Goal: Task Accomplishment & Management: Use online tool/utility

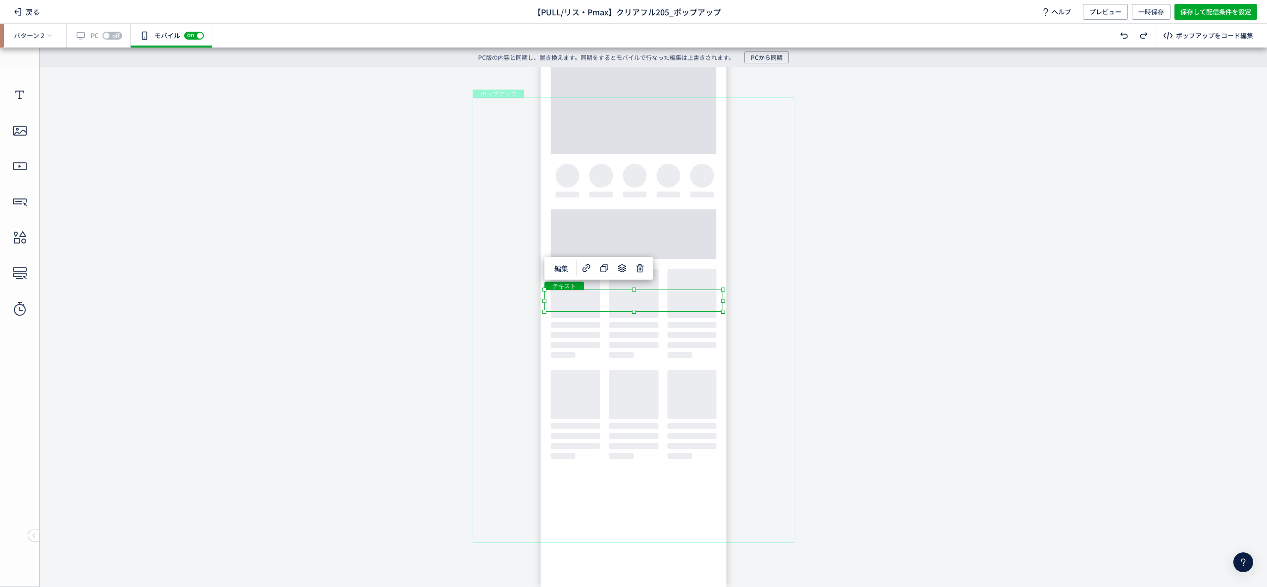
click at [670, 304] on div "テキスト" at bounding box center [634, 301] width 179 height 22
click at [723, 312] on div "テキスト" at bounding box center [634, 301] width 179 height 22
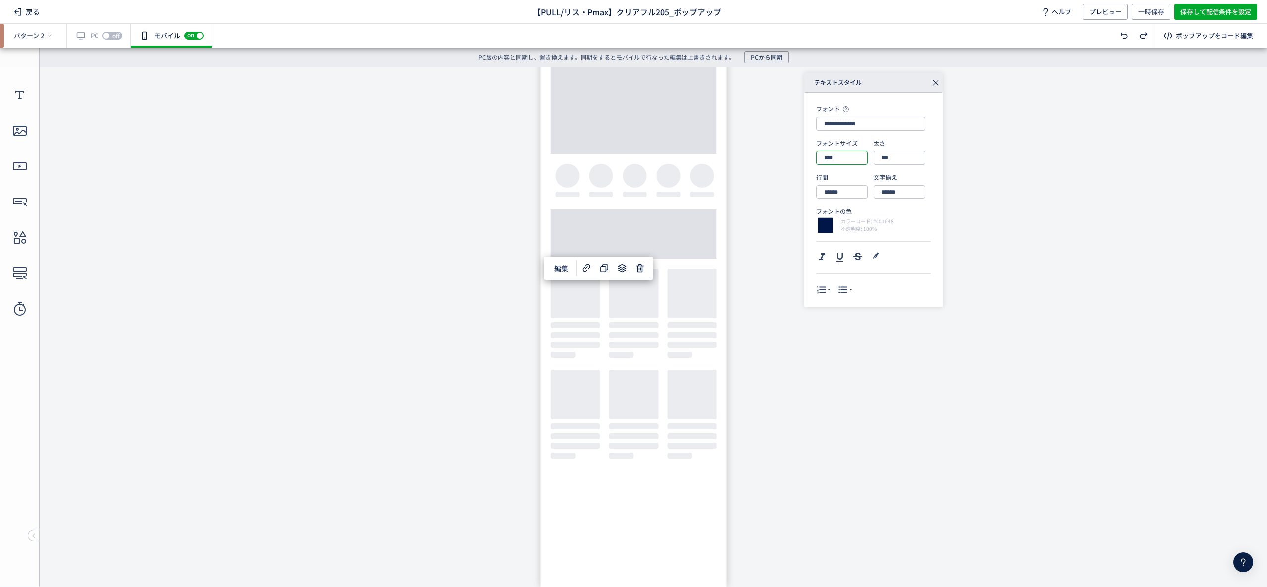
click at [846, 152] on input "****" at bounding box center [841, 158] width 51 height 14
click at [841, 251] on div "18px" at bounding box center [850, 251] width 46 height 17
click at [847, 192] on input "******" at bounding box center [841, 192] width 51 height 14
click at [841, 285] on div "16px" at bounding box center [850, 285] width 46 height 17
click at [851, 162] on input "****" at bounding box center [841, 158] width 51 height 14
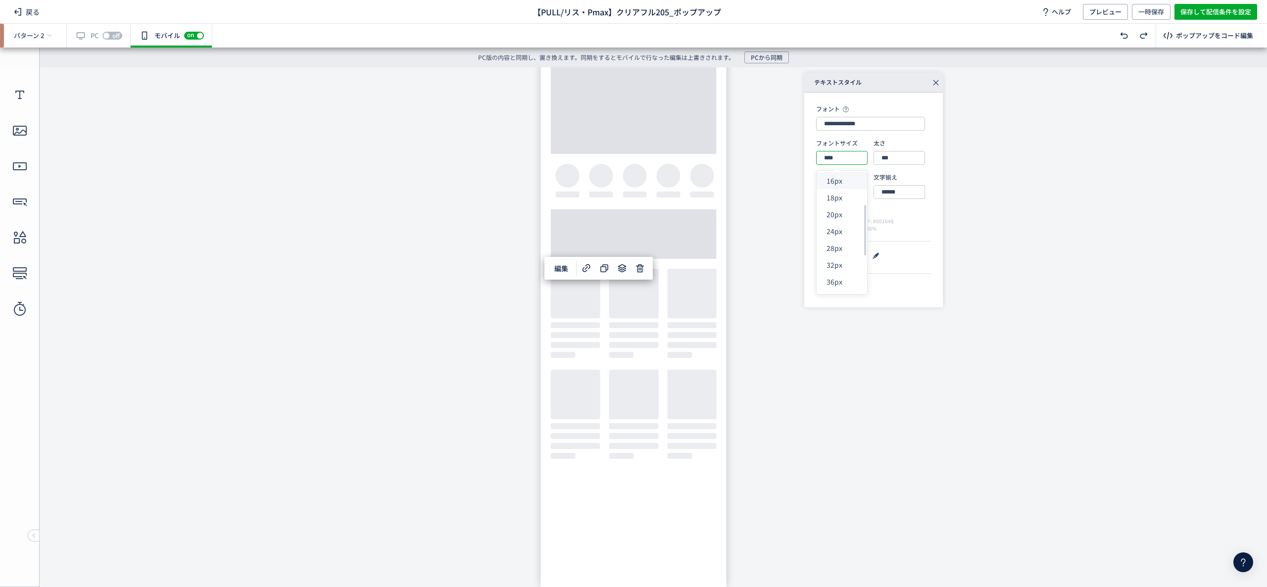
scroll to position [99, 0]
click at [843, 191] on div "24px" at bounding box center [850, 186] width 46 height 17
click at [858, 189] on input "******" at bounding box center [841, 192] width 51 height 14
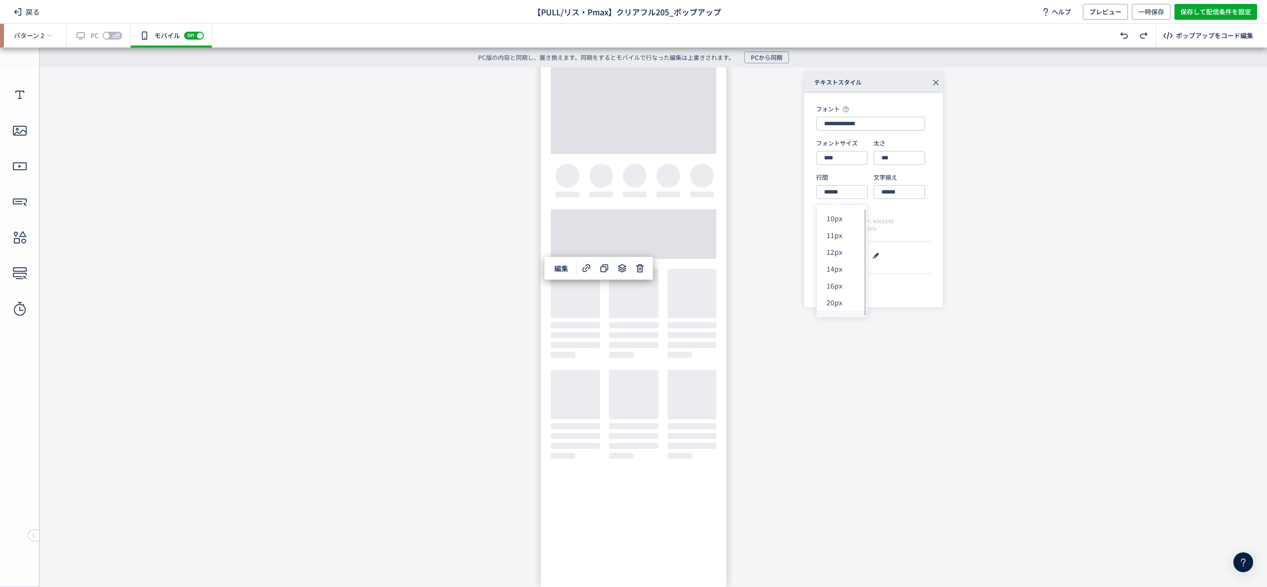
click at [839, 316] on div "30px" at bounding box center [850, 319] width 46 height 17
click at [837, 259] on icon at bounding box center [840, 257] width 12 height 12
click at [840, 256] on icon at bounding box center [840, 257] width 12 height 12
drag, startPoint x: 543, startPoint y: 342, endPoint x: 500, endPoint y: 344, distance: 43.6
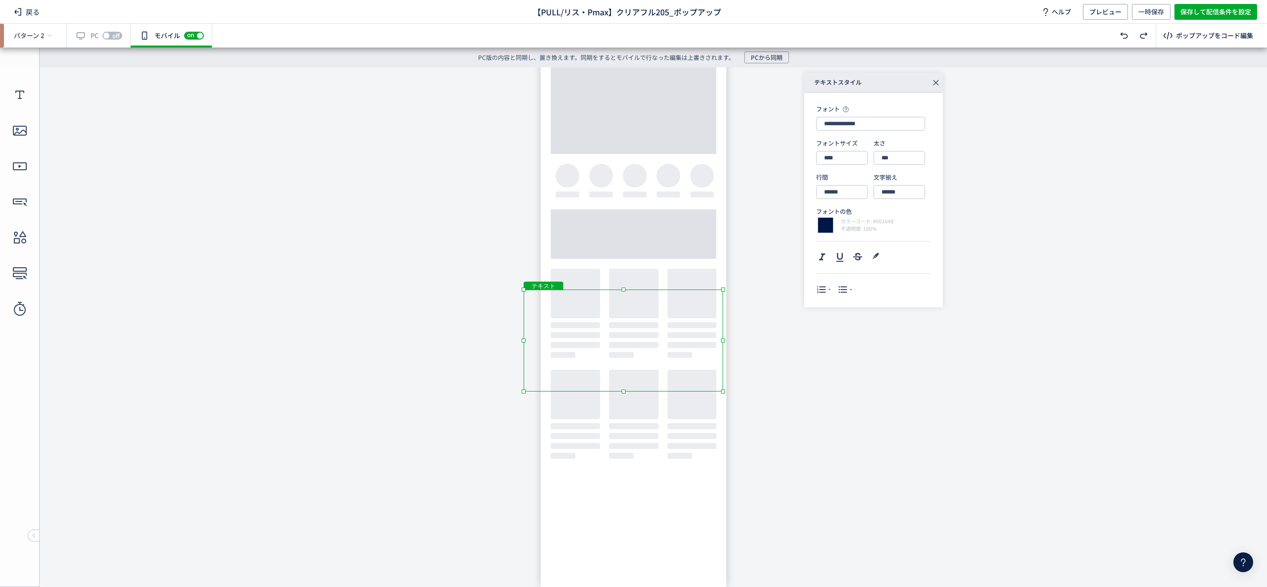
click at [500, 344] on body "undefined ポップアップ undefined ポップアップ クローズボタン テキスト テキスト ボタン 画像" at bounding box center [633, 319] width 1267 height 505
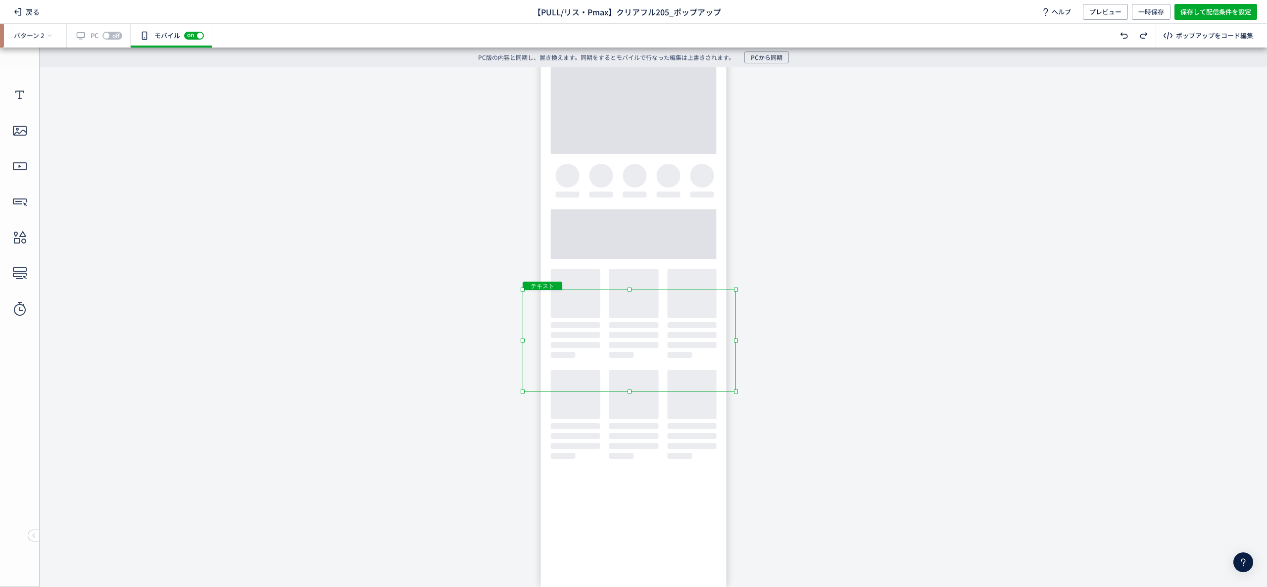
drag, startPoint x: 727, startPoint y: 341, endPoint x: 783, endPoint y: 342, distance: 56.0
click at [783, 340] on body "undefined ポップアップ undefined ポップアップ クローズボタン テキスト テキスト ボタン 画像" at bounding box center [633, 319] width 1267 height 505
drag, startPoint x: 520, startPoint y: 342, endPoint x: 472, endPoint y: 342, distance: 48.0
click at [472, 342] on body "undefined ポップアップ undefined ポップアップ クローズボタン テキスト テキスト ボタン 画像" at bounding box center [633, 319] width 1267 height 505
drag, startPoint x: 741, startPoint y: 340, endPoint x: 821, endPoint y: 351, distance: 81.0
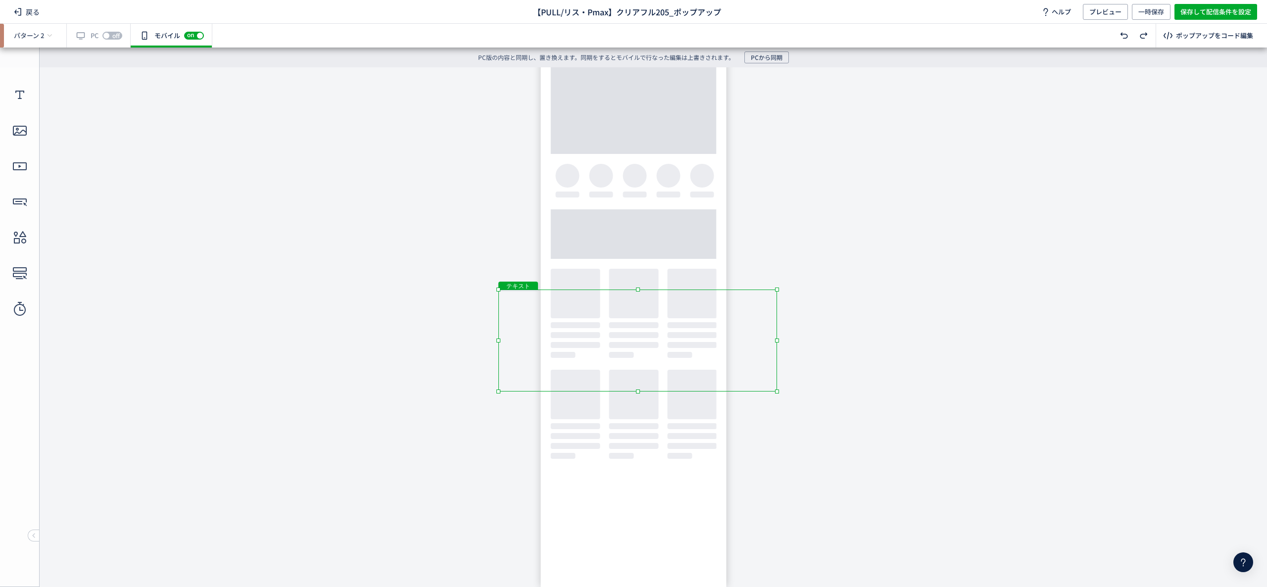
click at [821, 351] on body "undefined ポップアップ undefined ポップアップ クローズボタン テキスト テキスト ボタン 画像" at bounding box center [633, 319] width 1267 height 505
drag, startPoint x: 498, startPoint y: 344, endPoint x: 476, endPoint y: 344, distance: 21.8
click at [476, 344] on body "undefined ポップアップ undefined ポップアップ クローズボタン テキスト テキスト ボタン 画像" at bounding box center [633, 319] width 1267 height 505
click at [698, 388] on div "ポップアップ" at bounding box center [634, 321] width 322 height 446
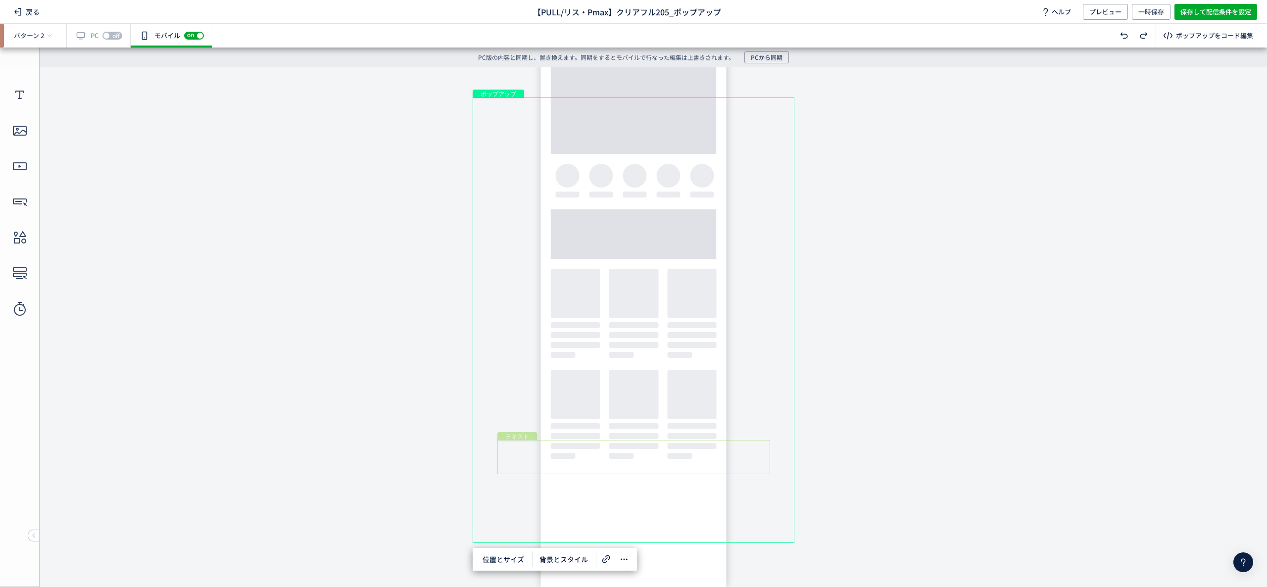
click at [608, 443] on div "テキスト" at bounding box center [634, 457] width 273 height 34
drag, startPoint x: 591, startPoint y: 443, endPoint x: 591, endPoint y: 413, distance: 29.7
click at [591, 413] on body "undefined ポップアップ undefined ポップアップ クローズボタン テキスト テキスト ボタン 画像" at bounding box center [633, 319] width 1267 height 505
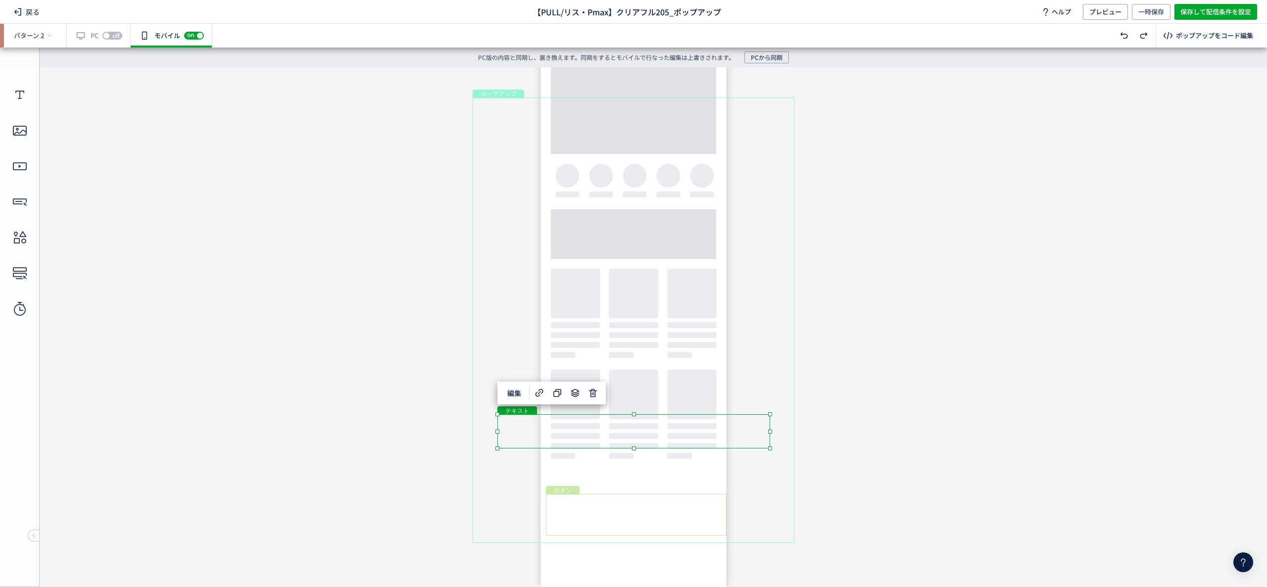
click at [602, 495] on div "ボタン" at bounding box center [636, 515] width 181 height 42
drag, startPoint x: 602, startPoint y: 504, endPoint x: 603, endPoint y: 480, distance: 23.8
click at [603, 480] on div "ボタン" at bounding box center [637, 501] width 181 height 42
click at [505, 427] on div "テキスト" at bounding box center [634, 431] width 273 height 34
click at [543, 420] on div "テキスト" at bounding box center [634, 431] width 273 height 34
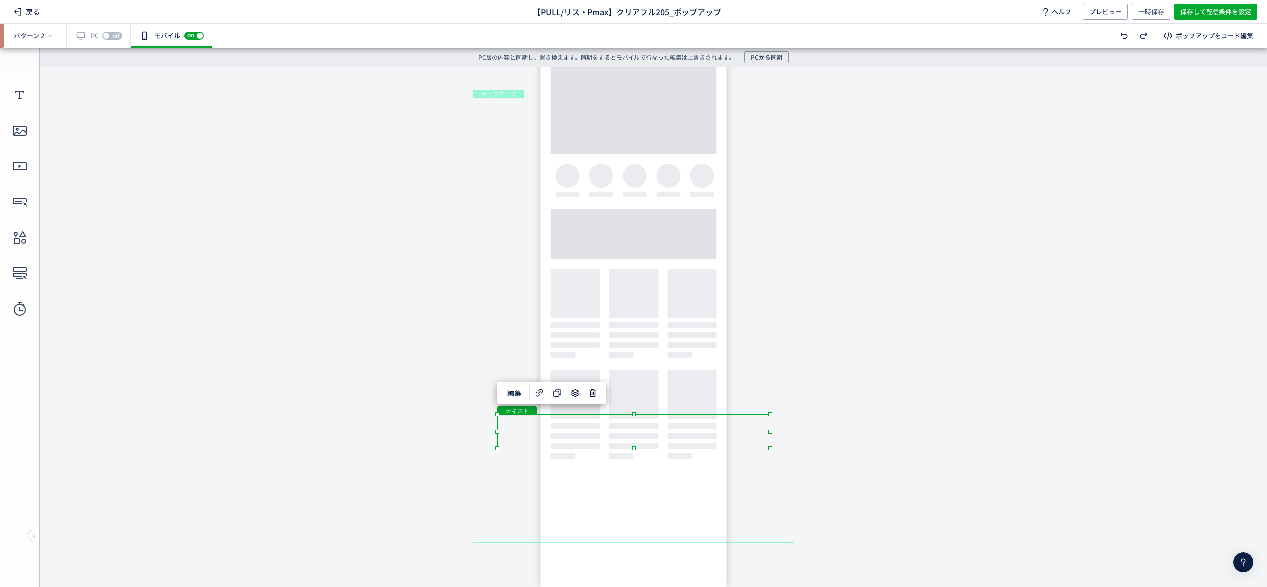
click at [538, 420] on div "テキスト" at bounding box center [634, 431] width 273 height 34
click at [770, 449] on div "テキスト" at bounding box center [634, 431] width 273 height 34
click at [637, 345] on div "テキスト" at bounding box center [633, 331] width 290 height 82
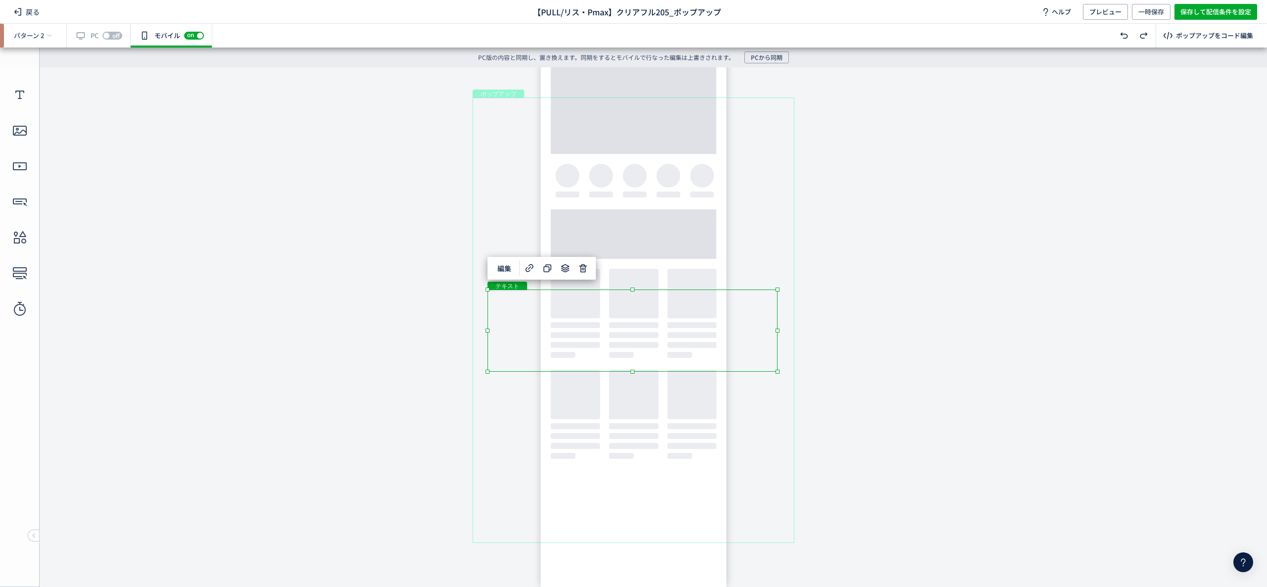
click at [630, 359] on div "テキスト" at bounding box center [633, 331] width 290 height 82
click at [778, 372] on div "テキスト" at bounding box center [633, 331] width 290 height 82
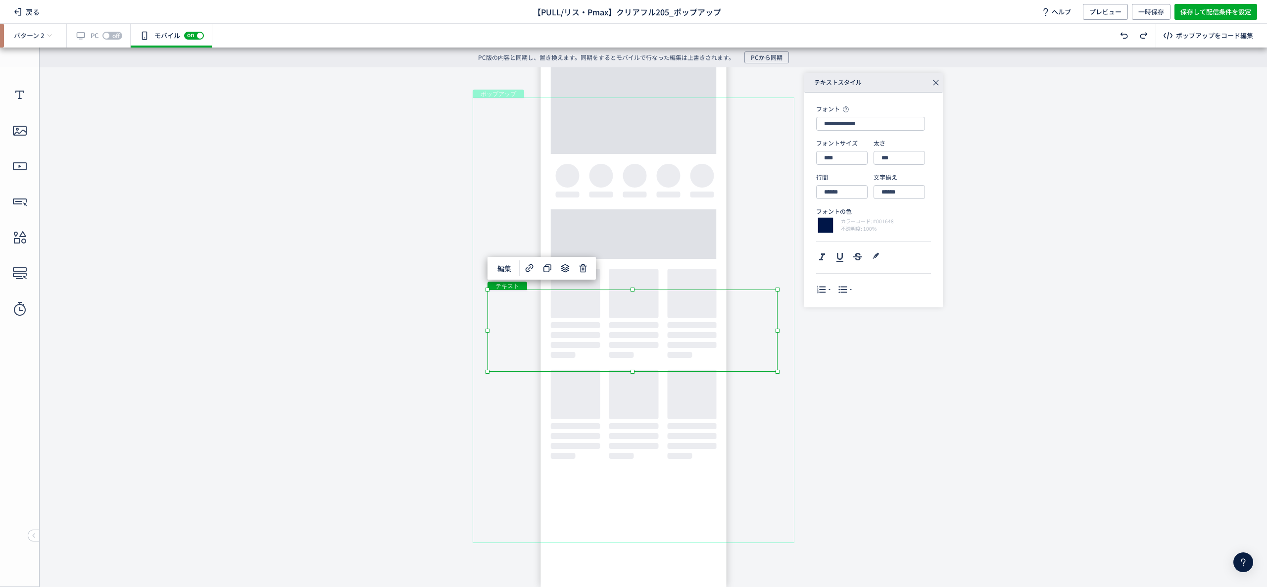
click at [656, 419] on div "テキスト" at bounding box center [634, 436] width 272 height 45
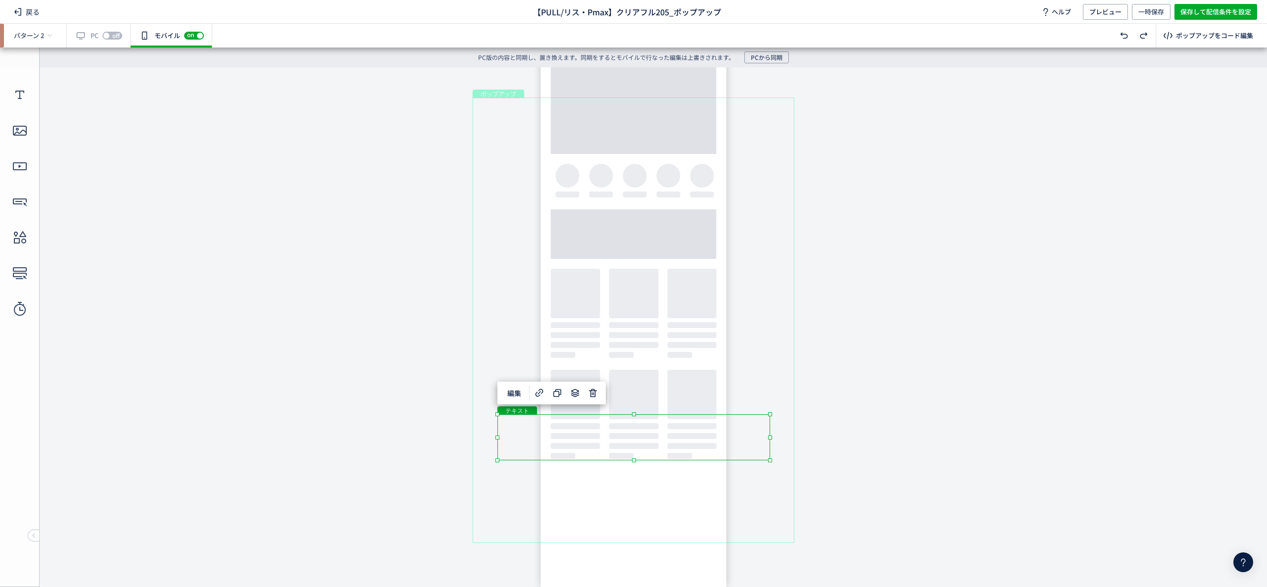
click at [653, 418] on div "テキスト" at bounding box center [634, 437] width 273 height 46
click at [770, 460] on div "テキスト" at bounding box center [634, 437] width 273 height 46
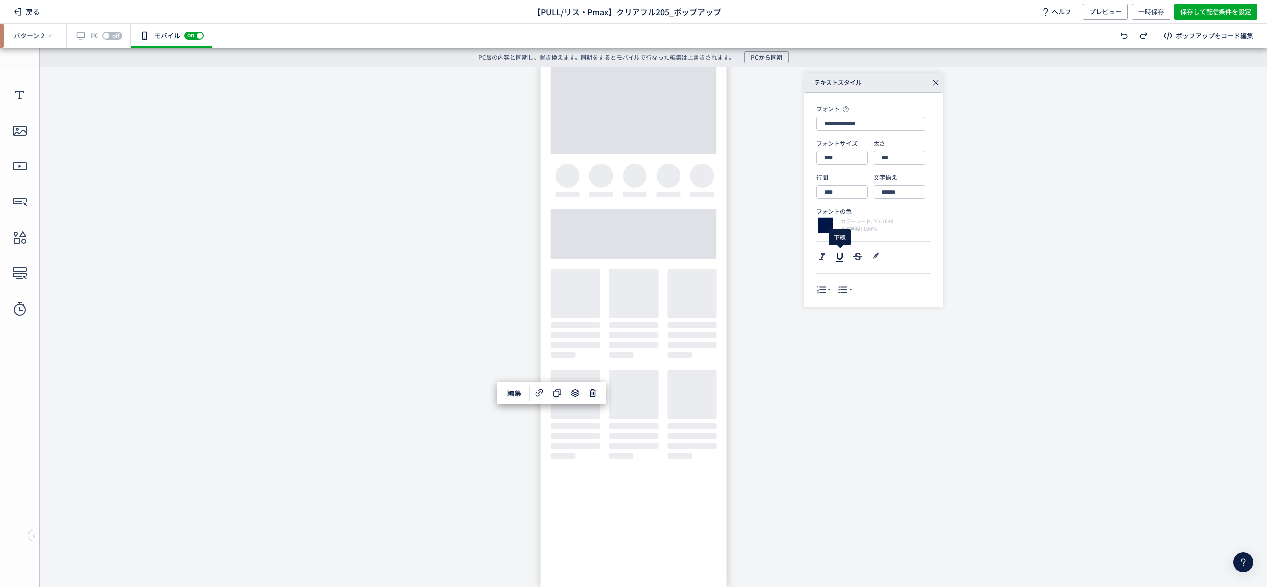
click at [836, 257] on icon at bounding box center [840, 257] width 12 height 12
click at [840, 151] on input "****" at bounding box center [841, 158] width 51 height 14
click at [842, 278] on div "24px" at bounding box center [850, 285] width 46 height 17
click at [851, 406] on body "undefined ポップアップ undefined ポップアップ クローズボタン テキスト テキスト ボタン 画像" at bounding box center [633, 319] width 1267 height 505
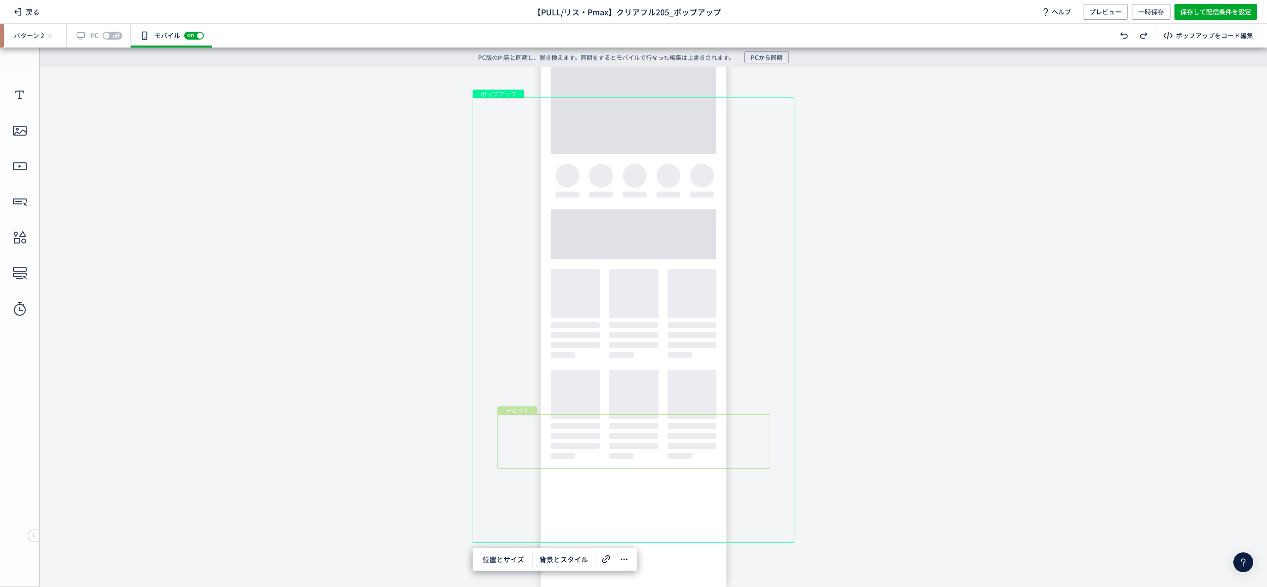
click at [703, 421] on div "テキスト" at bounding box center [634, 441] width 273 height 54
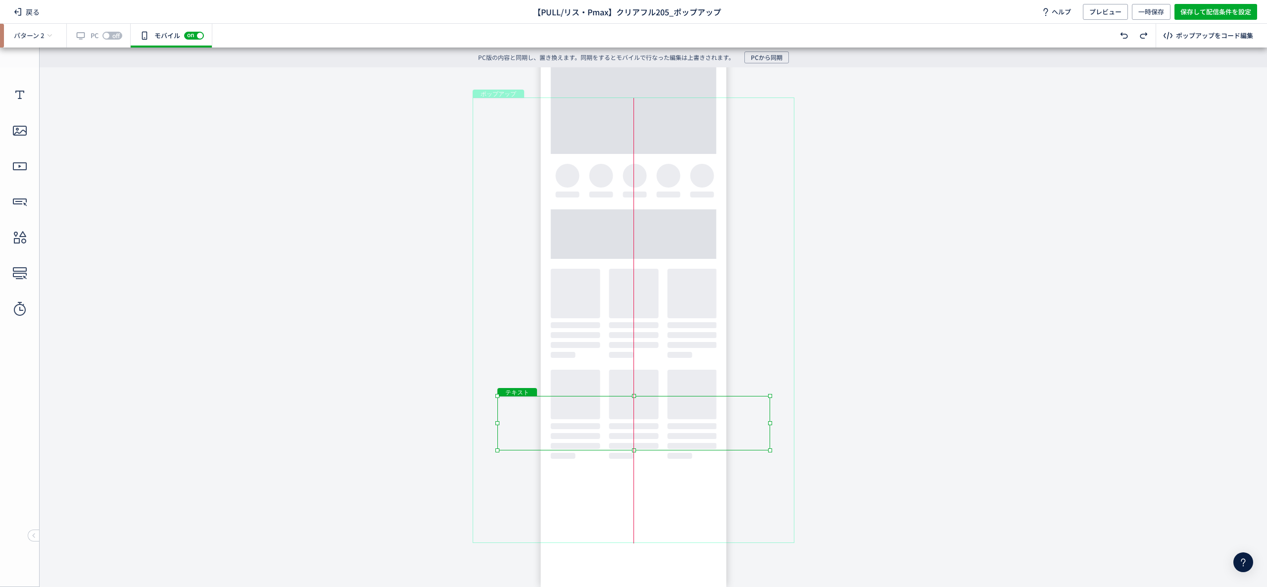
drag, startPoint x: 691, startPoint y: 417, endPoint x: 691, endPoint y: 395, distance: 21.8
click at [691, 395] on body "undefined ポップアップ undefined ポップアップ クローズボタン テキスト テキスト ボタン 画像" at bounding box center [633, 319] width 1267 height 505
click at [904, 399] on body "undefined ポップアップ undefined ポップアップ クローズボタン テキスト テキスト ボタン 画像" at bounding box center [633, 319] width 1267 height 505
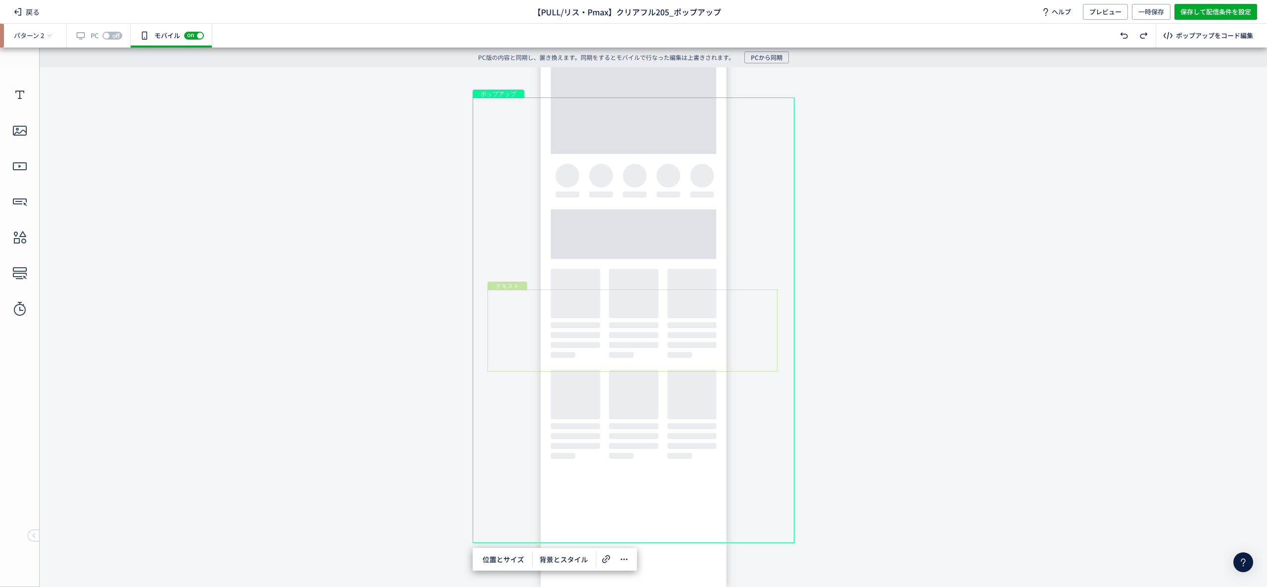
click at [638, 301] on div "テキスト" at bounding box center [633, 331] width 290 height 82
click at [615, 300] on div "テキスト" at bounding box center [633, 331] width 290 height 82
click at [778, 372] on div "テキスト" at bounding box center [633, 331] width 290 height 82
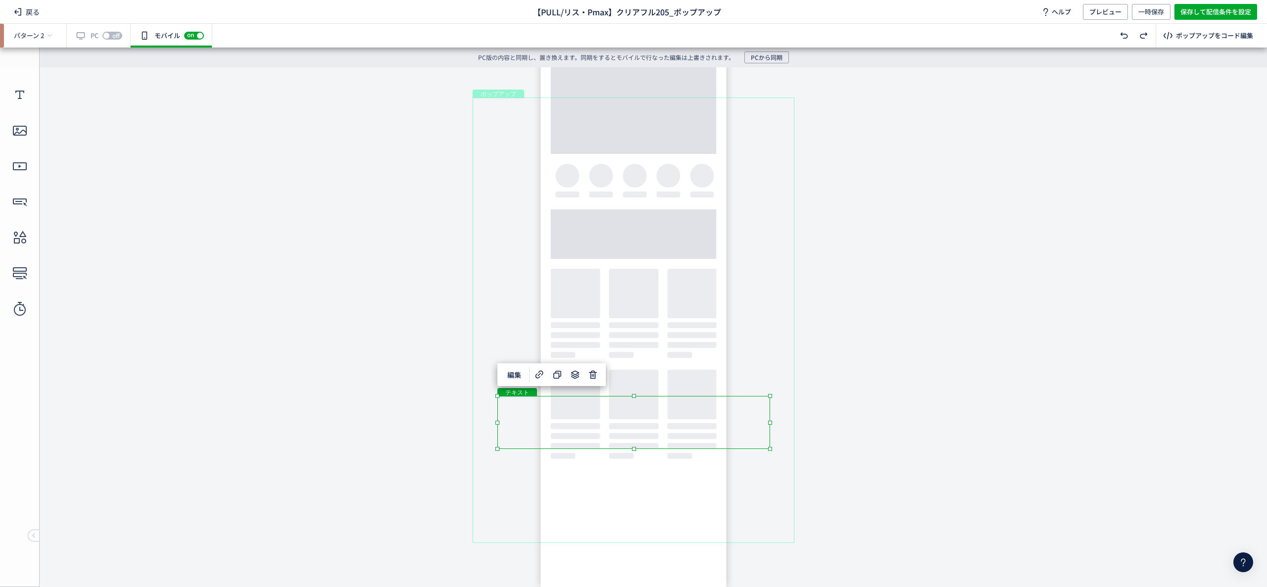
click at [636, 417] on div "テキスト" at bounding box center [634, 422] width 273 height 53
click at [625, 420] on div "テキスト" at bounding box center [634, 422] width 273 height 53
click at [770, 449] on div "テキスト" at bounding box center [634, 422] width 273 height 53
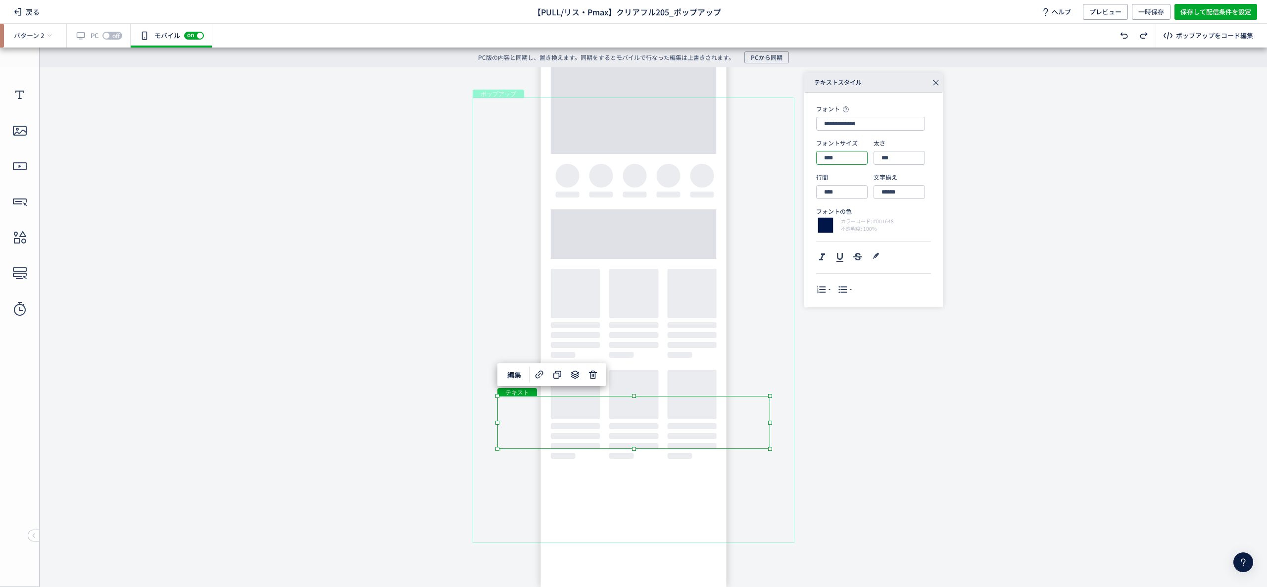
click at [861, 158] on input "****" at bounding box center [841, 158] width 51 height 14
click at [666, 417] on div "テキスト" at bounding box center [634, 422] width 273 height 53
click at [770, 449] on div "テキスト" at bounding box center [634, 422] width 273 height 53
click at [649, 297] on div "テキスト" at bounding box center [632, 330] width 289 height 81
click at [777, 371] on div "テキスト" at bounding box center [632, 330] width 289 height 81
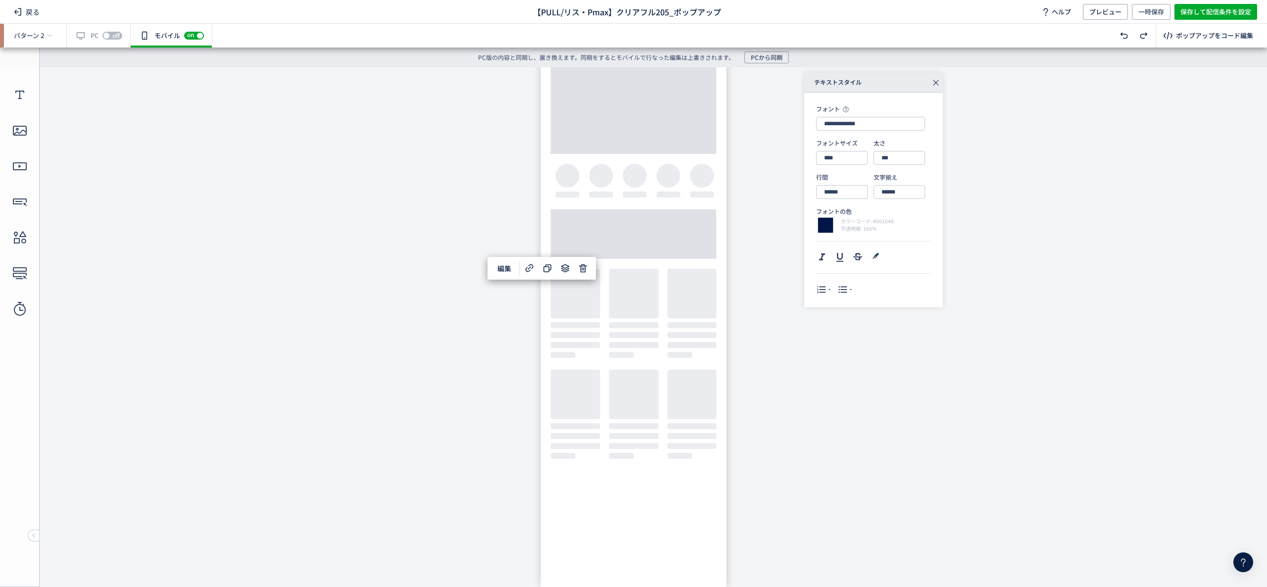
click at [587, 409] on div "テキスト" at bounding box center [634, 422] width 273 height 53
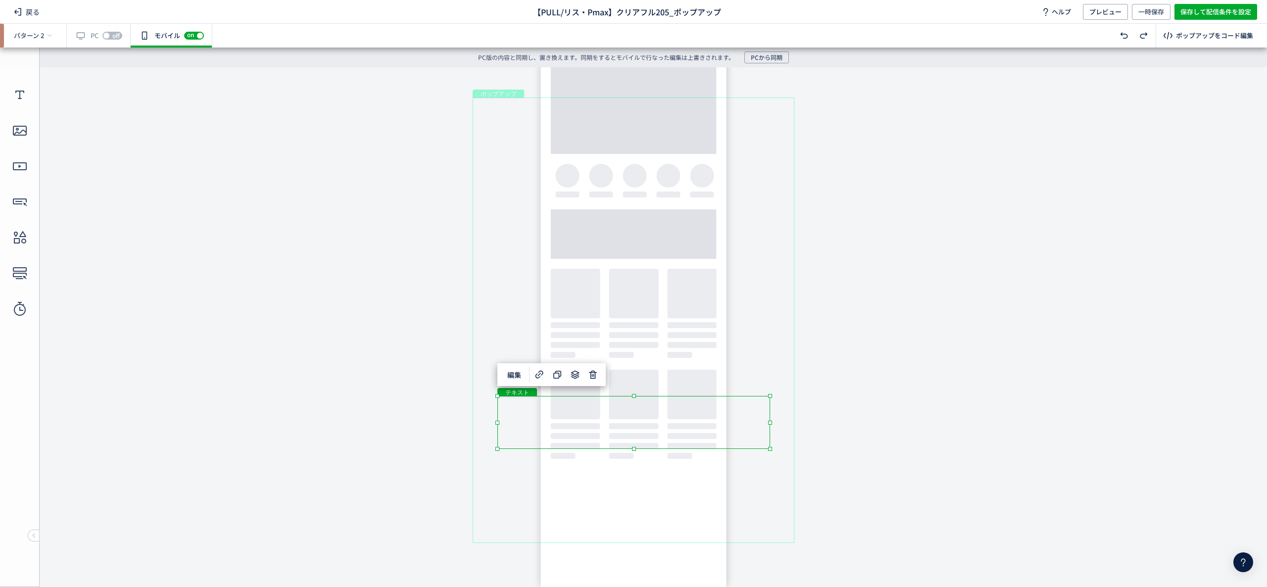
click at [582, 416] on div "テキスト" at bounding box center [634, 422] width 273 height 53
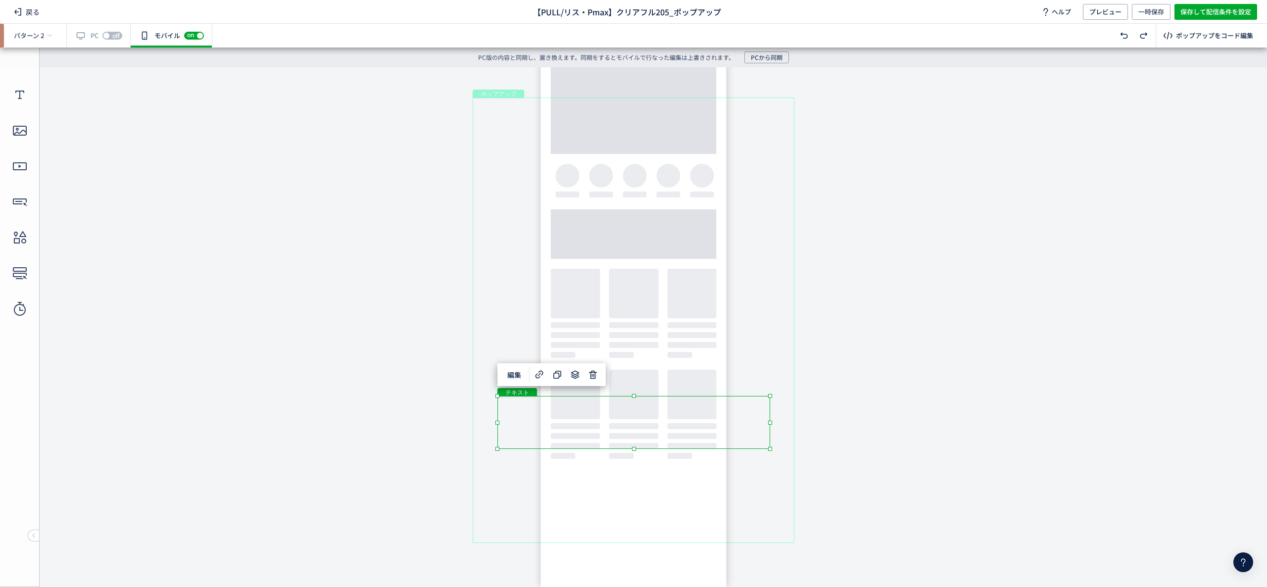
click at [582, 415] on div "テキスト" at bounding box center [634, 422] width 273 height 53
click at [517, 471] on div "ポップアップ" at bounding box center [634, 321] width 322 height 446
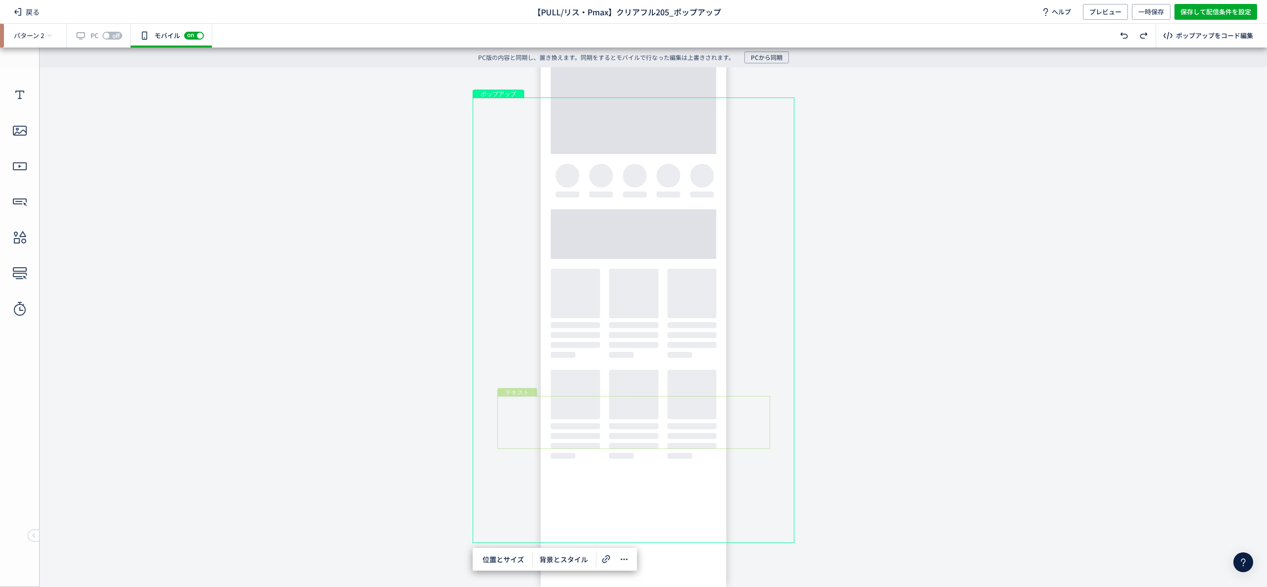
click at [550, 417] on div "テキスト" at bounding box center [634, 422] width 273 height 53
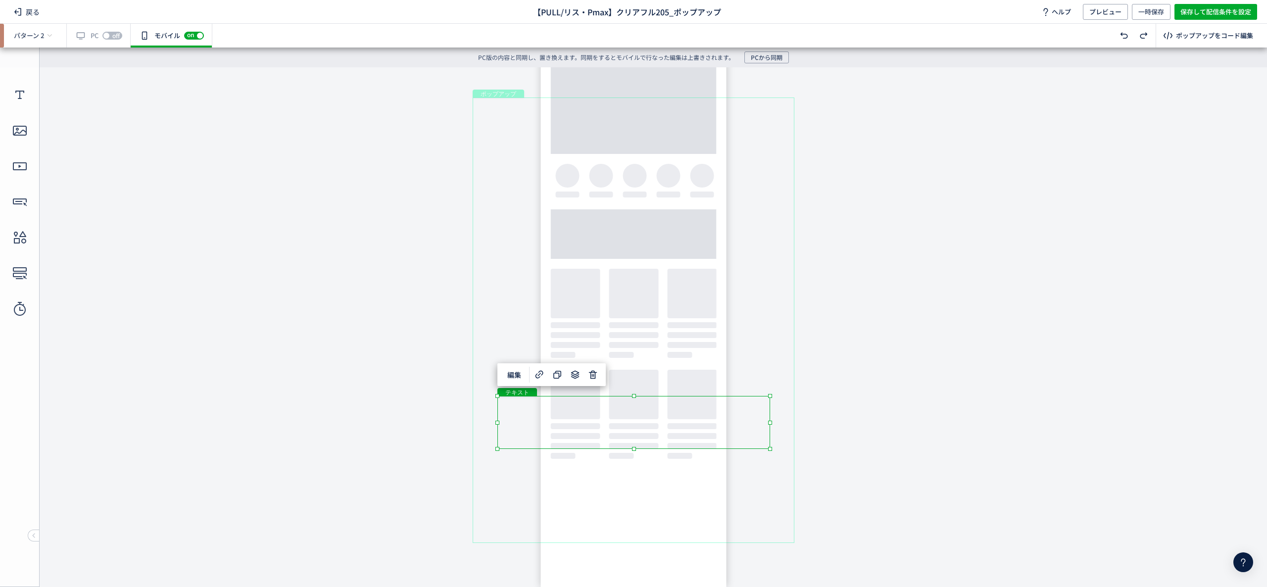
click at [550, 417] on div "テキスト" at bounding box center [634, 422] width 273 height 53
click at [770, 449] on div "テキスト" at bounding box center [634, 422] width 273 height 53
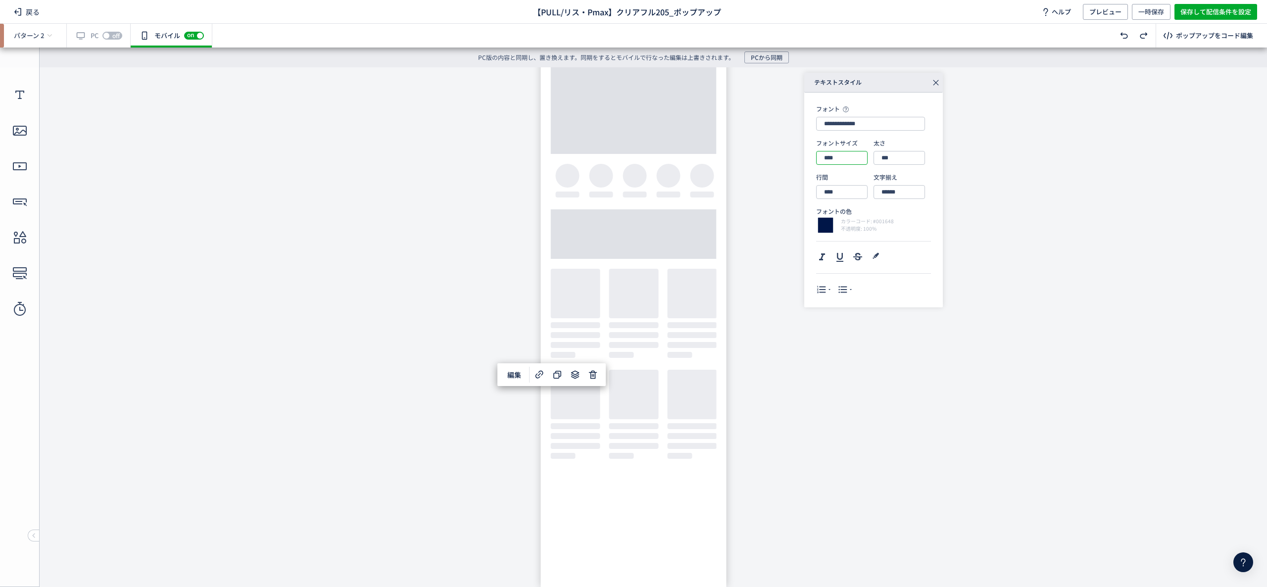
click at [852, 154] on input "****" at bounding box center [841, 158] width 51 height 14
click at [837, 226] on div "32px" at bounding box center [850, 219] width 46 height 17
click at [692, 497] on div "ボタン" at bounding box center [637, 500] width 181 height 41
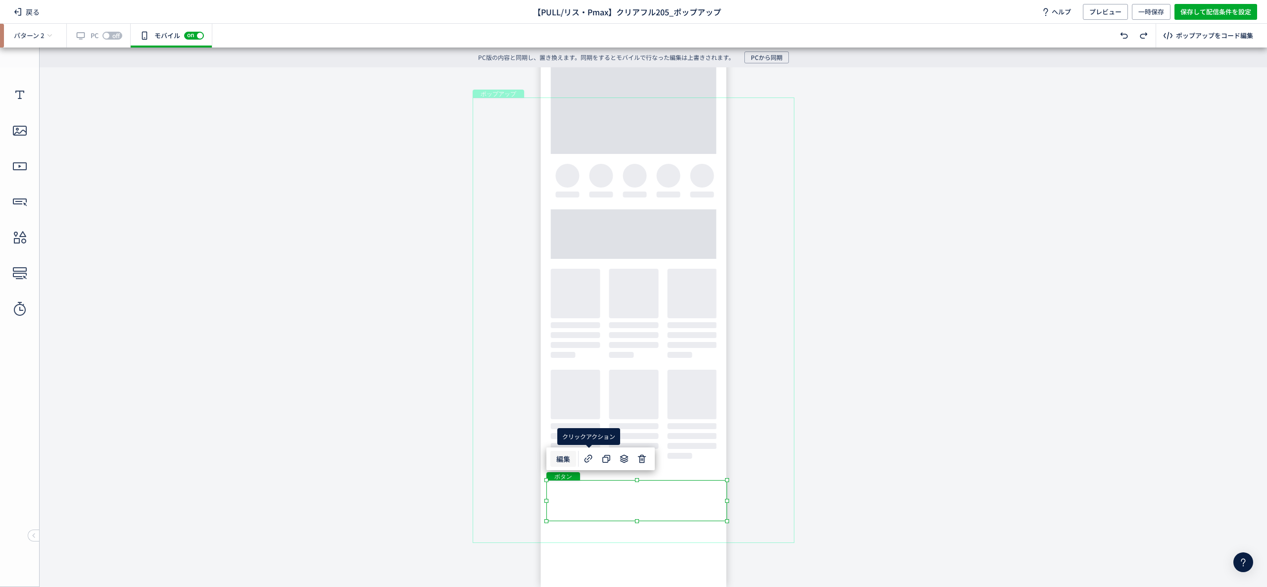
click at [552, 455] on span "編集" at bounding box center [564, 459] width 26 height 16
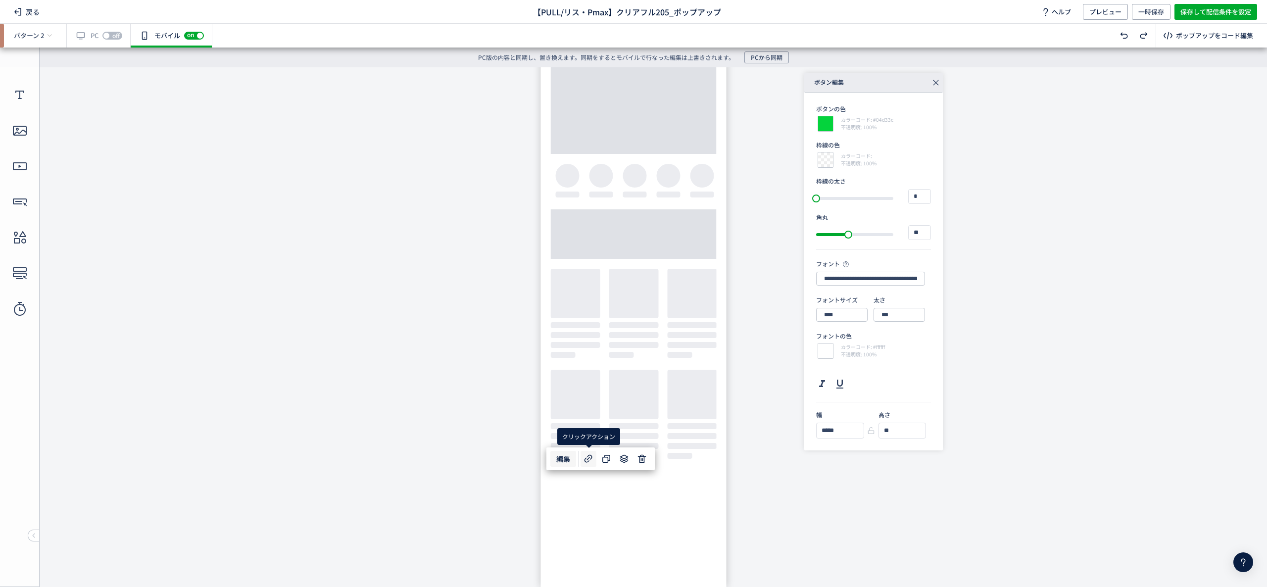
click at [583, 457] on icon at bounding box center [589, 459] width 12 height 12
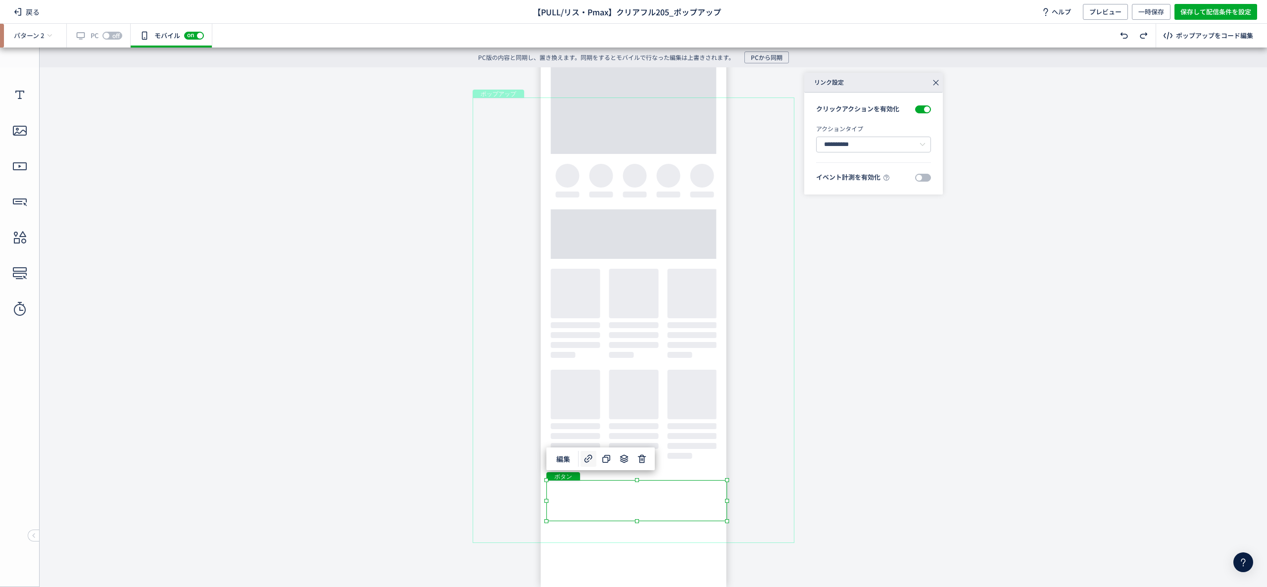
click at [690, 463] on div "ポップアップ" at bounding box center [634, 321] width 322 height 446
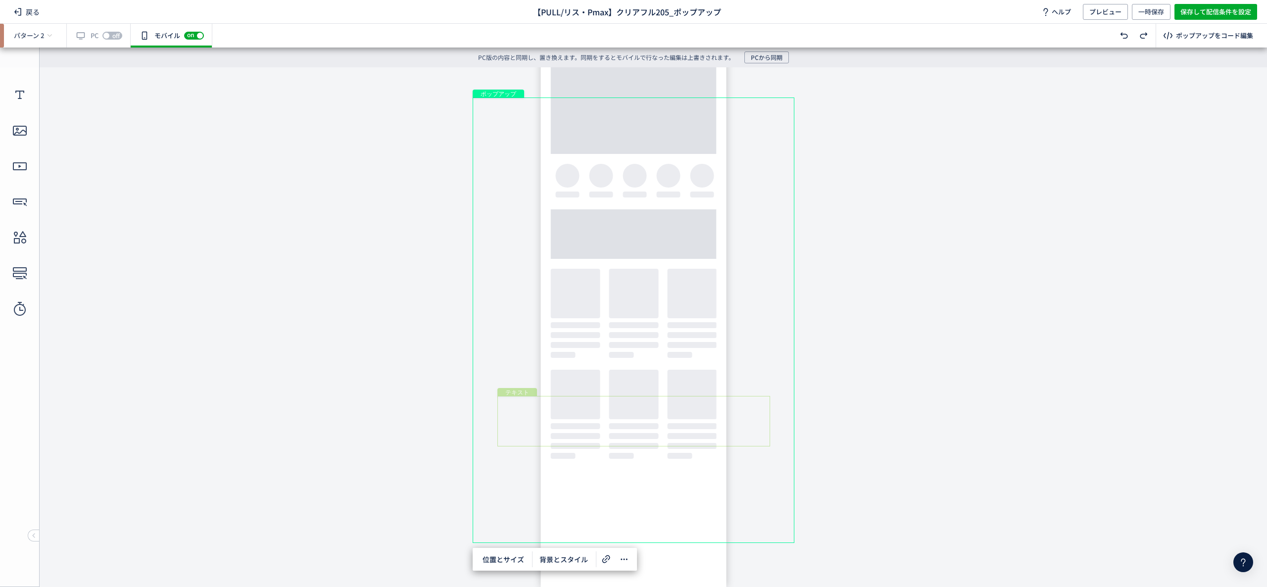
click at [648, 405] on div "テキスト" at bounding box center [634, 421] width 273 height 50
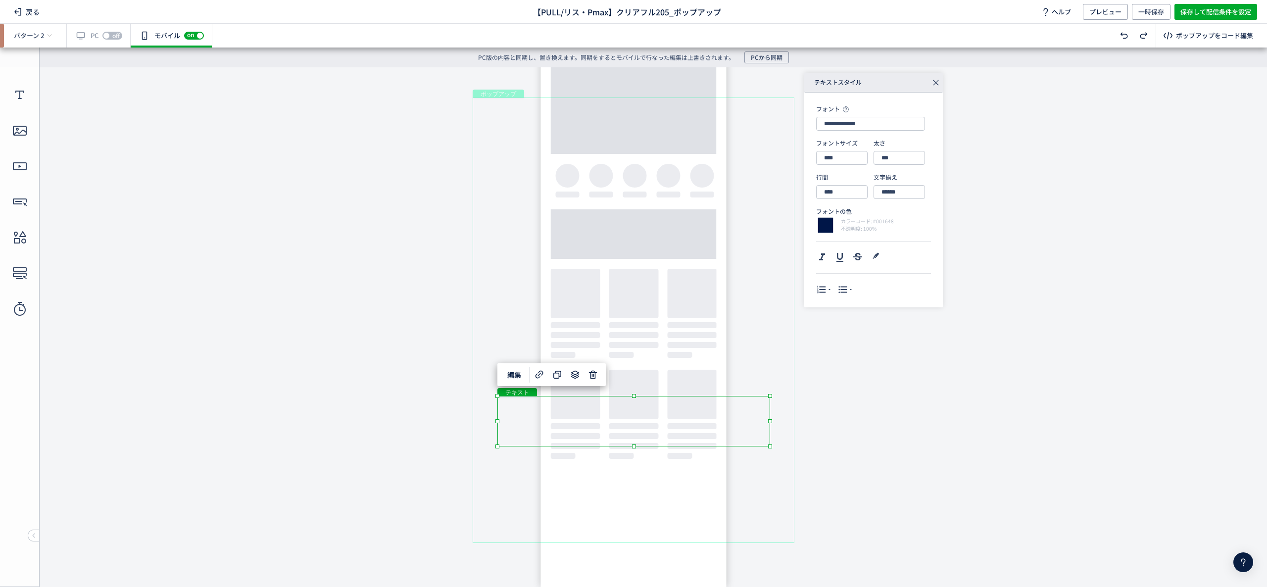
click at [642, 403] on div "テキスト" at bounding box center [634, 421] width 273 height 50
click at [639, 401] on div "テキスト" at bounding box center [634, 421] width 273 height 50
click at [631, 413] on div "テキスト" at bounding box center [634, 421] width 273 height 50
click at [626, 415] on div "テキスト" at bounding box center [634, 421] width 273 height 50
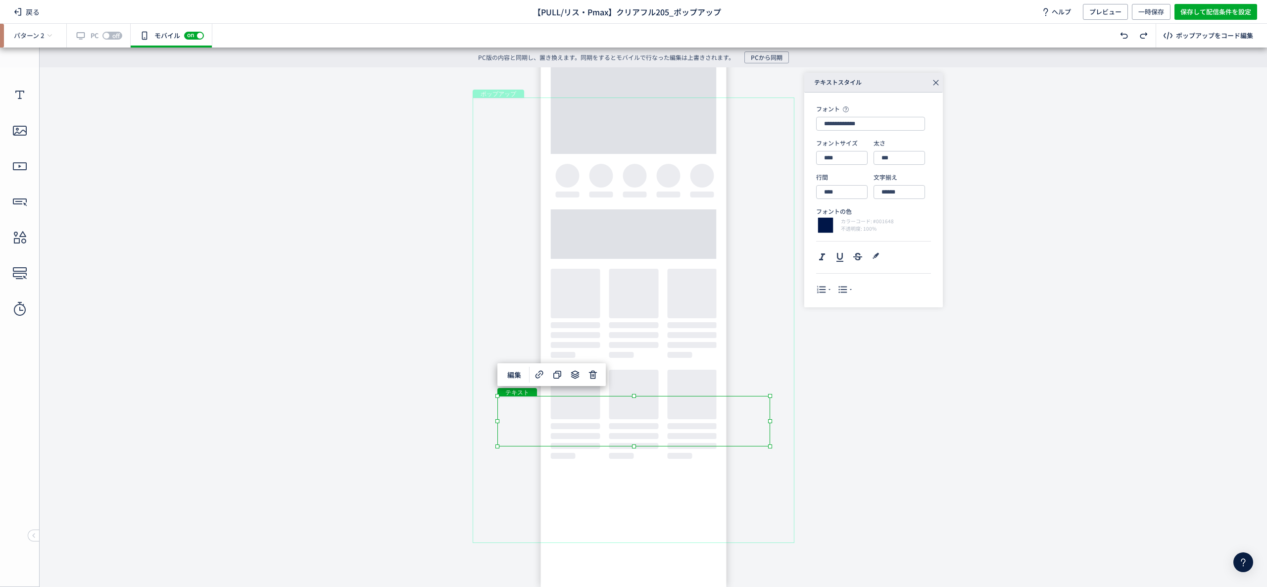
click at [626, 415] on div "テキスト" at bounding box center [634, 421] width 273 height 50
click at [770, 447] on div "テキスト" at bounding box center [634, 421] width 273 height 50
click at [852, 153] on input "****" at bounding box center [841, 158] width 51 height 14
click at [840, 201] on div "28px" at bounding box center [850, 203] width 46 height 17
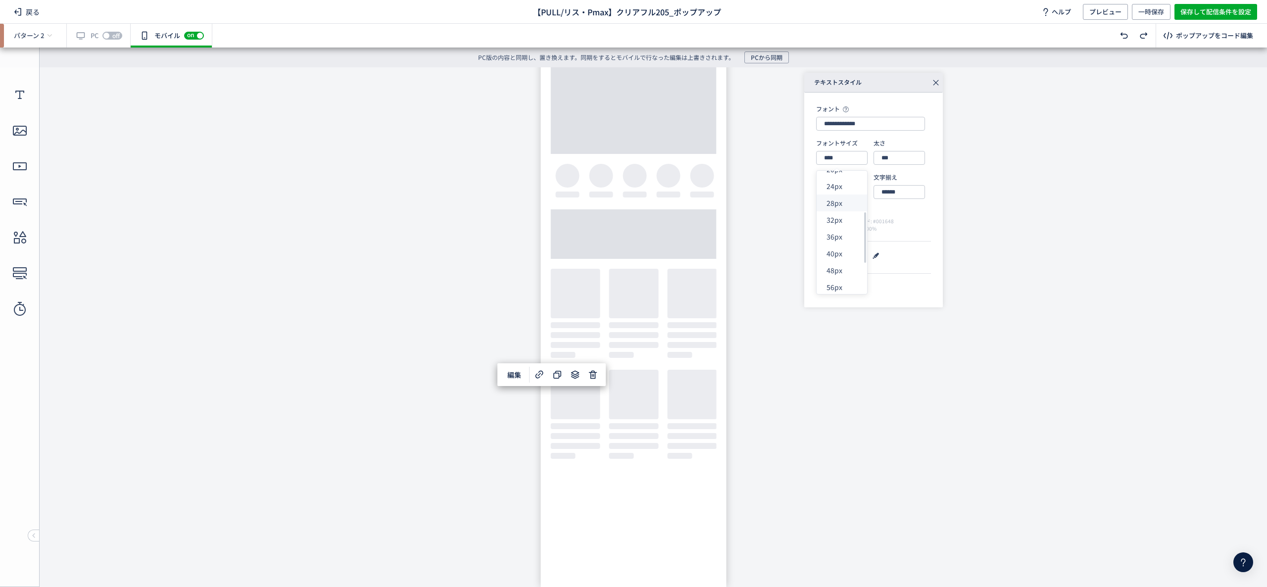
scroll to position [0, 0]
click at [922, 413] on body "undefined ポップアップ undefined ポップアップ クローズボタン テキスト テキスト ボタン 画像" at bounding box center [633, 319] width 1267 height 505
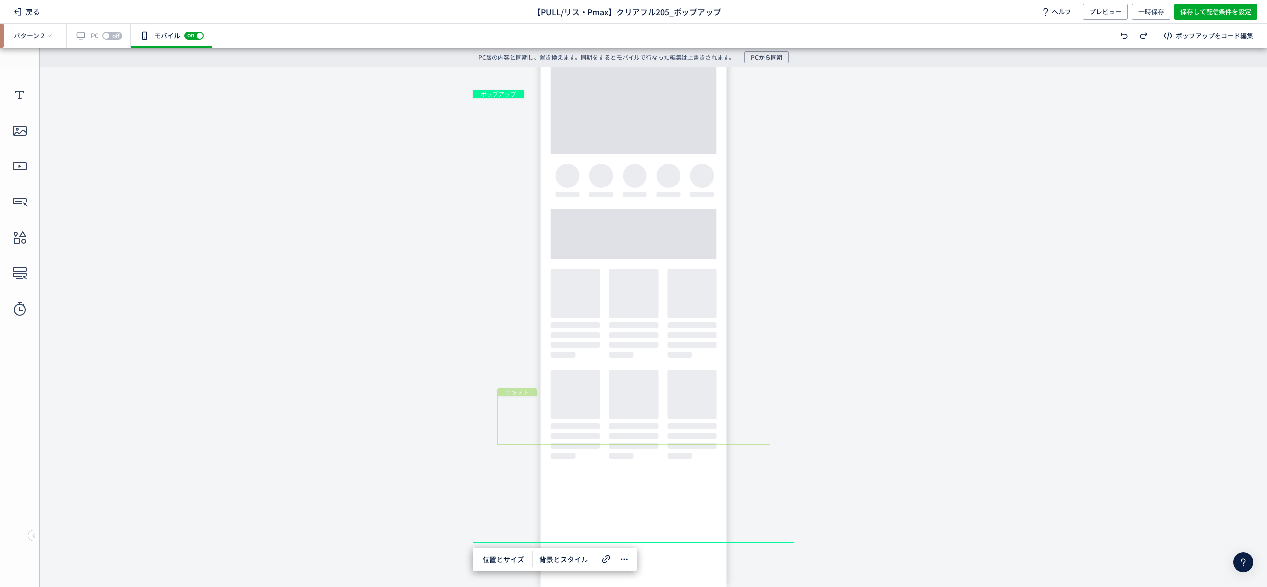
click at [731, 432] on div "テキスト" at bounding box center [634, 420] width 273 height 49
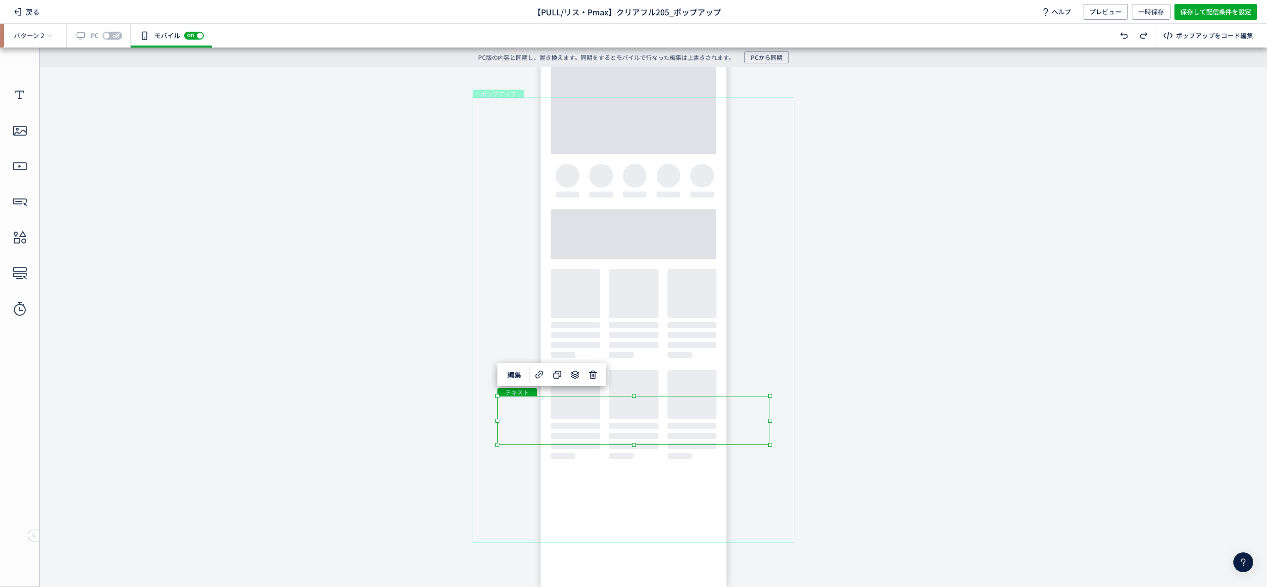
click at [731, 432] on div "テキスト" at bounding box center [634, 420] width 273 height 49
click at [721, 422] on div "テキスト" at bounding box center [634, 420] width 273 height 49
click at [770, 445] on div "テキスト" at bounding box center [634, 420] width 273 height 49
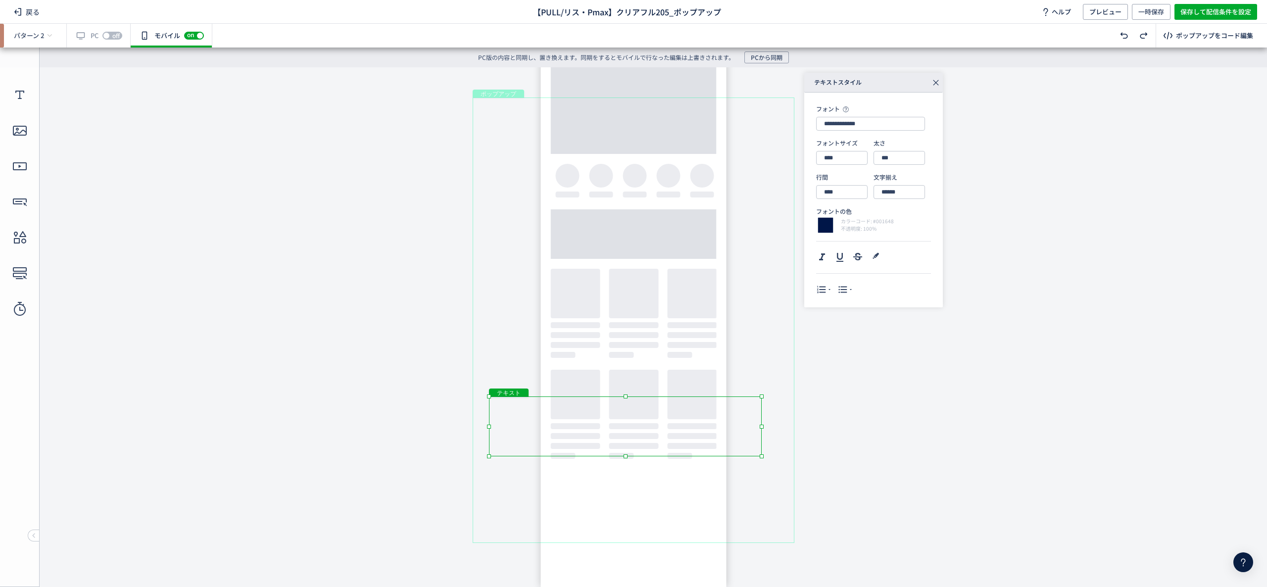
drag, startPoint x: 498, startPoint y: 429, endPoint x: 483, endPoint y: 431, distance: 15.0
click at [483, 431] on body "undefined ポップアップ undefined ポップアップ クローズボタン テキスト テキスト ボタン 画像" at bounding box center [633, 319] width 1267 height 505
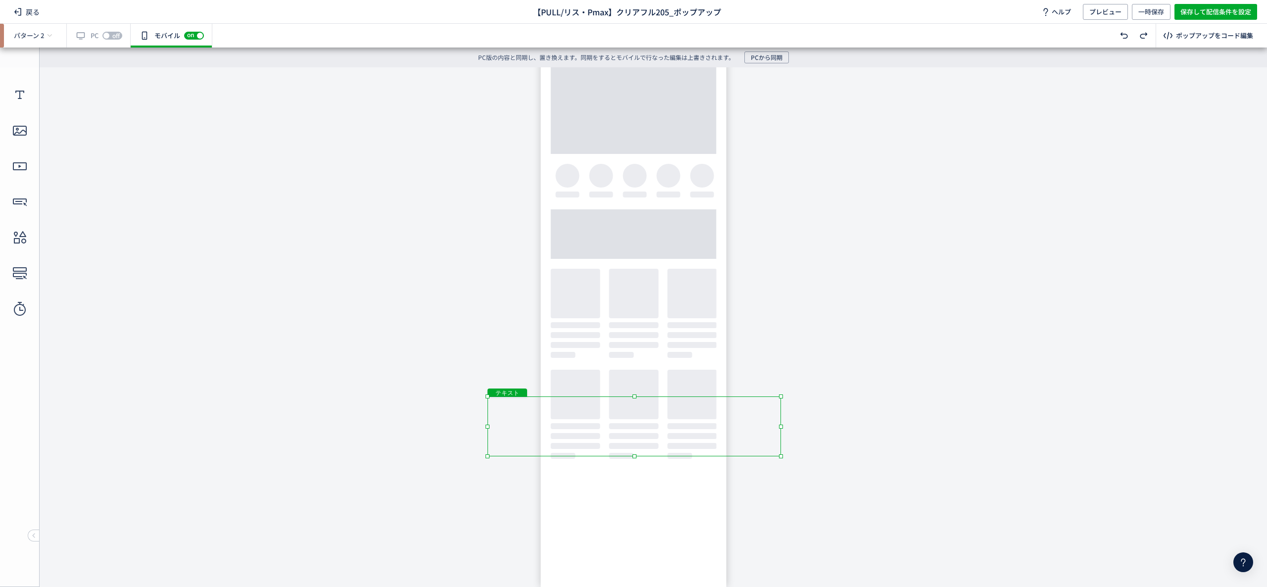
drag, startPoint x: 761, startPoint y: 427, endPoint x: 819, endPoint y: 425, distance: 57.4
click at [819, 425] on body "undefined ポップアップ undefined ポップアップ クローズボタン テキスト テキスト ボタン 画像" at bounding box center [633, 319] width 1267 height 505
click at [751, 431] on div "テキスト" at bounding box center [635, 421] width 294 height 49
click at [666, 426] on div "テキスト" at bounding box center [635, 421] width 294 height 49
click at [781, 446] on div "テキスト" at bounding box center [635, 421] width 294 height 49
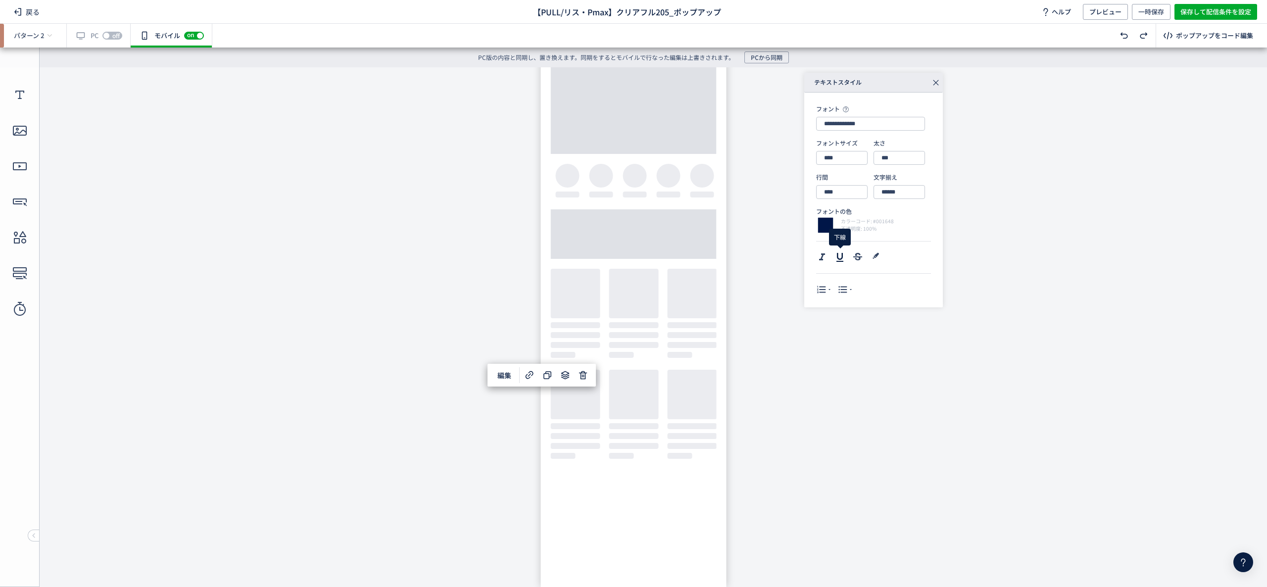
click at [843, 257] on use at bounding box center [840, 257] width 7 height 9
click at [840, 255] on icon at bounding box center [840, 257] width 12 height 12
click at [854, 190] on input "****" at bounding box center [841, 192] width 51 height 14
click at [842, 299] on div "20px" at bounding box center [850, 302] width 46 height 17
click at [844, 188] on input "****" at bounding box center [841, 192] width 51 height 14
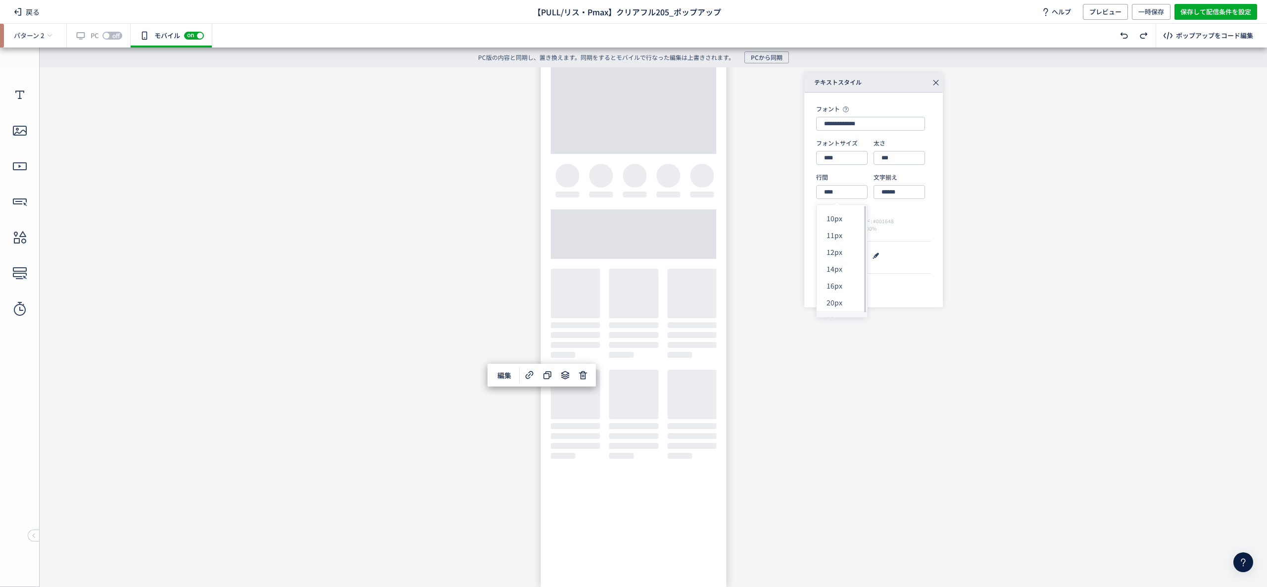
click at [840, 313] on div "30px" at bounding box center [850, 319] width 46 height 17
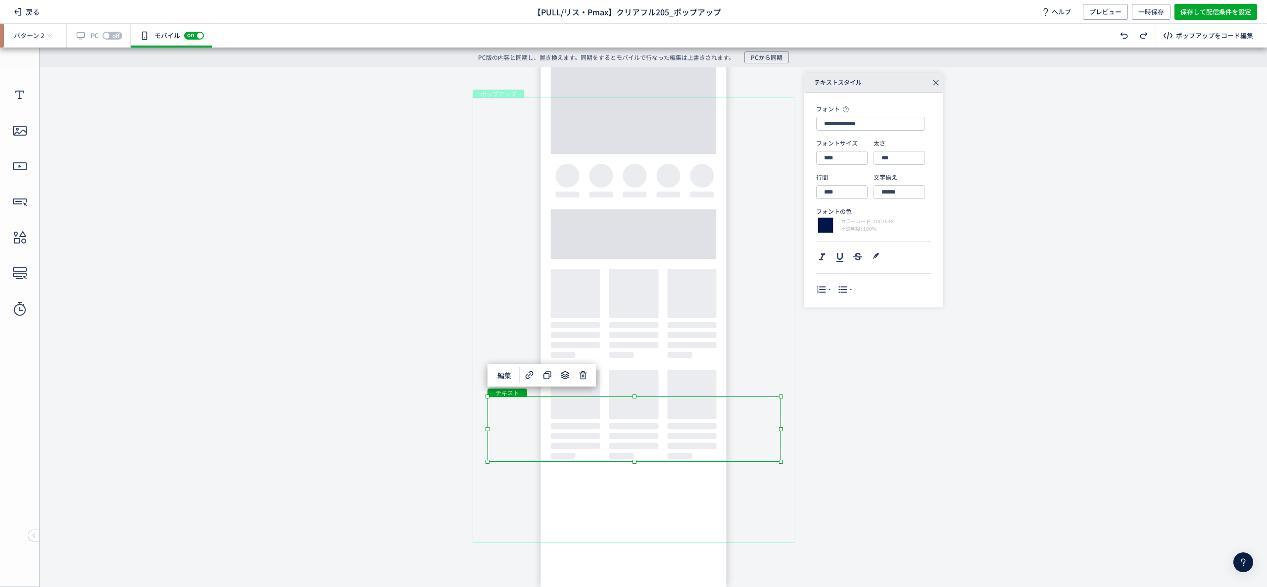
click at [680, 431] on div "テキスト" at bounding box center [635, 429] width 294 height 65
click at [781, 462] on div "テキスト" at bounding box center [635, 429] width 294 height 65
click at [844, 192] on input "****" at bounding box center [841, 192] width 51 height 14
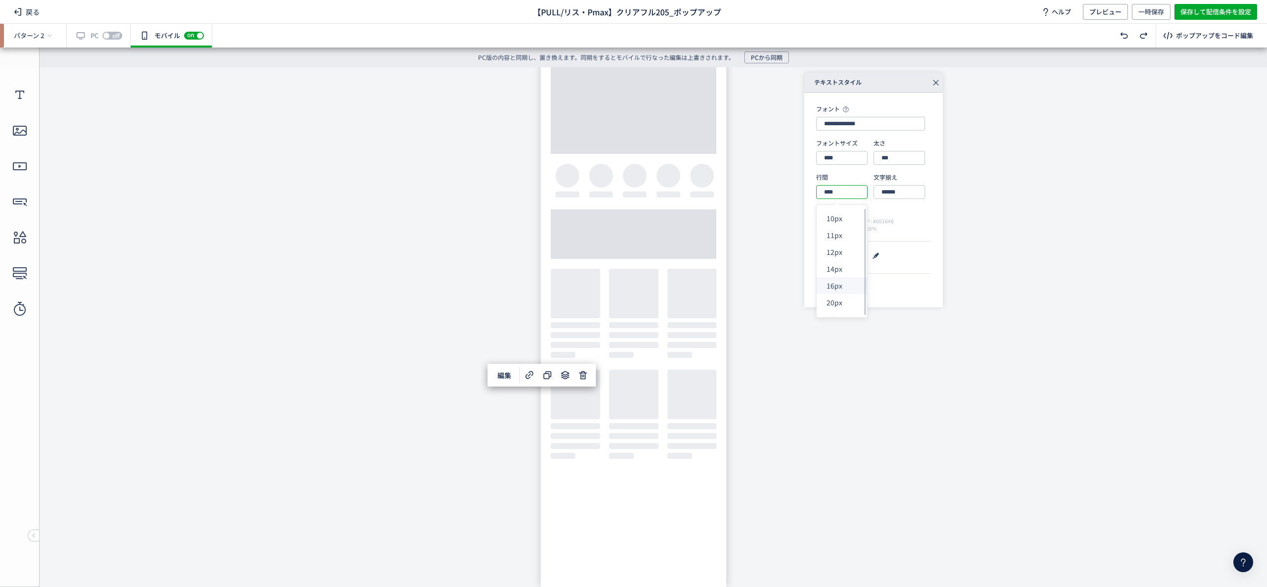
scroll to position [4, 0]
click at [707, 354] on div "テキスト" at bounding box center [632, 330] width 289 height 81
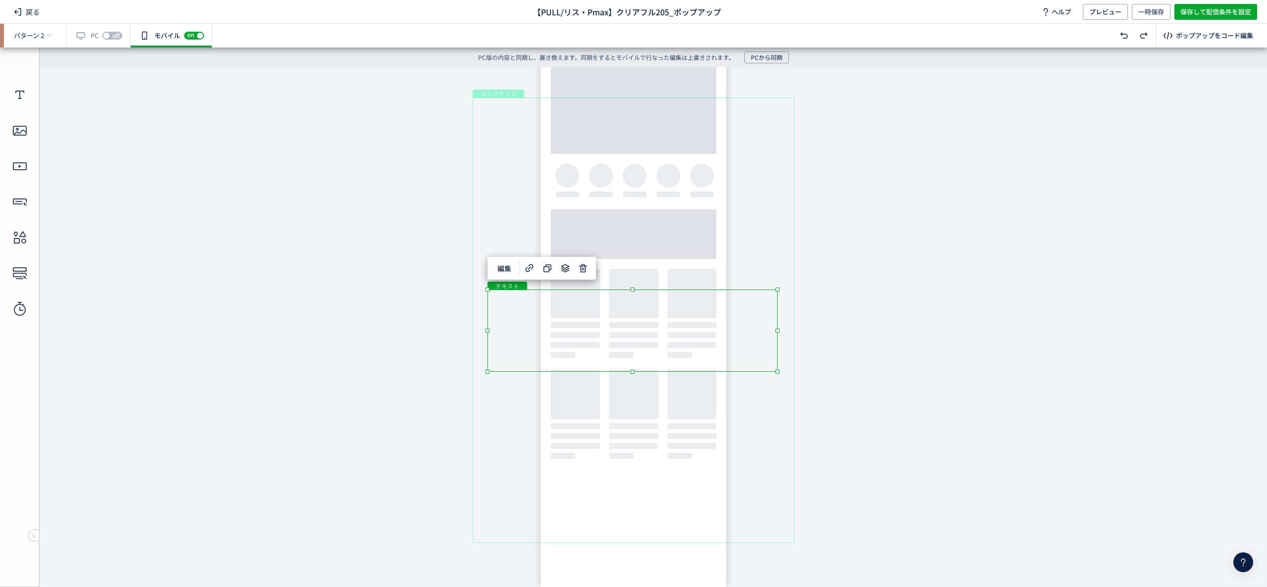
click at [690, 350] on div "テキスト" at bounding box center [633, 331] width 290 height 82
click at [778, 372] on div "テキスト" at bounding box center [633, 331] width 290 height 82
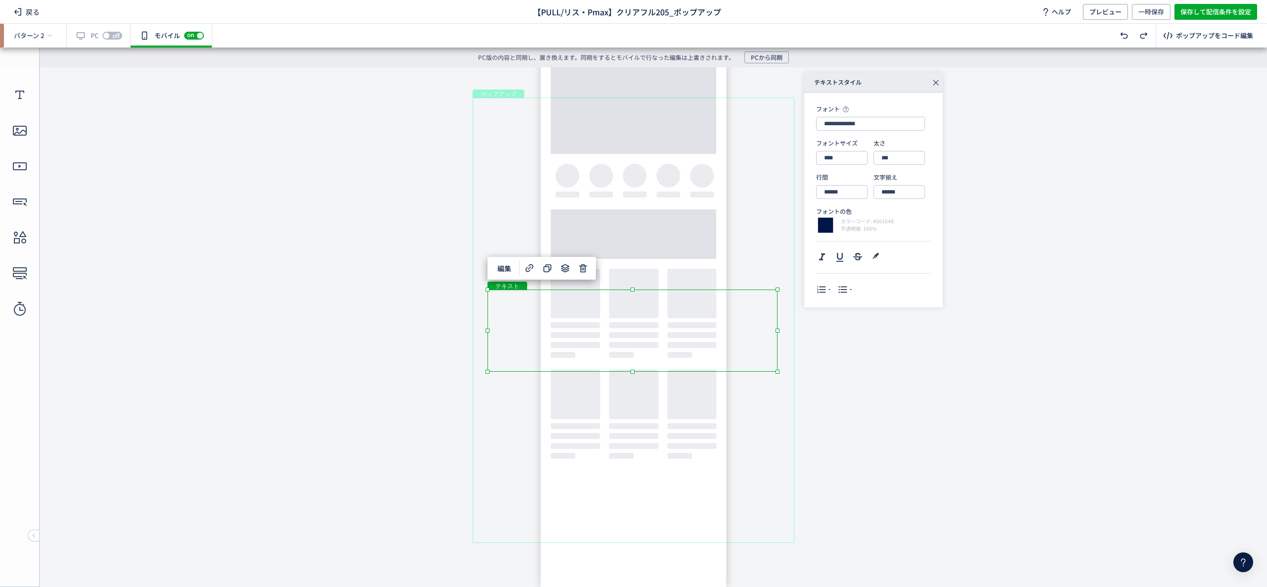
click at [693, 446] on div "テキスト" at bounding box center [634, 429] width 293 height 64
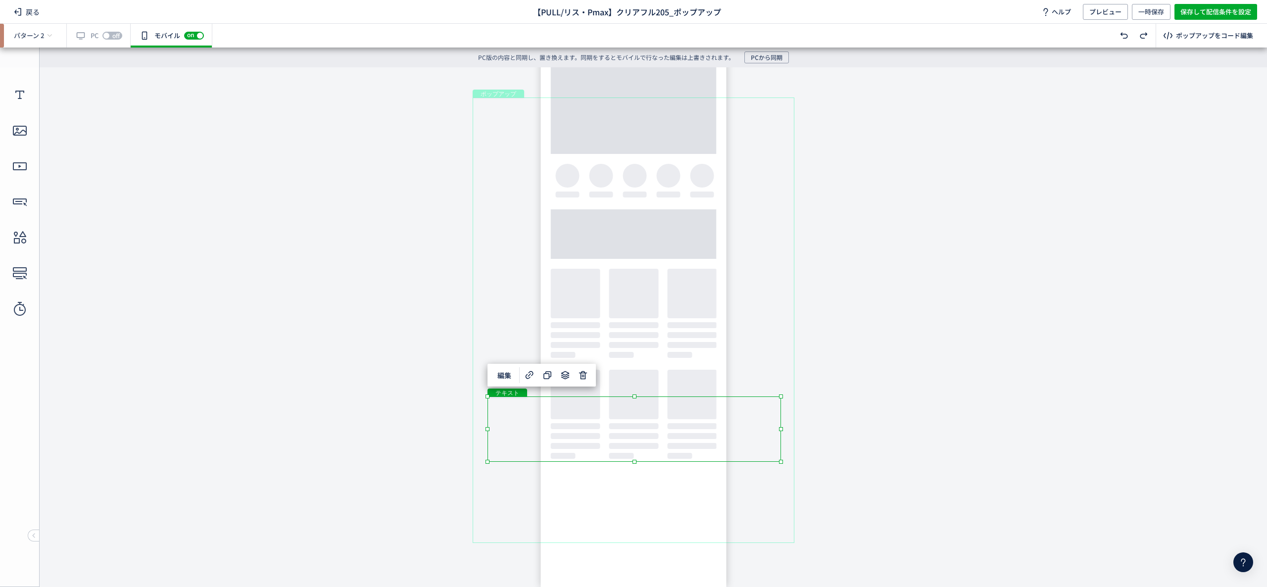
click at [655, 435] on div "テキスト" at bounding box center [635, 429] width 294 height 65
click at [634, 433] on div "テキスト" at bounding box center [635, 429] width 294 height 65
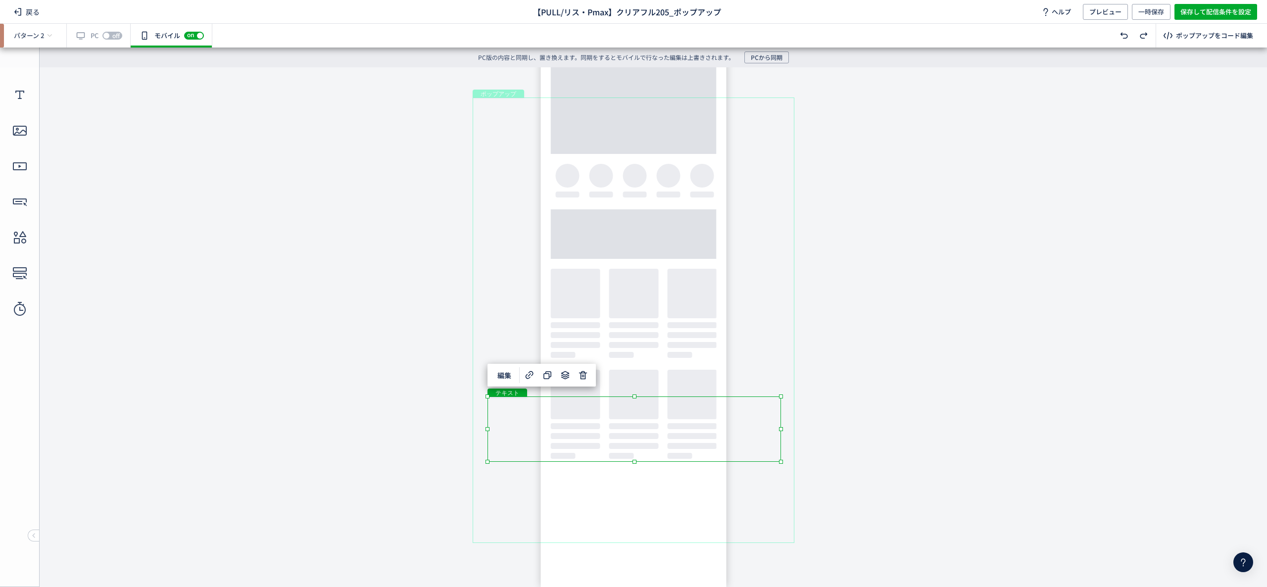
click at [634, 434] on div "テキスト" at bounding box center [635, 429] width 294 height 65
click at [643, 422] on div "テキスト" at bounding box center [635, 429] width 294 height 65
click at [781, 462] on div "テキスト" at bounding box center [635, 429] width 294 height 65
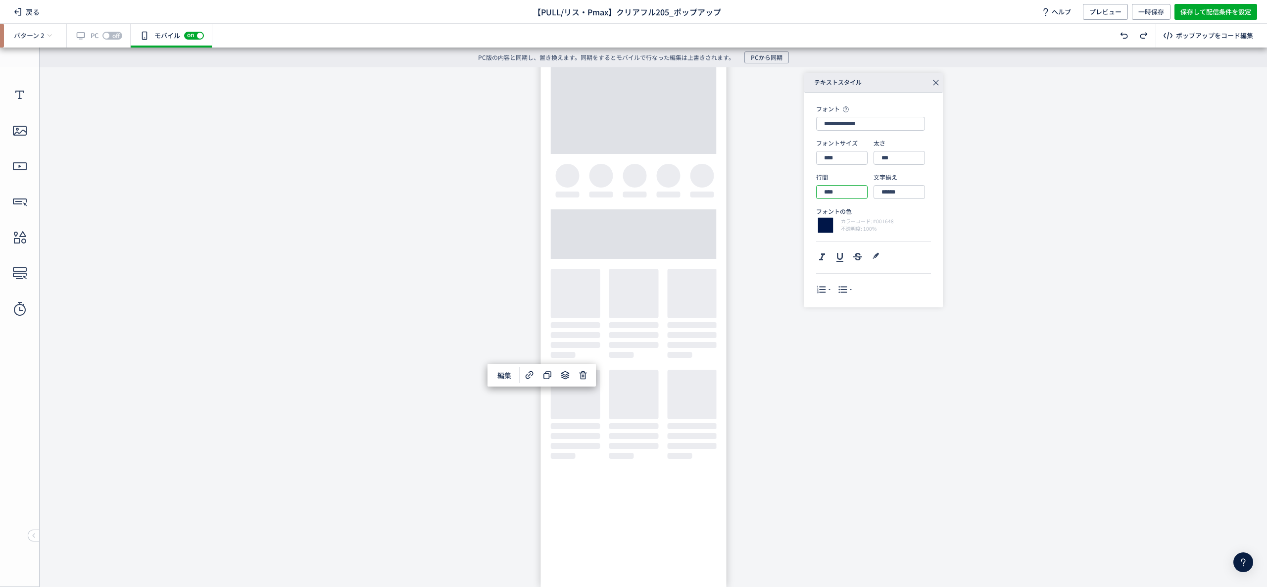
click at [840, 191] on input "****" at bounding box center [841, 192] width 51 height 14
type input "***"
click at [688, 410] on div "テキスト" at bounding box center [635, 434] width 294 height 75
click at [682, 397] on div "テキスト" at bounding box center [635, 433] width 294 height 75
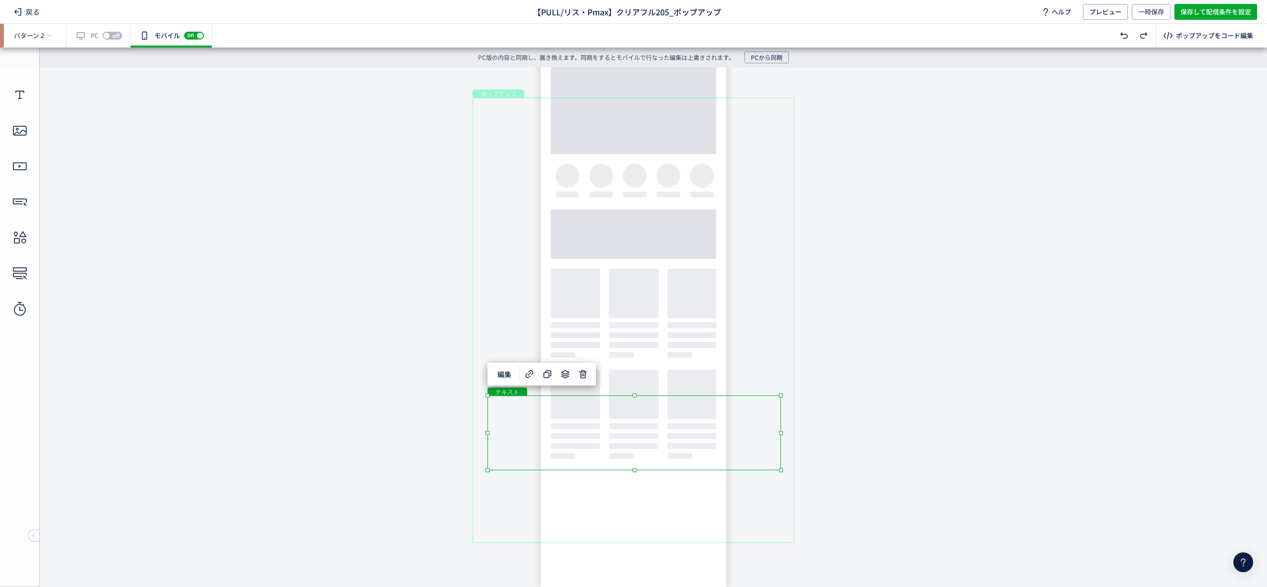
click at [892, 395] on body "undefined ポップアップ undefined ポップアップ クローズボタン テキスト テキスト ボタン 画像" at bounding box center [633, 319] width 1267 height 505
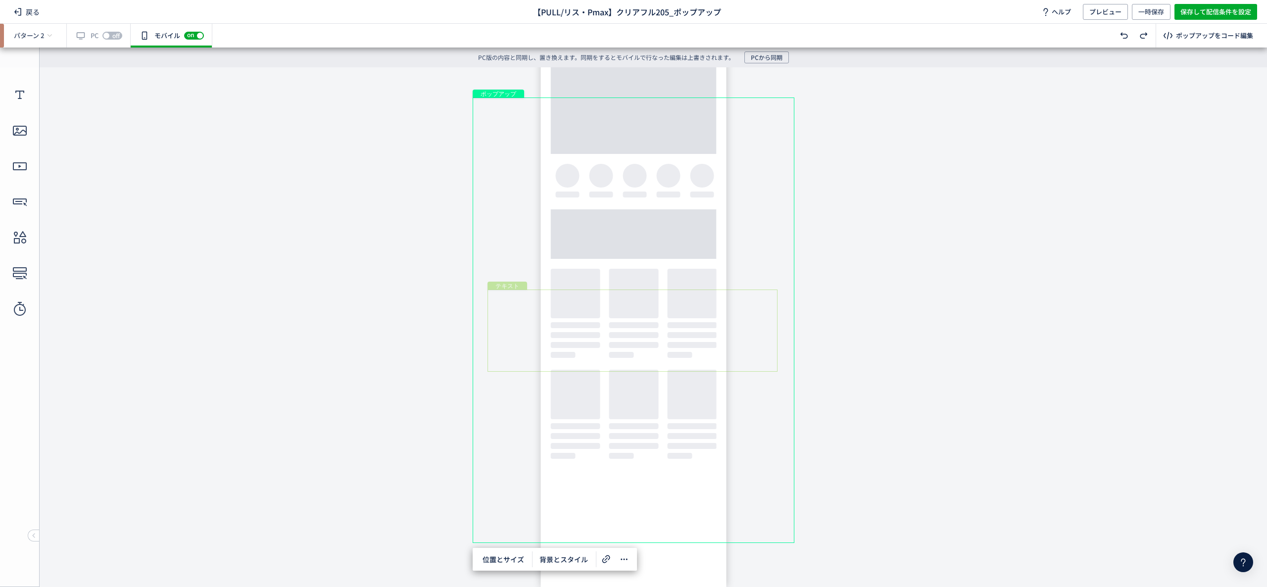
click at [624, 348] on div "テキスト" at bounding box center [633, 331] width 290 height 82
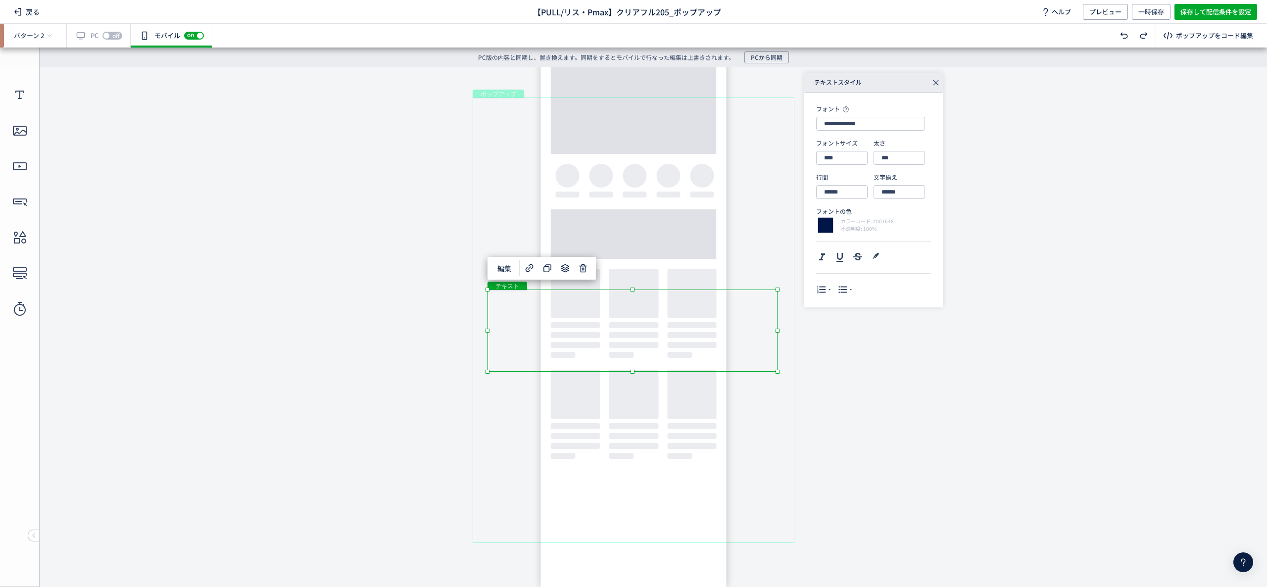
click at [624, 348] on div "テキスト" at bounding box center [633, 331] width 290 height 82
click at [616, 335] on div "テキスト" at bounding box center [633, 331] width 290 height 82
click at [614, 332] on div "テキスト" at bounding box center [633, 331] width 290 height 82
click at [778, 372] on div "テキスト" at bounding box center [633, 331] width 290 height 82
click at [644, 401] on div "テキスト" at bounding box center [634, 433] width 293 height 74
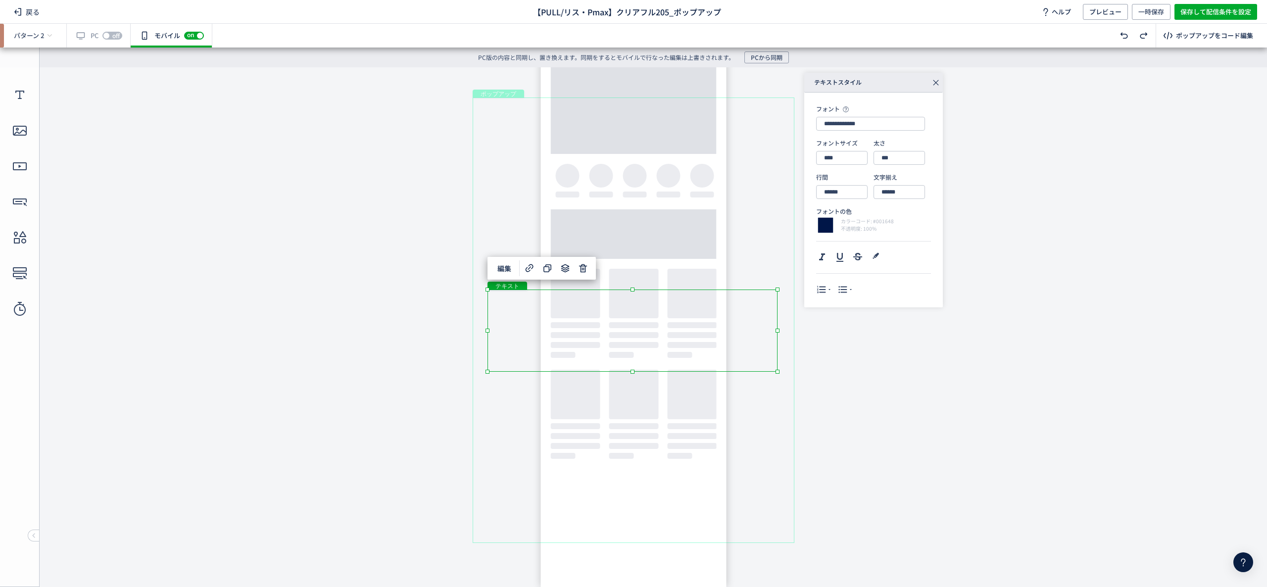
click at [780, 469] on div "テキスト" at bounding box center [634, 433] width 293 height 74
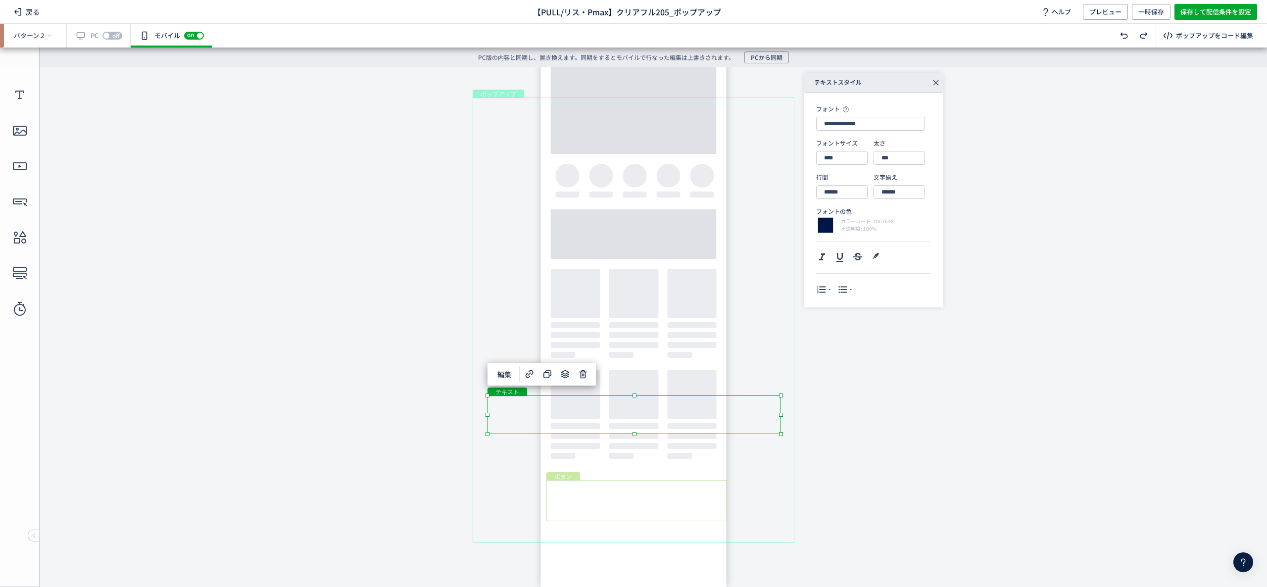
click at [674, 492] on div "ボタン" at bounding box center [637, 500] width 181 height 41
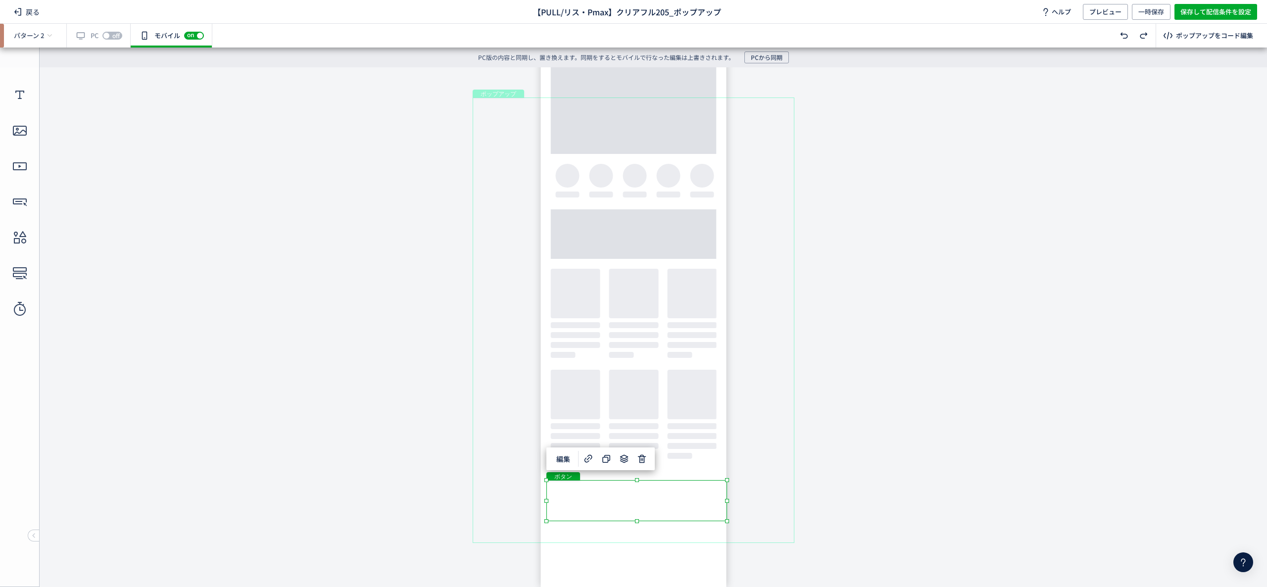
click at [677, 493] on div "ボタン" at bounding box center [637, 500] width 181 height 41
click at [644, 491] on div "ボタン" at bounding box center [637, 500] width 181 height 41
click at [727, 521] on div "ボタン" at bounding box center [637, 500] width 181 height 41
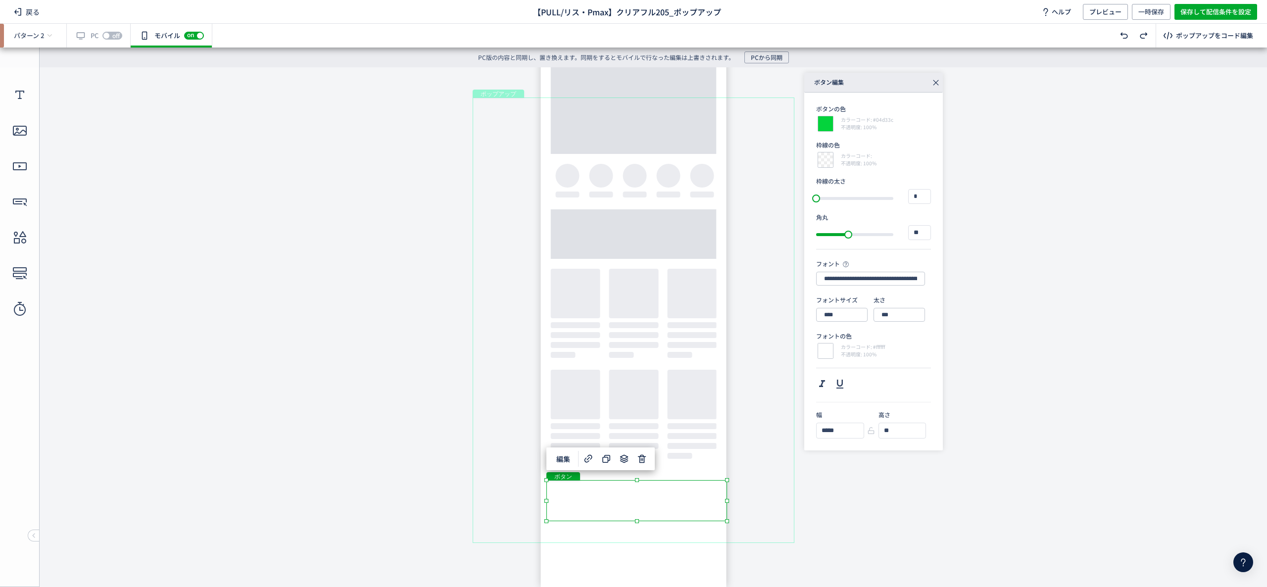
click at [682, 497] on div "ボタン" at bounding box center [637, 500] width 181 height 41
drag, startPoint x: 634, startPoint y: 479, endPoint x: 642, endPoint y: 432, distance: 47.7
click at [642, 432] on body "undefined ポップアップ undefined ポップアップ クローズボタン テキスト テキスト ボタン 画像" at bounding box center [633, 319] width 1267 height 505
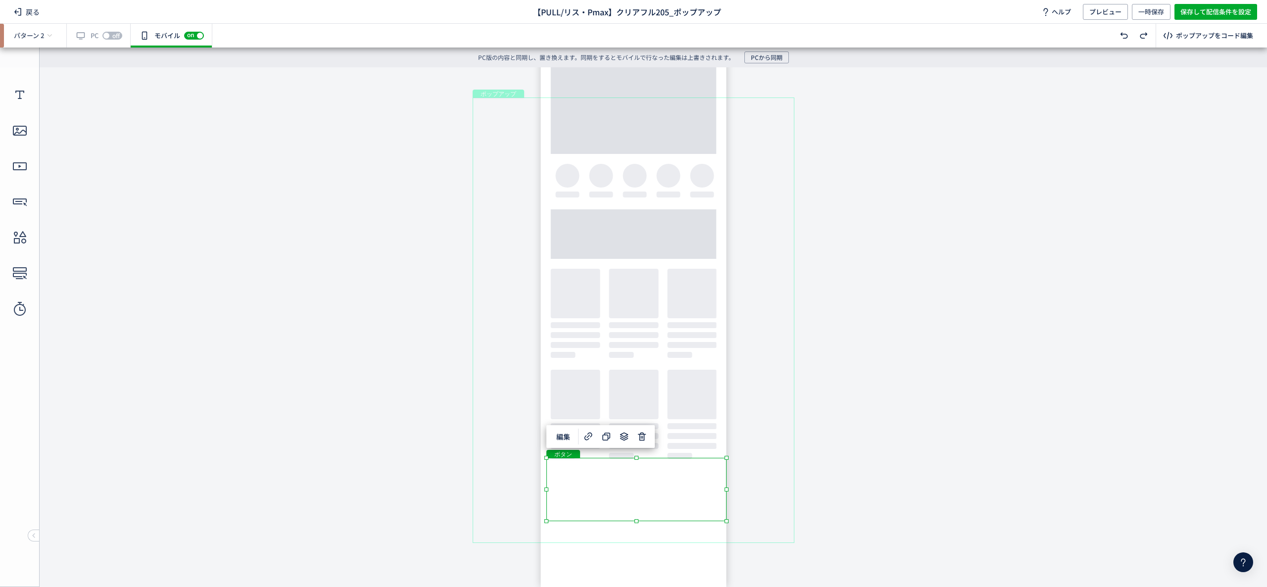
click at [664, 475] on div "ボタン" at bounding box center [637, 489] width 180 height 63
click at [727, 521] on div "ボタン" at bounding box center [637, 489] width 180 height 63
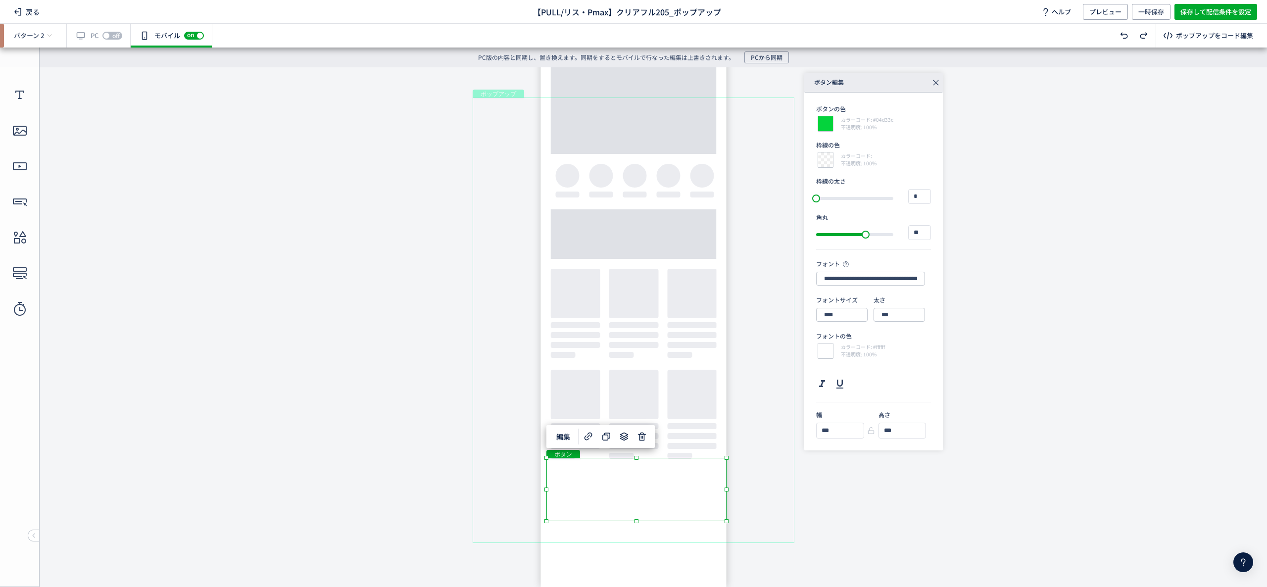
click at [892, 497] on body "undefined ポップアップ undefined ポップアップ クローズボタン テキスト テキスト ボタン 画像" at bounding box center [633, 319] width 1267 height 505
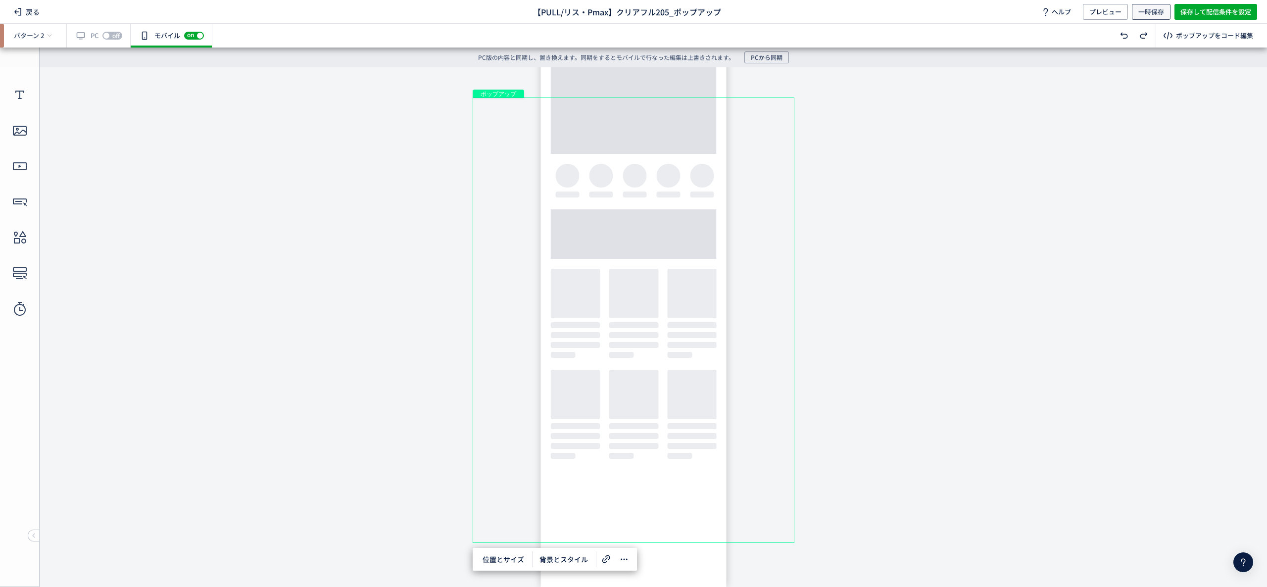
click at [1147, 10] on span "一時保存" at bounding box center [1152, 12] width 26 height 16
click at [1107, 15] on span "プレビュー" at bounding box center [1106, 12] width 32 height 16
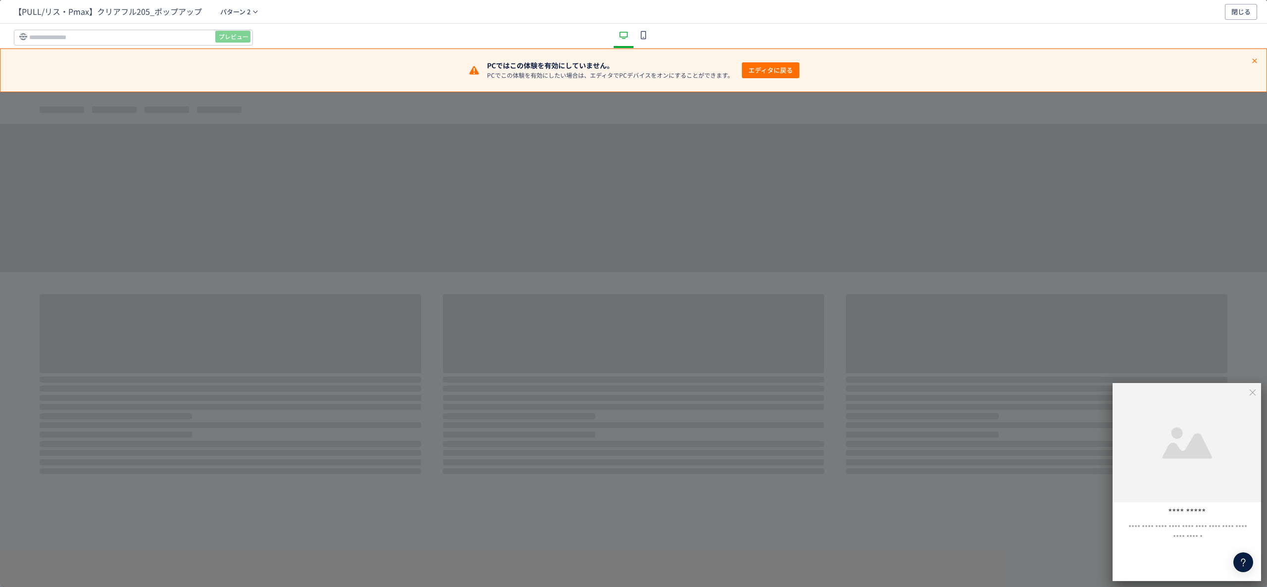
click at [648, 33] on icon "dialog" at bounding box center [644, 35] width 12 height 12
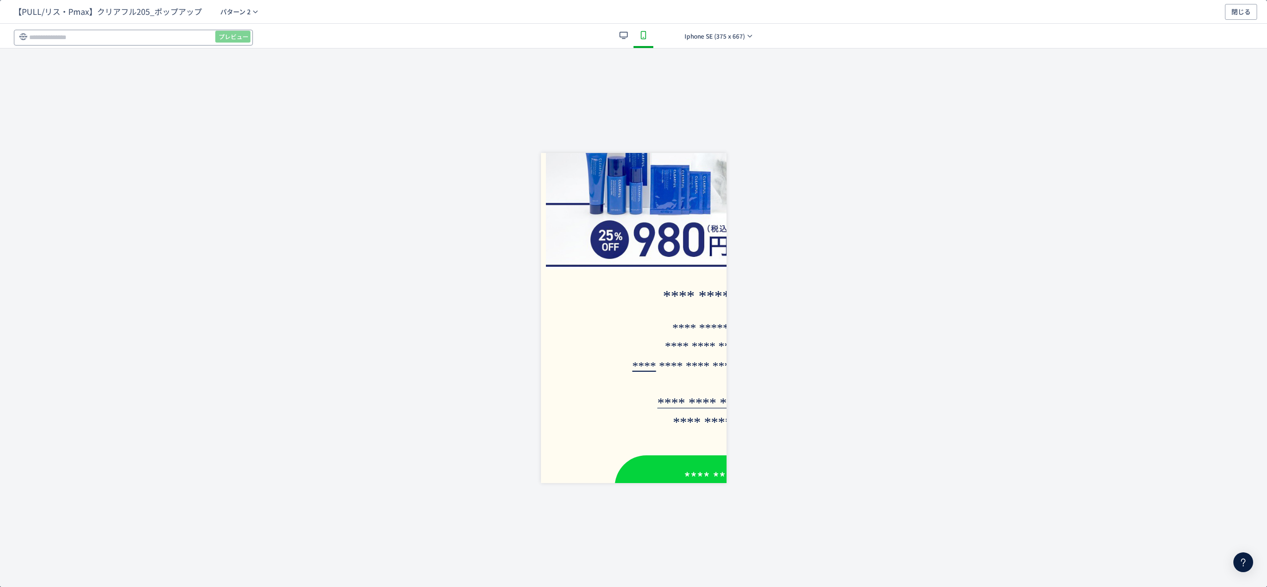
click at [0, 0] on input "dialog" at bounding box center [0, 0] width 0 height 0
paste input "**********"
type input "**********"
click at [230, 35] on span "プレビュー" at bounding box center [234, 37] width 30 height 16
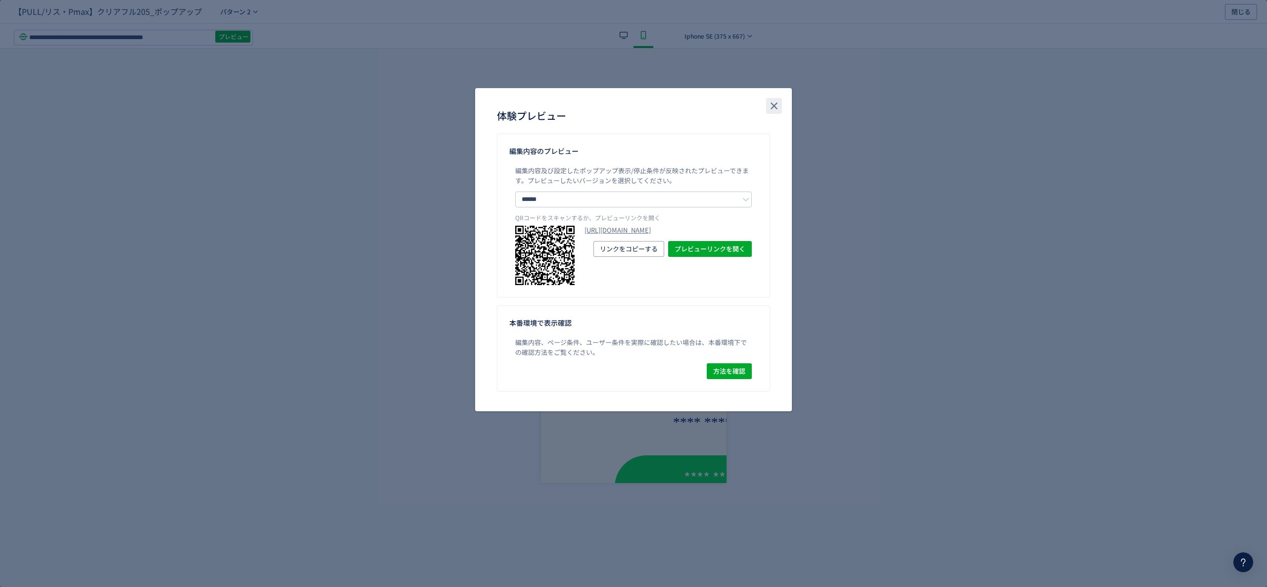
click at [780, 107] on button "close" at bounding box center [774, 106] width 16 height 16
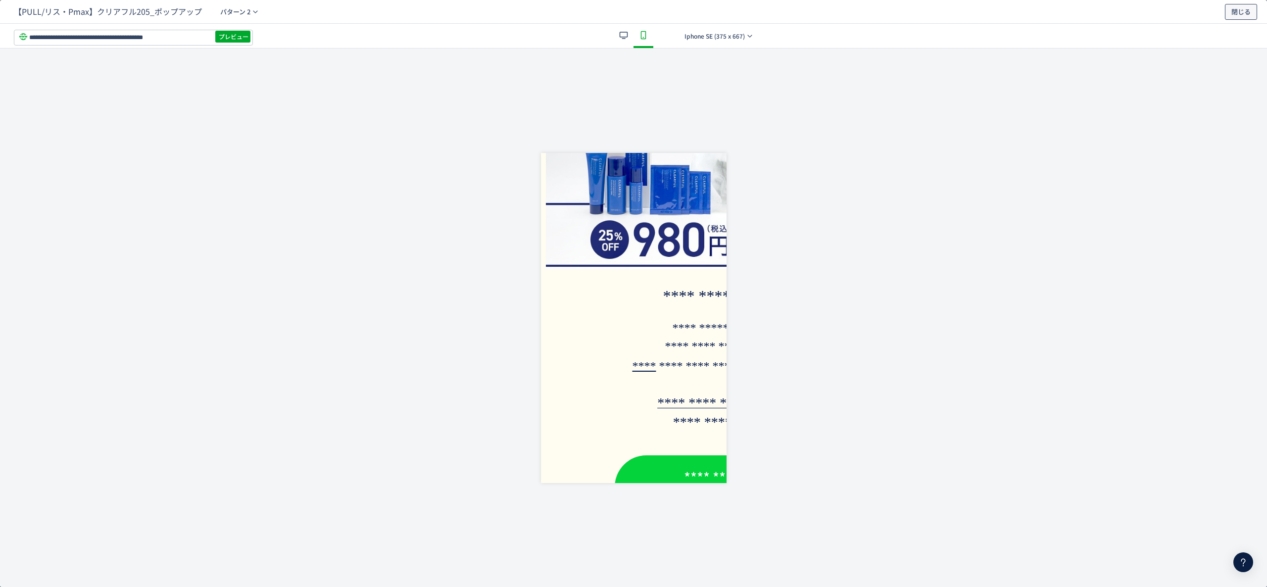
click at [1234, 13] on span "閉じる" at bounding box center [1241, 12] width 19 height 16
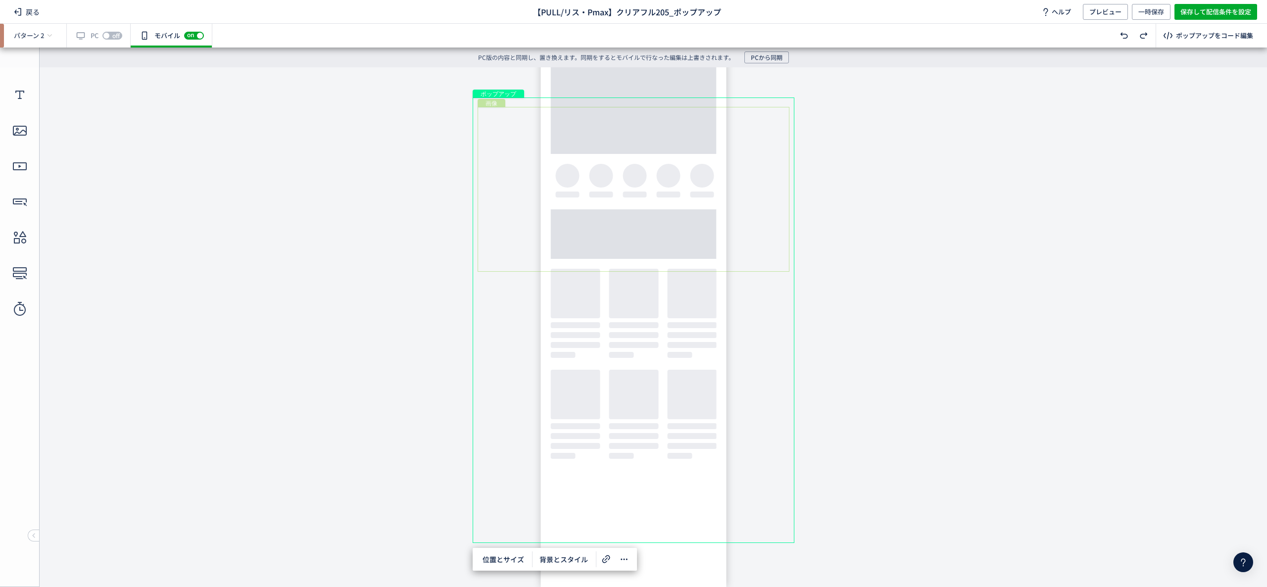
click at [552, 186] on div "画像" at bounding box center [634, 189] width 312 height 165
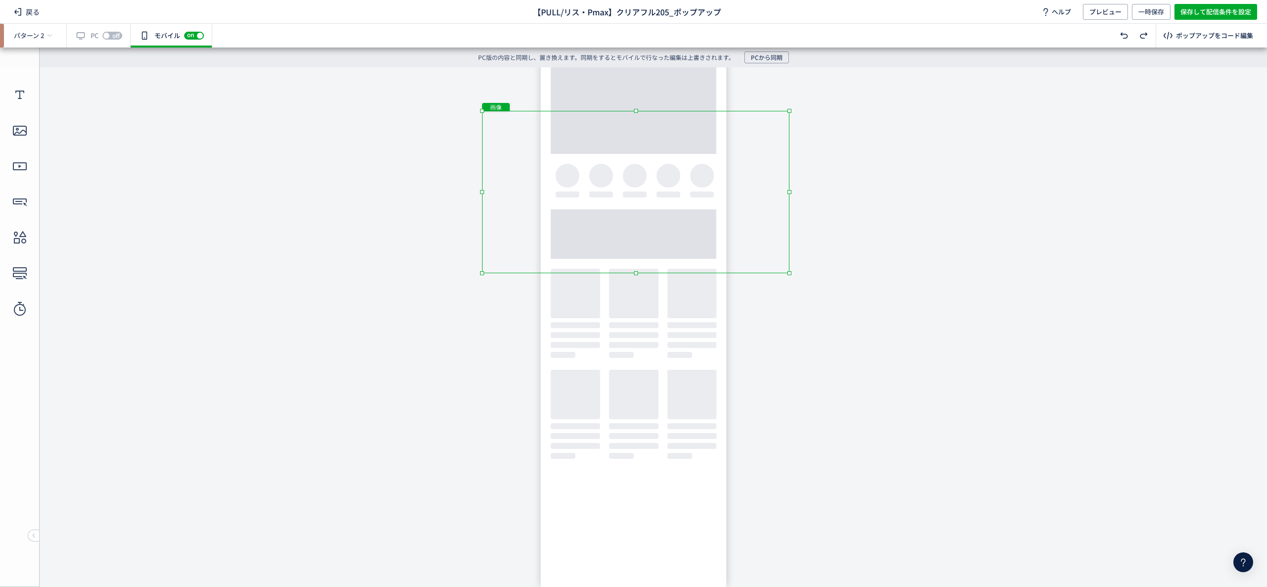
drag, startPoint x: 479, startPoint y: 107, endPoint x: 488, endPoint y: 116, distance: 12.6
click at [488, 116] on div "画像" at bounding box center [635, 192] width 307 height 162
drag, startPoint x: 632, startPoint y: 160, endPoint x: 628, endPoint y: 154, distance: 6.9
click at [628, 154] on div "画像" at bounding box center [633, 186] width 307 height 162
click at [715, 405] on div "テキスト" at bounding box center [635, 415] width 294 height 39
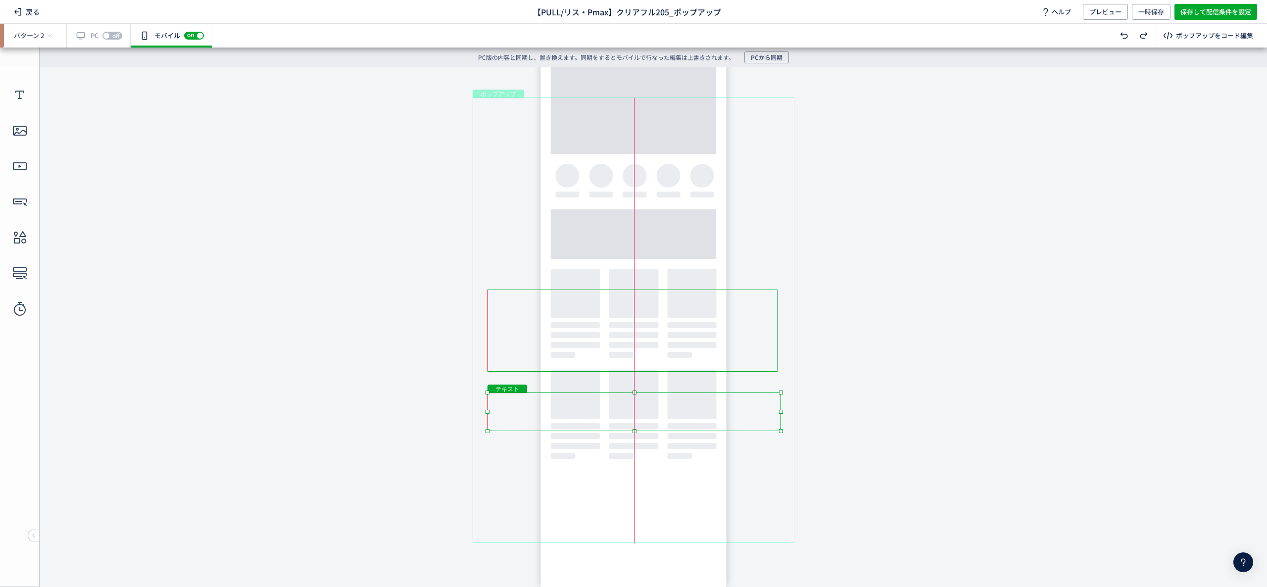
drag, startPoint x: 700, startPoint y: 400, endPoint x: 700, endPoint y: 394, distance: 5.4
click at [700, 394] on div "テキスト" at bounding box center [635, 412] width 294 height 39
click at [685, 359] on div "テキスト" at bounding box center [633, 331] width 290 height 82
click at [682, 350] on div "テキスト" at bounding box center [635, 329] width 290 height 82
click at [679, 407] on div "テキスト" at bounding box center [635, 412] width 294 height 39
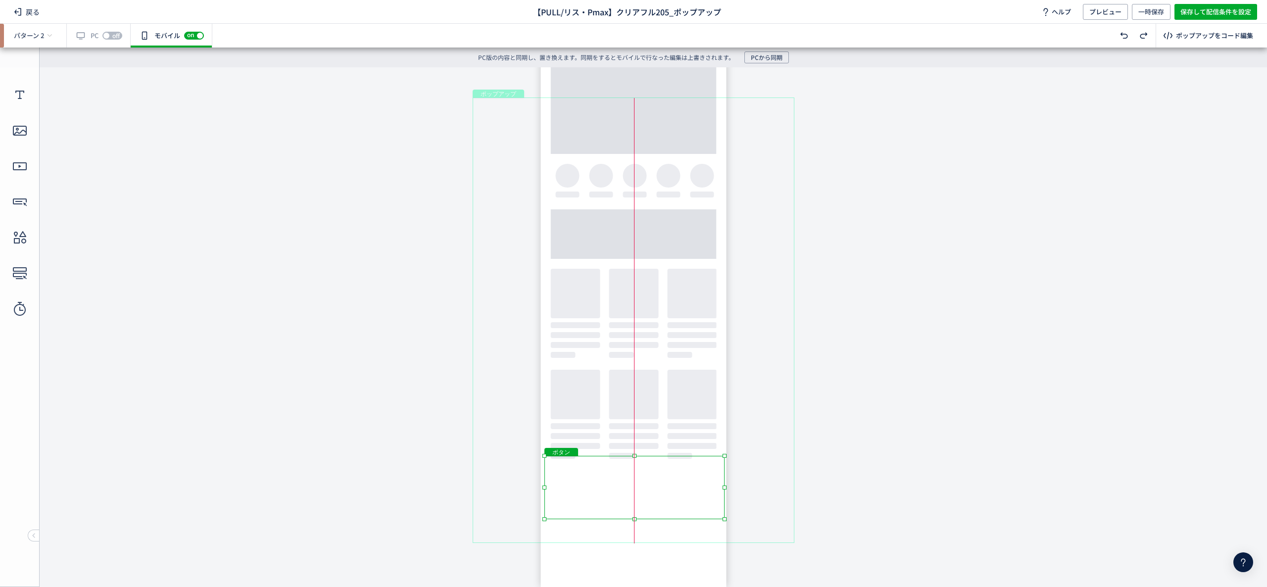
click at [669, 457] on div "ボタン" at bounding box center [635, 487] width 180 height 63
click at [1065, 458] on body "undefined ポップアップ undefined ポップアップ クローズボタン テキスト テキスト ボタン 画像" at bounding box center [633, 319] width 1267 height 505
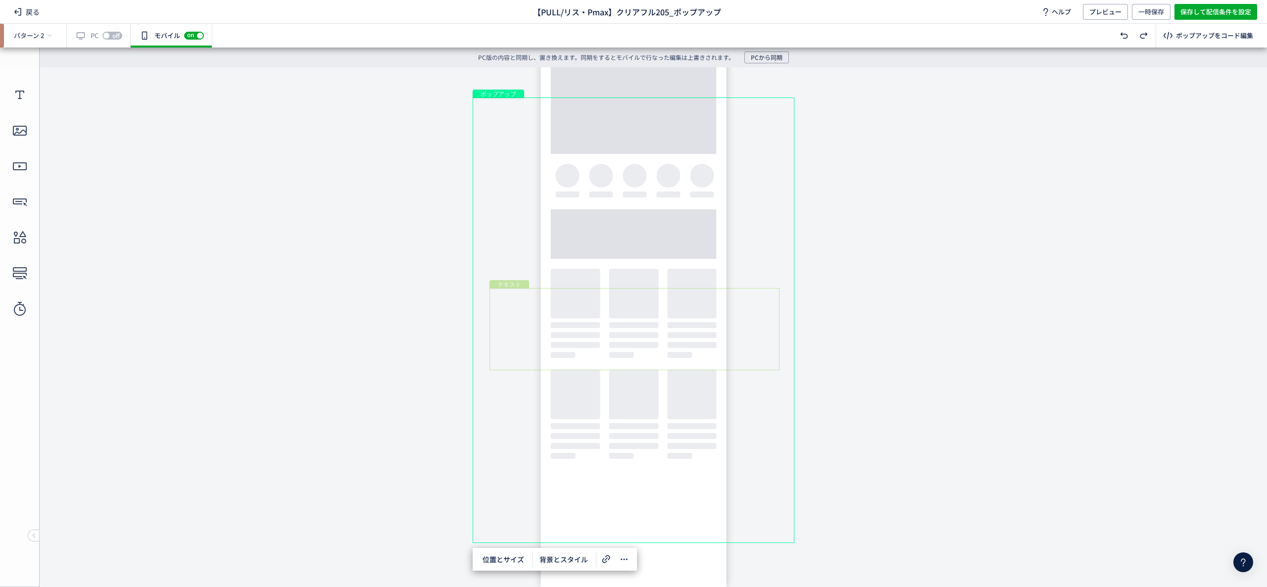
click at [595, 351] on div "テキスト" at bounding box center [635, 329] width 290 height 82
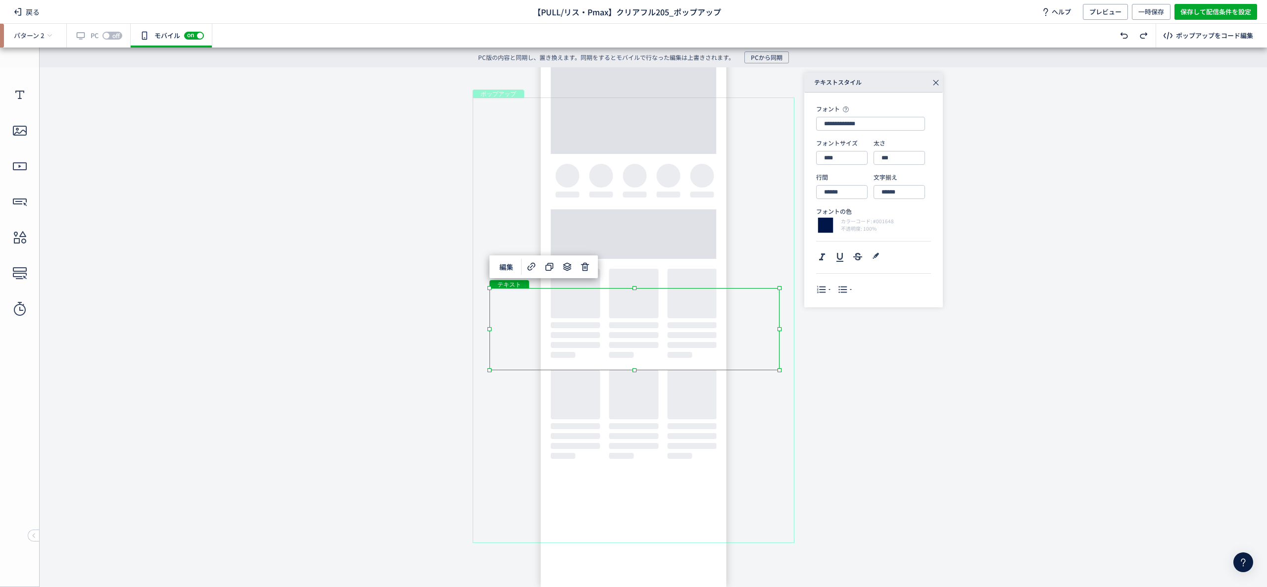
click at [591, 357] on div "テキスト" at bounding box center [635, 329] width 290 height 82
click at [593, 358] on div "テキスト" at bounding box center [635, 329] width 290 height 82
click at [602, 364] on div "テキスト" at bounding box center [635, 329] width 290 height 82
click at [665, 365] on div "テキスト" at bounding box center [635, 329] width 290 height 82
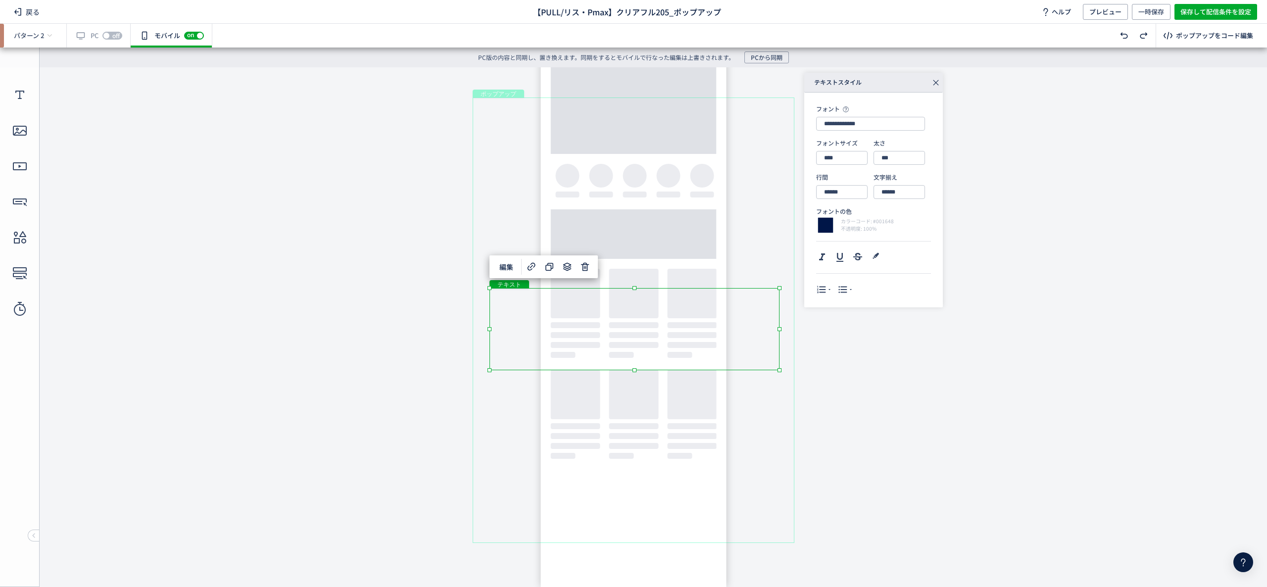
click at [780, 370] on div "テキスト" at bounding box center [635, 329] width 290 height 82
click at [854, 156] on input "****" at bounding box center [841, 158] width 51 height 14
click at [842, 206] on div "28px" at bounding box center [850, 203] width 46 height 17
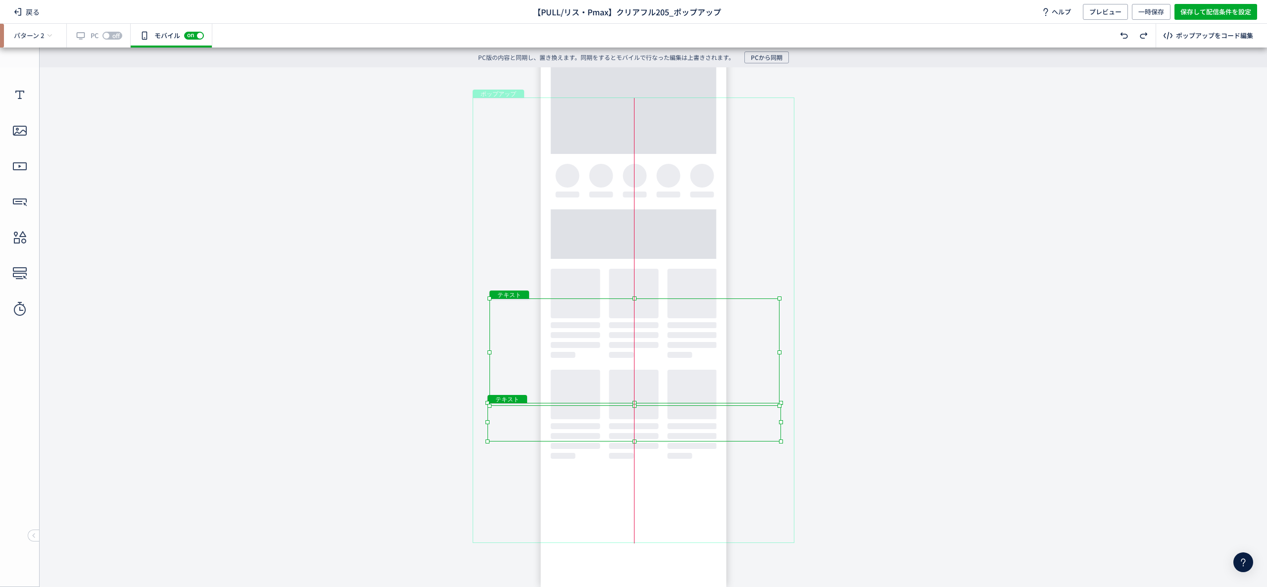
drag, startPoint x: 721, startPoint y: 423, endPoint x: 723, endPoint y: 438, distance: 14.9
click at [723, 438] on div "テキスト" at bounding box center [635, 422] width 294 height 39
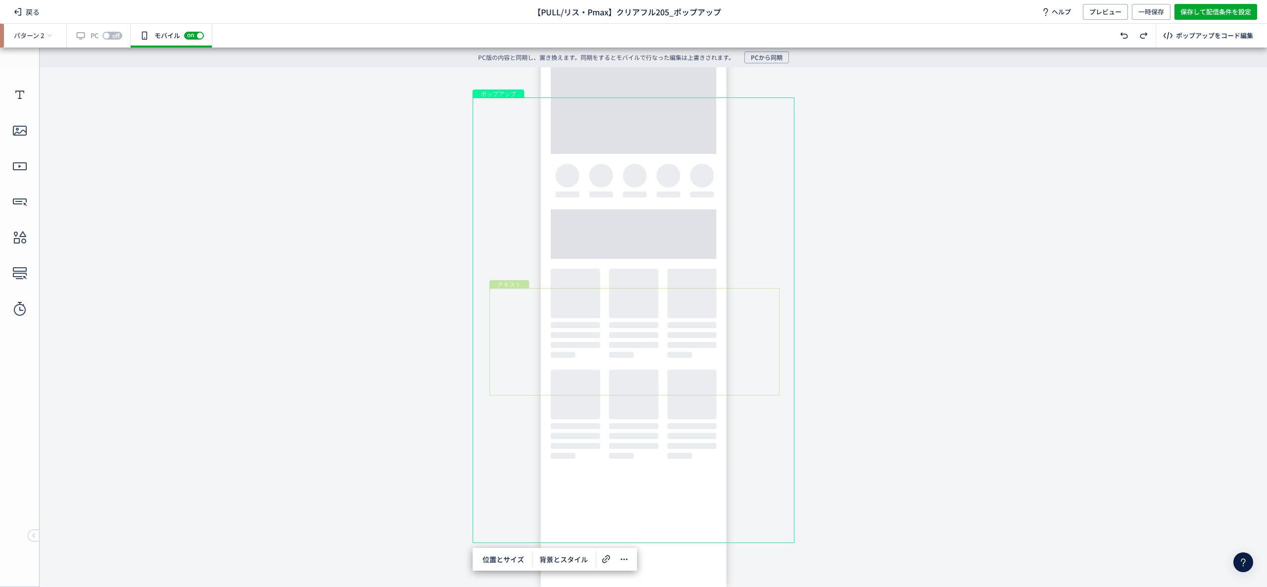
click at [752, 326] on div "テキスト" at bounding box center [635, 341] width 290 height 107
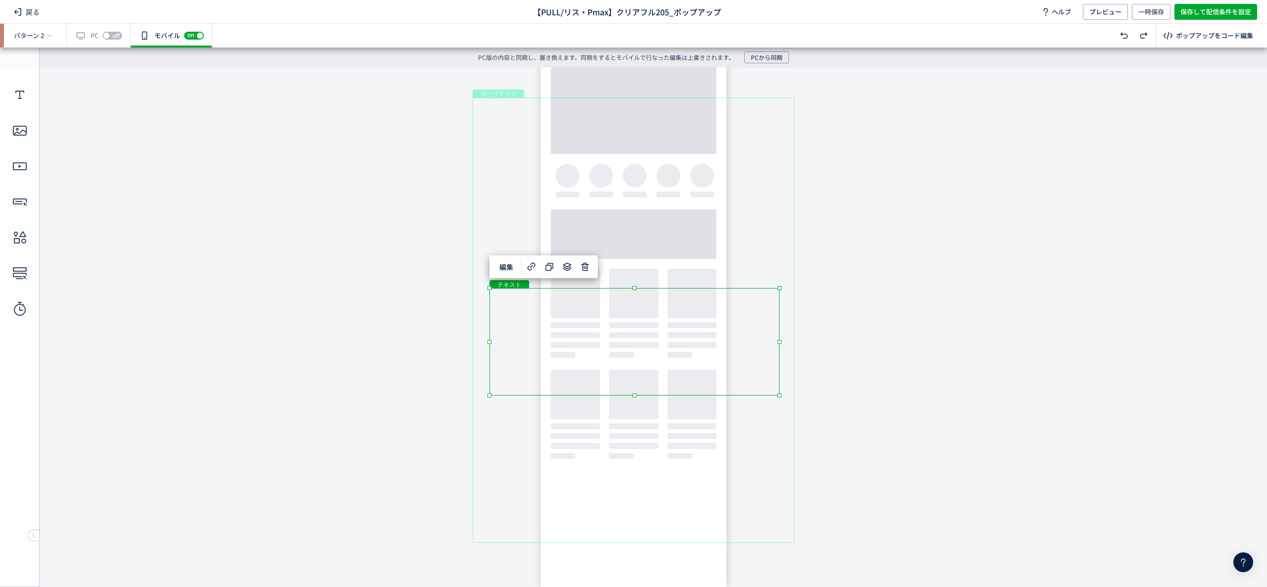
click at [863, 322] on body "undefined ポップアップ undefined ポップアップ クローズボタン テキスト テキスト ボタン 画像" at bounding box center [633, 319] width 1267 height 505
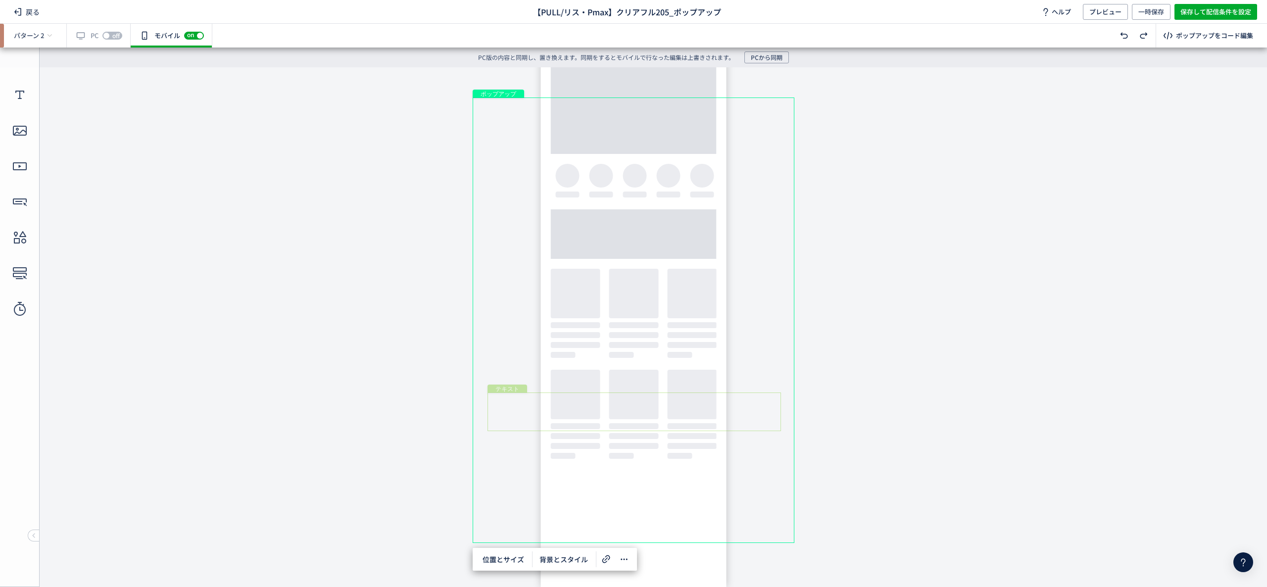
click at [739, 419] on div "テキスト" at bounding box center [635, 412] width 294 height 39
drag, startPoint x: 720, startPoint y: 415, endPoint x: 718, endPoint y: 426, distance: 10.6
click at [718, 426] on div "テキスト" at bounding box center [635, 421] width 294 height 39
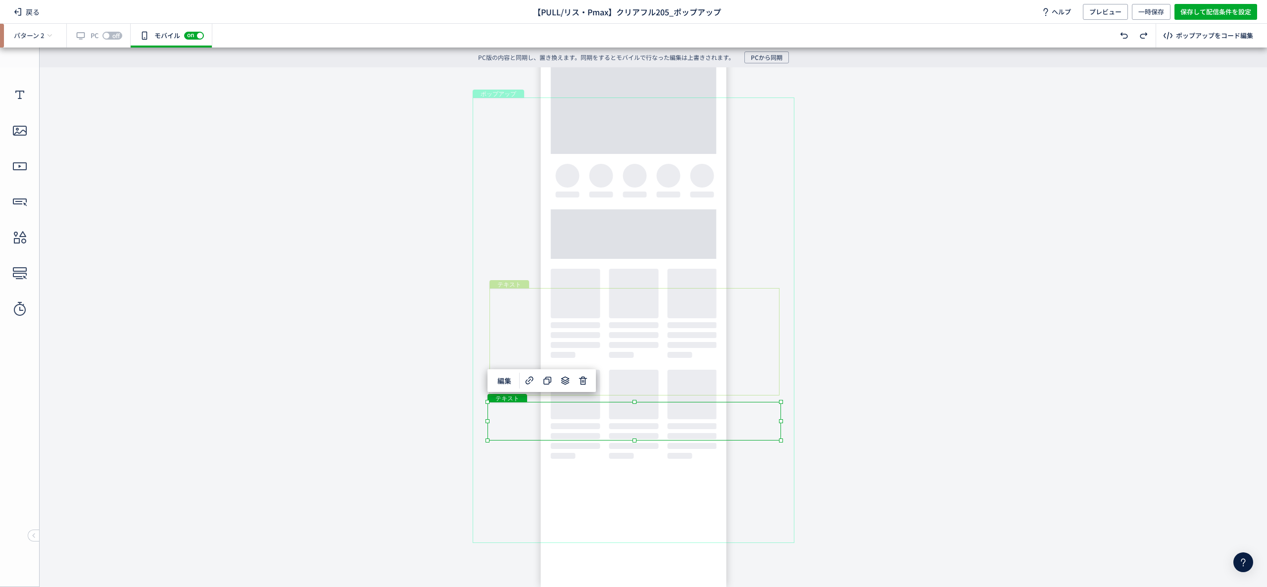
click at [651, 328] on div "テキスト" at bounding box center [635, 341] width 290 height 107
click at [780, 396] on div "テキスト" at bounding box center [635, 341] width 290 height 107
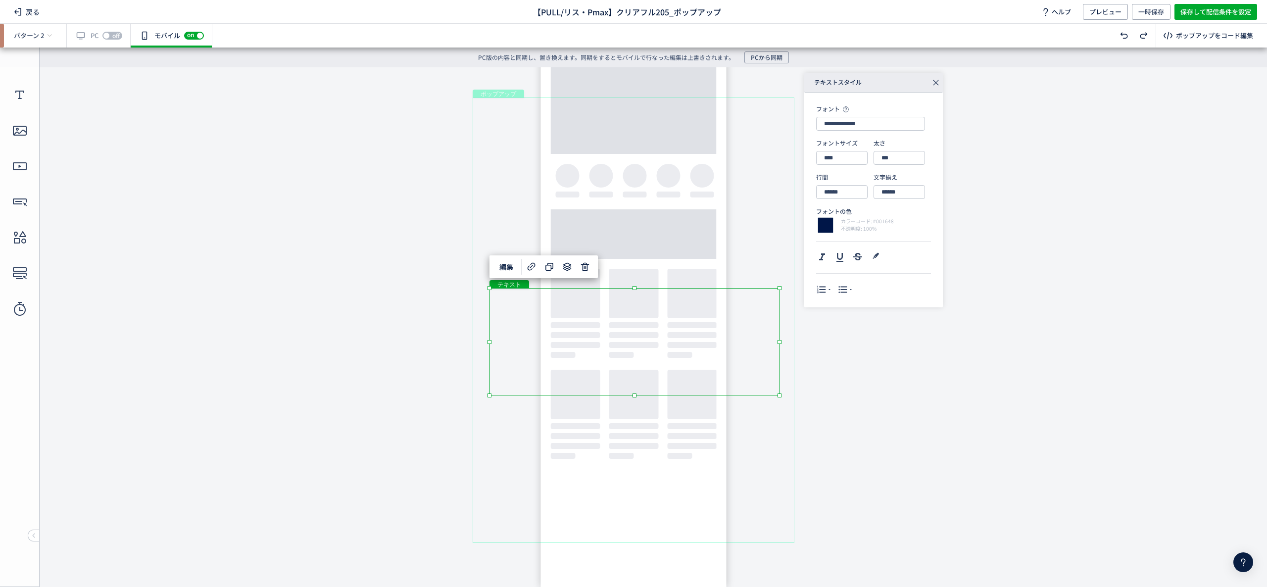
click at [661, 417] on div "テキスト" at bounding box center [634, 421] width 293 height 38
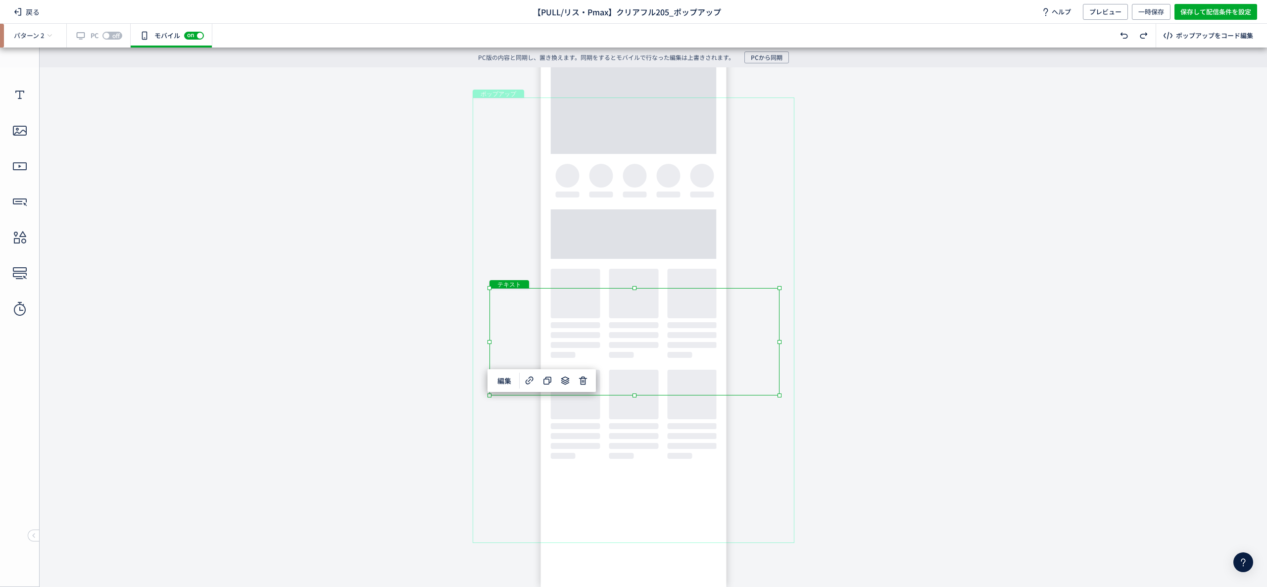
click at [661, 417] on div "テキスト" at bounding box center [634, 421] width 293 height 38
click at [781, 441] on div "テキスト" at bounding box center [635, 421] width 294 height 39
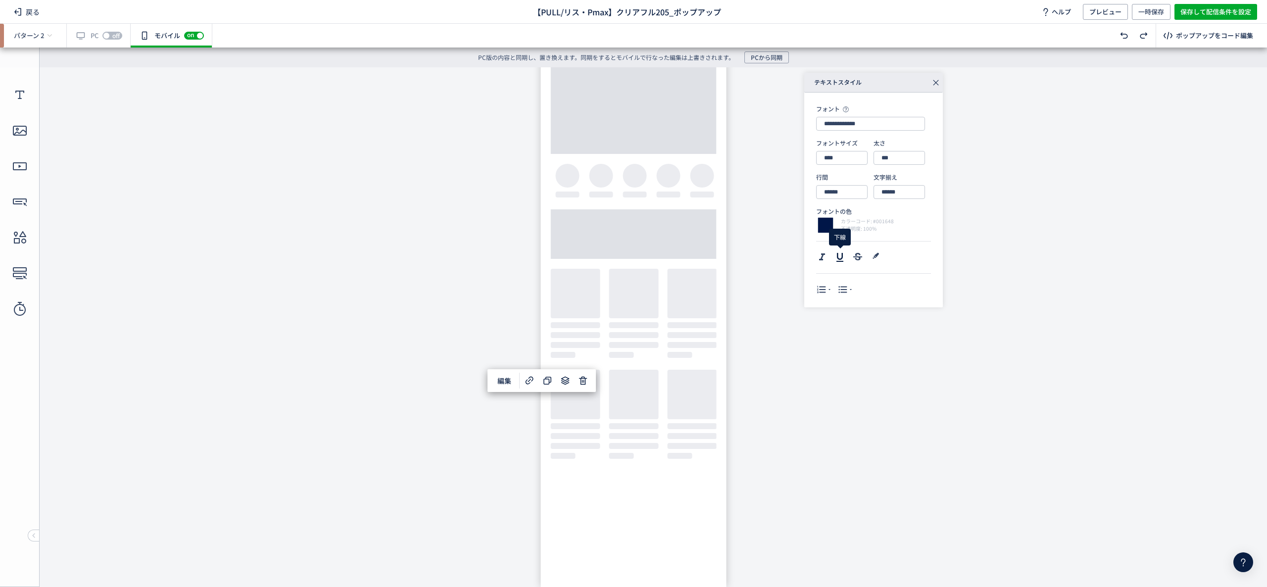
click at [840, 256] on icon at bounding box center [840, 257] width 12 height 12
click at [222, 415] on body "undefined ポップアップ undefined ポップアップ クローズボタン テキスト テキスト ボタン 画像" at bounding box center [633, 319] width 1267 height 505
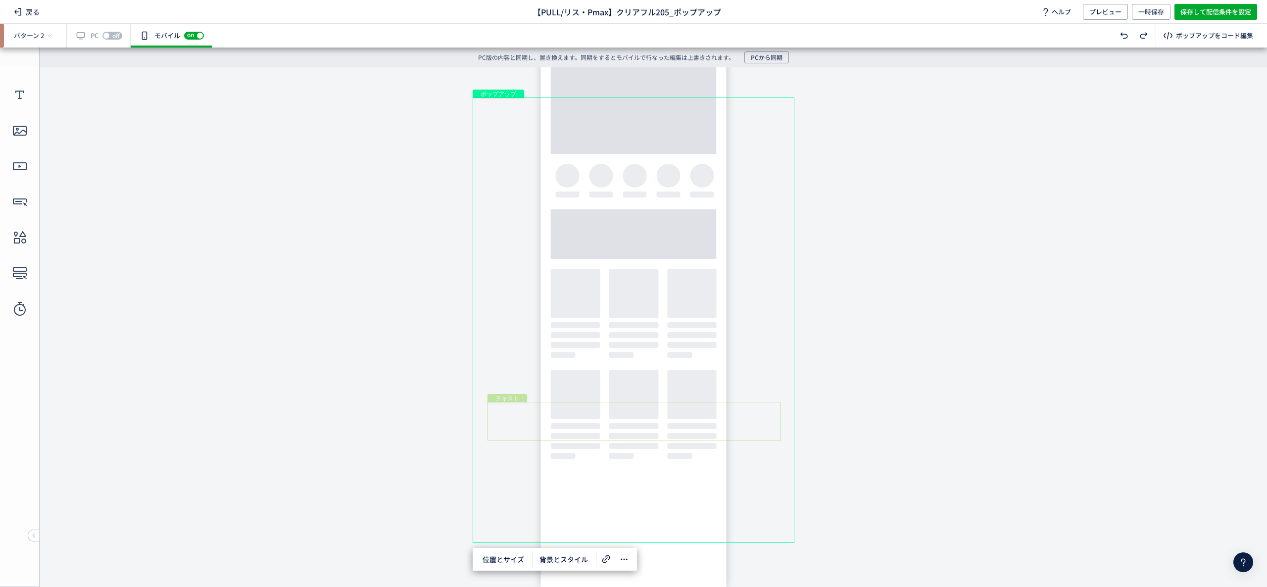
click at [631, 426] on div "テキスト" at bounding box center [635, 421] width 294 height 39
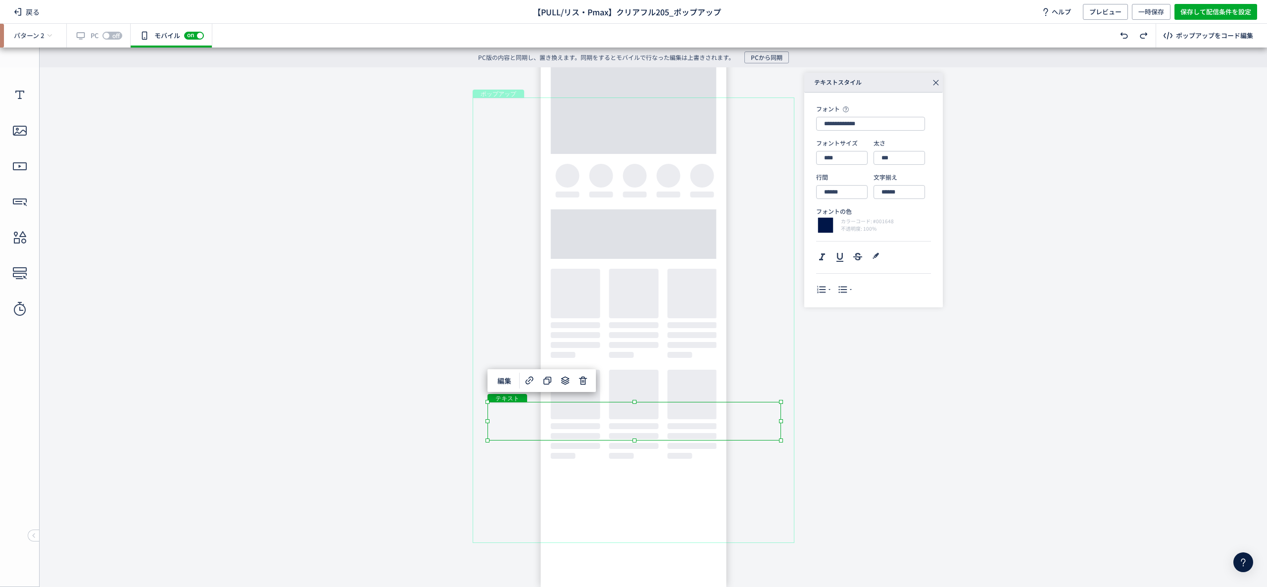
click at [620, 425] on div "テキスト" at bounding box center [635, 421] width 294 height 39
click at [617, 426] on div "テキスト" at bounding box center [635, 421] width 294 height 39
click at [608, 419] on div "テキスト" at bounding box center [635, 421] width 294 height 39
click at [781, 441] on div "テキスト" at bounding box center [635, 421] width 294 height 39
click at [595, 423] on div "テキスト" at bounding box center [635, 421] width 294 height 39
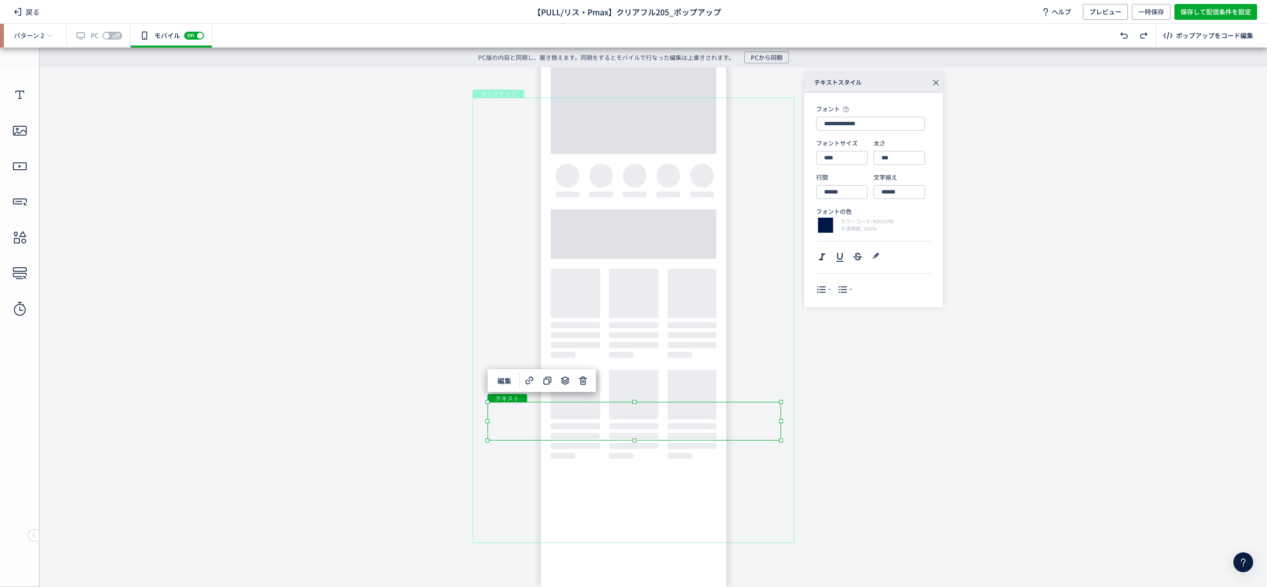
click at [781, 441] on div "テキスト" at bounding box center [635, 421] width 294 height 39
click at [839, 253] on icon at bounding box center [840, 257] width 12 height 12
click at [925, 424] on body "undefined ポップアップ undefined ポップアップ クローズボタン テキスト テキスト ボタン 画像" at bounding box center [633, 319] width 1267 height 505
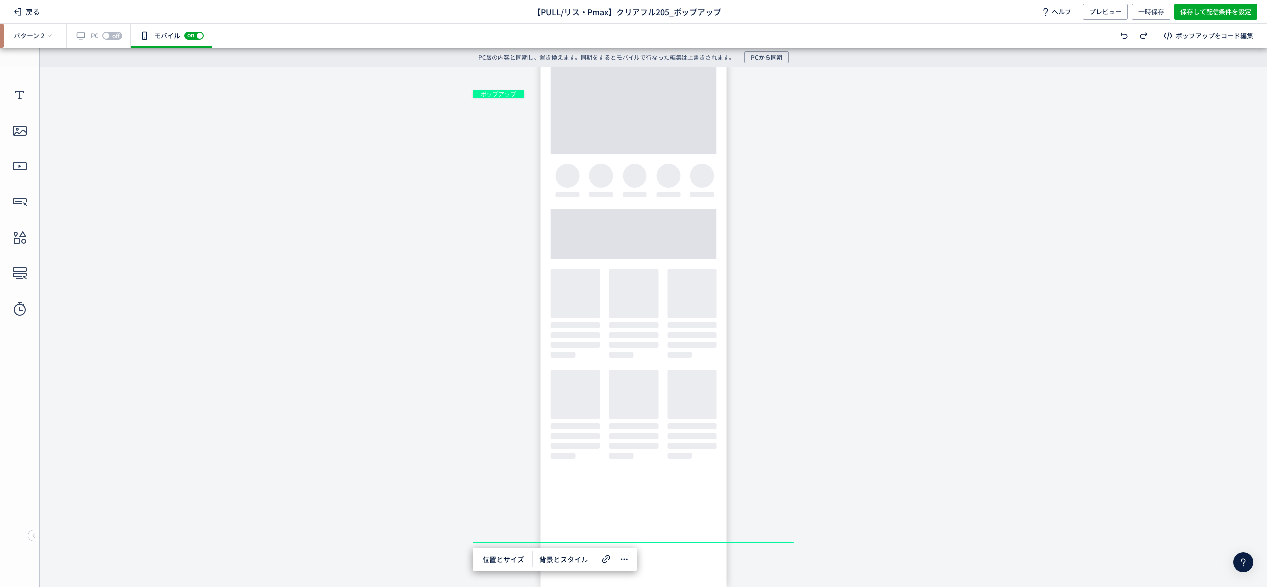
click at [484, 411] on div "ポップアップ" at bounding box center [634, 321] width 322 height 446
click at [546, 560] on span "背景とスタイル" at bounding box center [564, 559] width 60 height 16
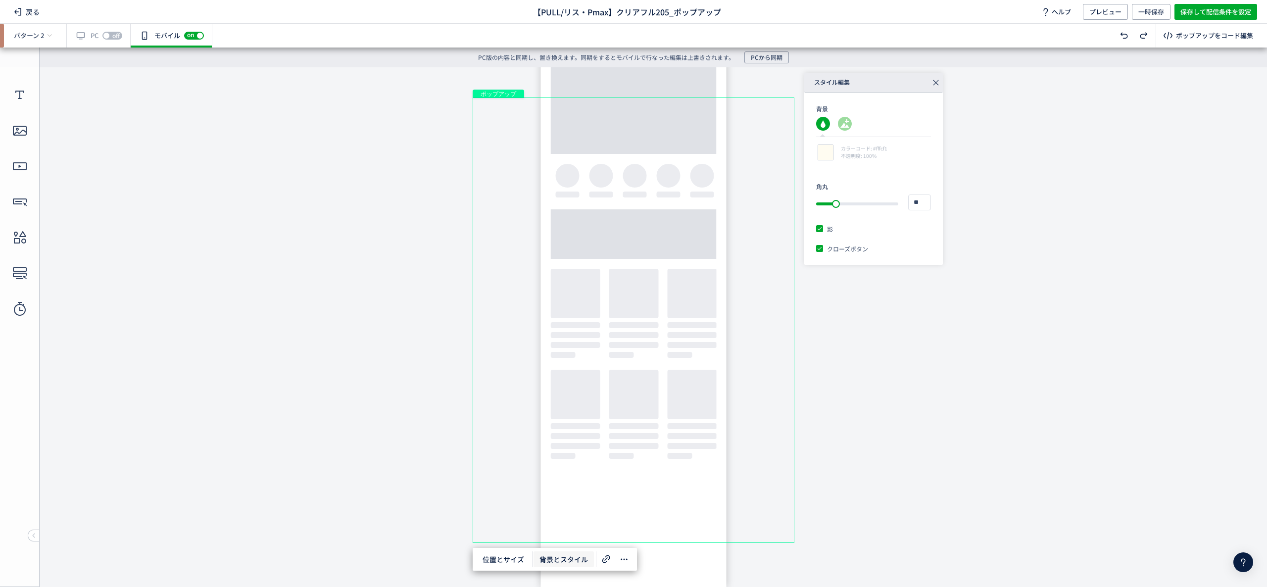
click at [827, 123] on use at bounding box center [823, 124] width 14 height 14
click at [824, 120] on use at bounding box center [823, 124] width 14 height 14
click at [837, 142] on div "カラーコード: #fffcf1 不透明度: 100%" at bounding box center [873, 149] width 115 height 25
click at [841, 151] on span "カラーコード: #fffcf1" at bounding box center [864, 148] width 47 height 7
click at [831, 149] on div at bounding box center [825, 152] width 19 height 19
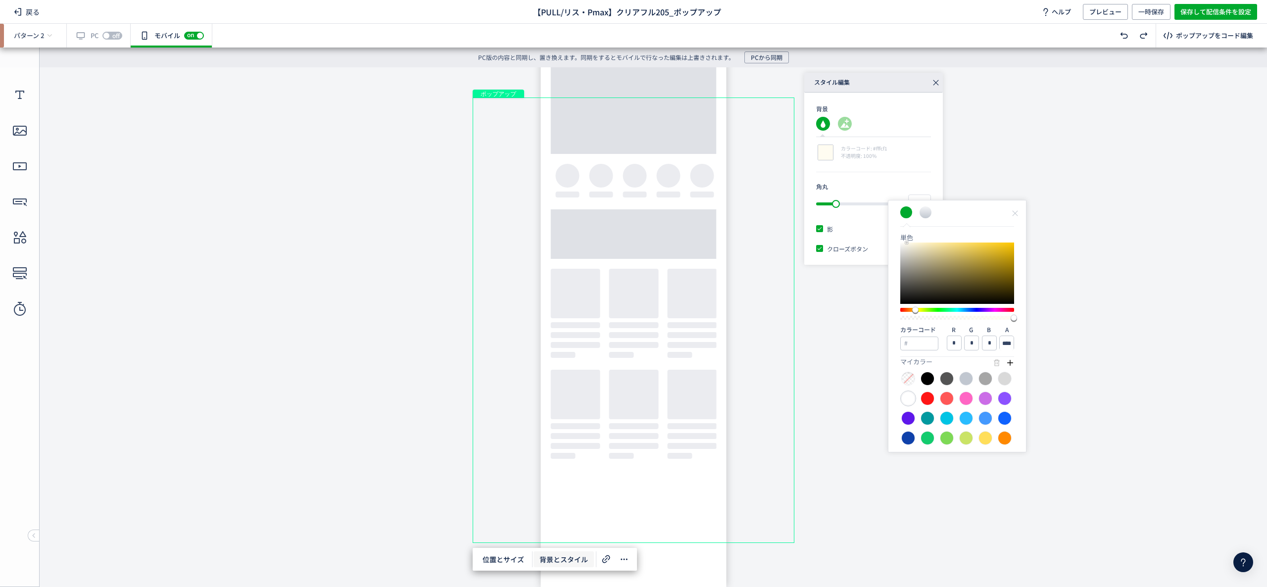
click at [908, 402] on div at bounding box center [909, 399] width 14 height 14
click at [1015, 226] on div "単色 カラーコード R * G * B * A **** マイカラー" at bounding box center [957, 326] width 139 height 252
click at [1016, 213] on icon at bounding box center [1015, 213] width 8 height 8
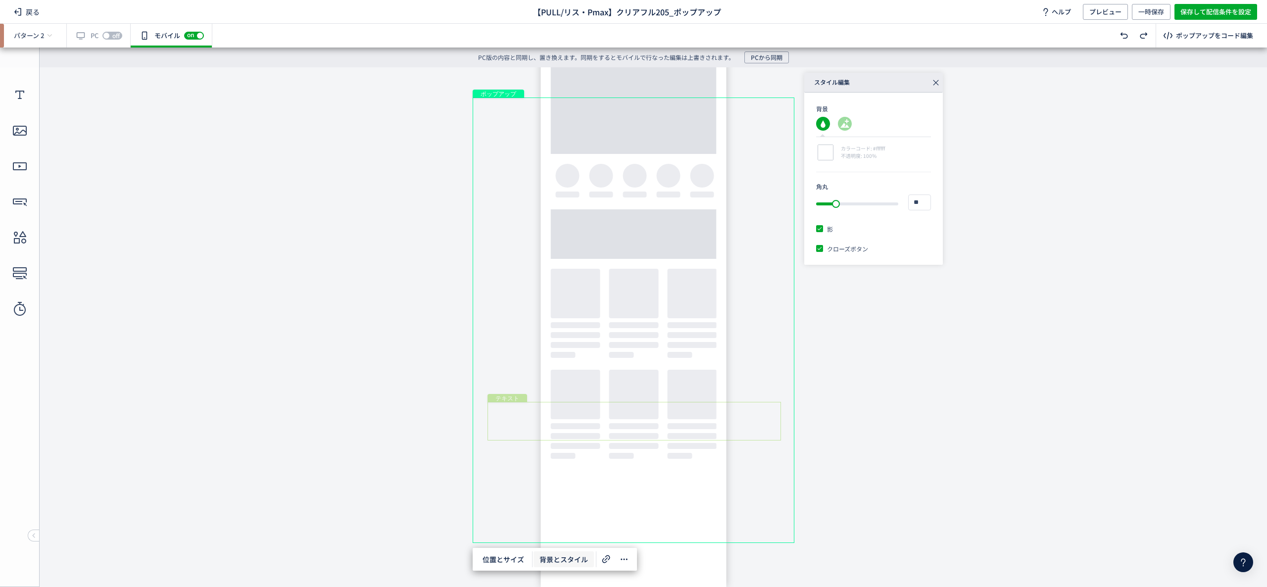
click at [594, 423] on div "テキスト" at bounding box center [635, 421] width 294 height 39
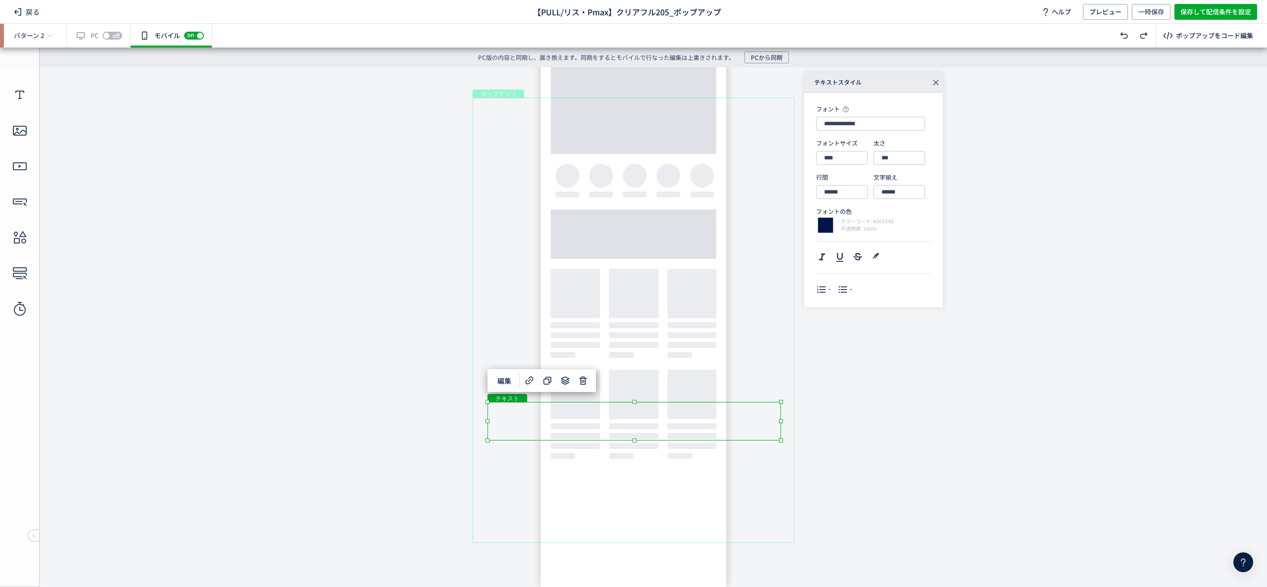
click at [575, 420] on div "テキスト" at bounding box center [635, 421] width 294 height 39
click at [781, 441] on div "テキスト" at bounding box center [635, 421] width 294 height 39
click at [822, 229] on div at bounding box center [825, 225] width 19 height 19
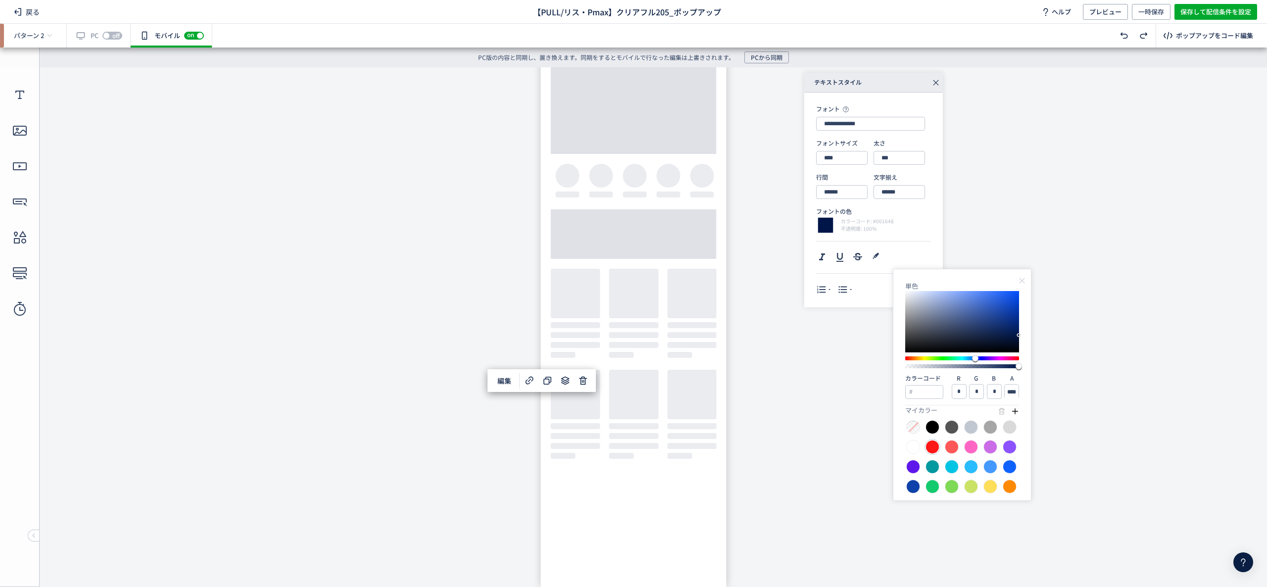
click at [934, 448] on div at bounding box center [933, 447] width 14 height 14
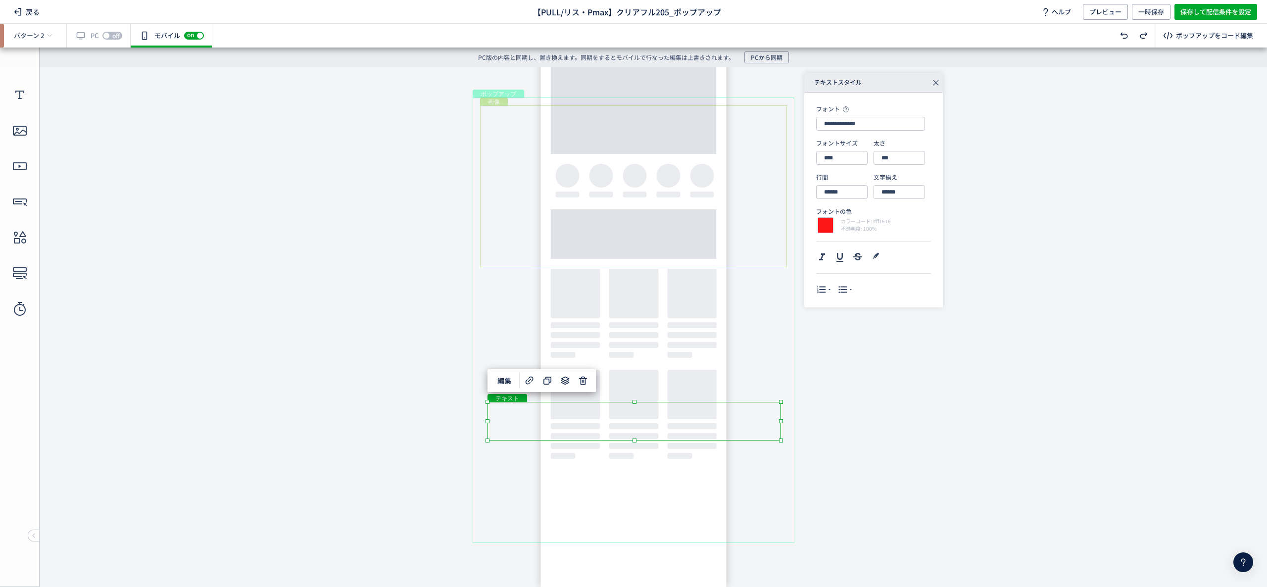
click at [484, 116] on div "画像" at bounding box center [633, 186] width 307 height 162
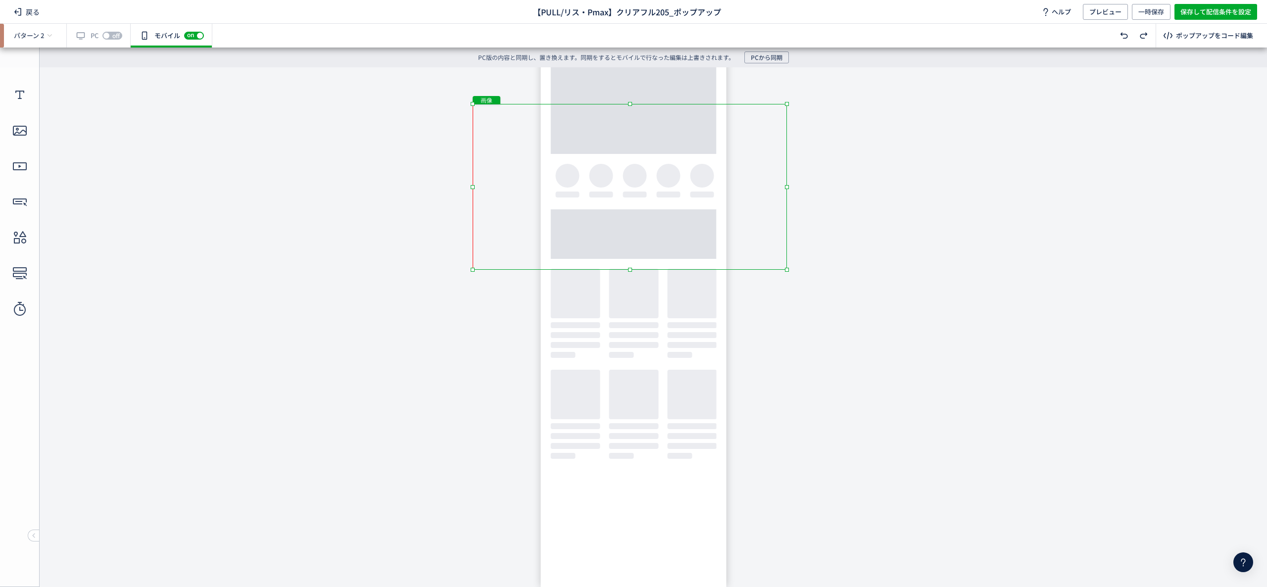
drag, startPoint x: 479, startPoint y: 107, endPoint x: 466, endPoint y: 103, distance: 13.9
click at [466, 103] on body "undefined ポップアップ undefined ポップアップ クローズボタン テキスト テキスト ボタン 画像" at bounding box center [633, 319] width 1267 height 505
drag, startPoint x: 787, startPoint y: 104, endPoint x: 806, endPoint y: 96, distance: 21.1
click at [806, 96] on body "undefined ポップアップ undefined ポップアップ クローズボタン テキスト テキスト ボタン 画像" at bounding box center [633, 319] width 1267 height 505
click at [722, 148] on div "画像" at bounding box center [634, 188] width 323 height 170
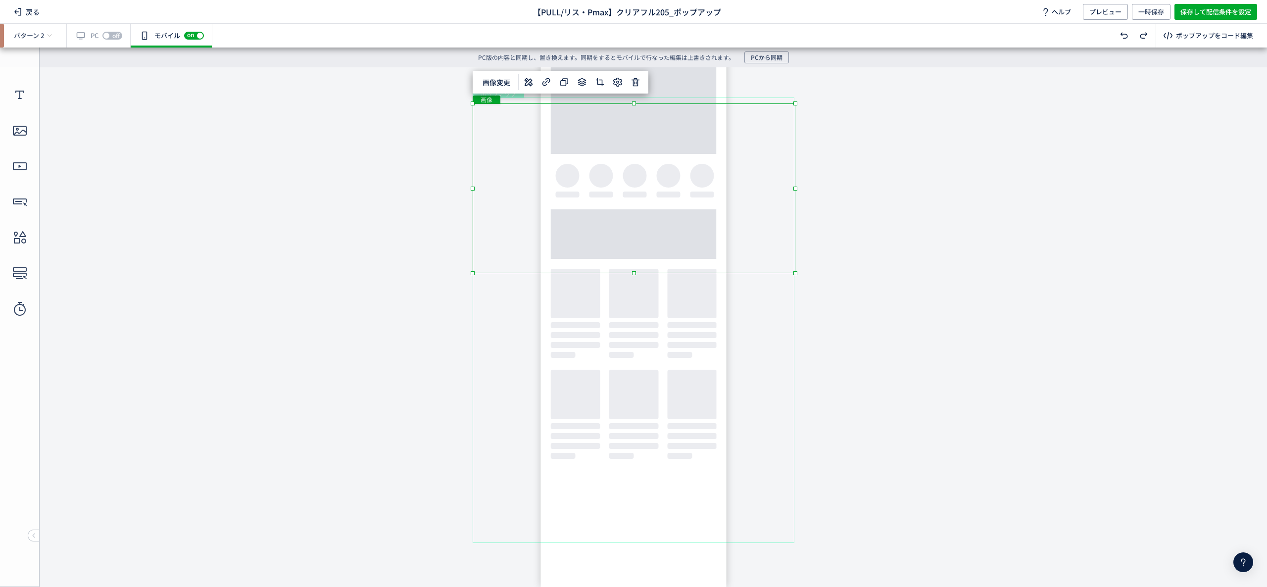
click at [848, 166] on body "undefined ポップアップ undefined ポップアップ クローズボタン テキスト テキスト ボタン 画像" at bounding box center [633, 319] width 1267 height 505
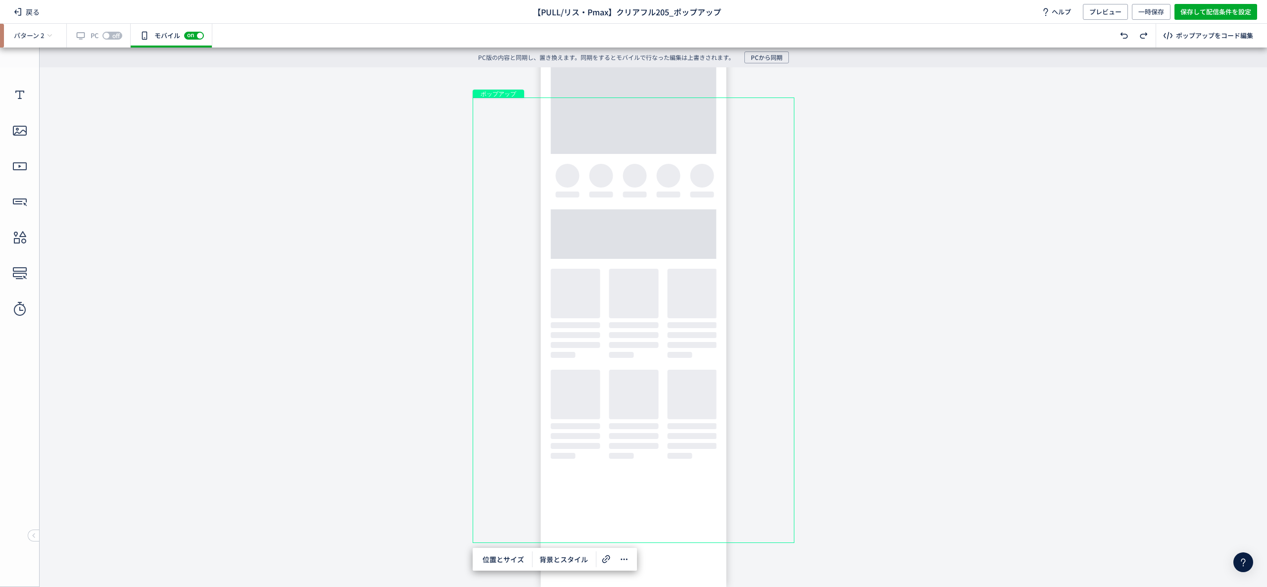
click at [848, 166] on body "undefined ポップアップ undefined ポップアップ クローズボタン テキスト テキスト ボタン 画像" at bounding box center [633, 319] width 1267 height 505
click at [908, 351] on body "undefined ポップアップ undefined ポップアップ クローズボタン テキスト テキスト ボタン 画像" at bounding box center [633, 319] width 1267 height 505
drag, startPoint x: 298, startPoint y: 372, endPoint x: 390, endPoint y: 376, distance: 92.6
click at [298, 372] on body "undefined ポップアップ undefined ポップアップ クローズボタン テキスト テキスト ボタン 画像" at bounding box center [633, 319] width 1267 height 505
click at [497, 358] on div "テキスト" at bounding box center [635, 341] width 290 height 107
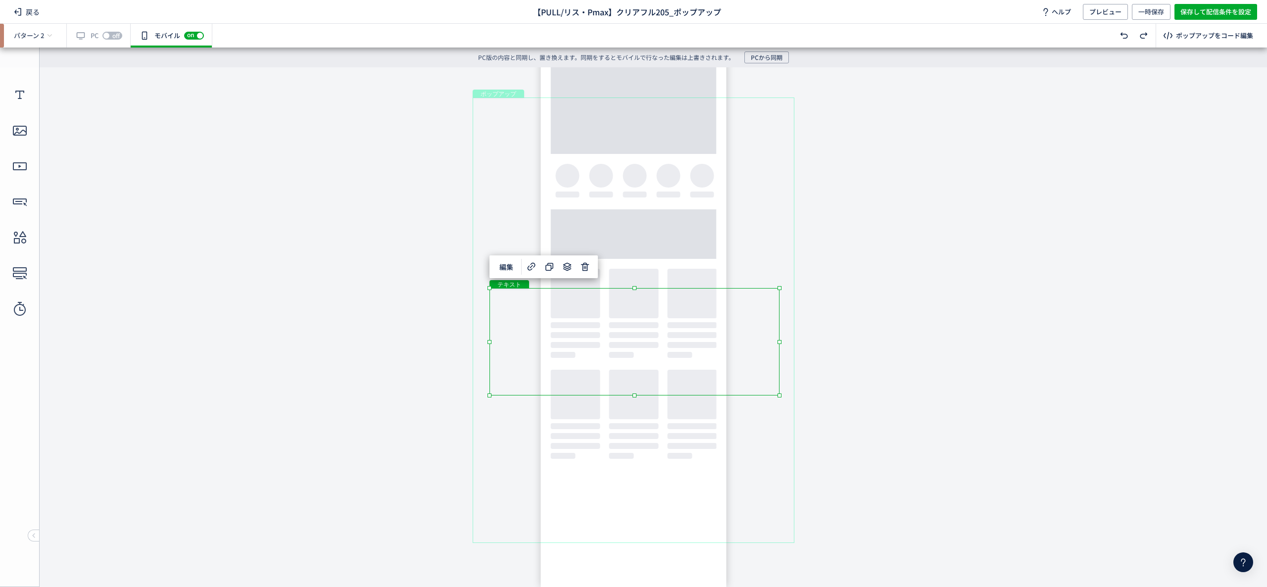
click at [399, 359] on body "undefined ポップアップ undefined ポップアップ クローズボタン テキスト テキスト ボタン 画像" at bounding box center [633, 319] width 1267 height 505
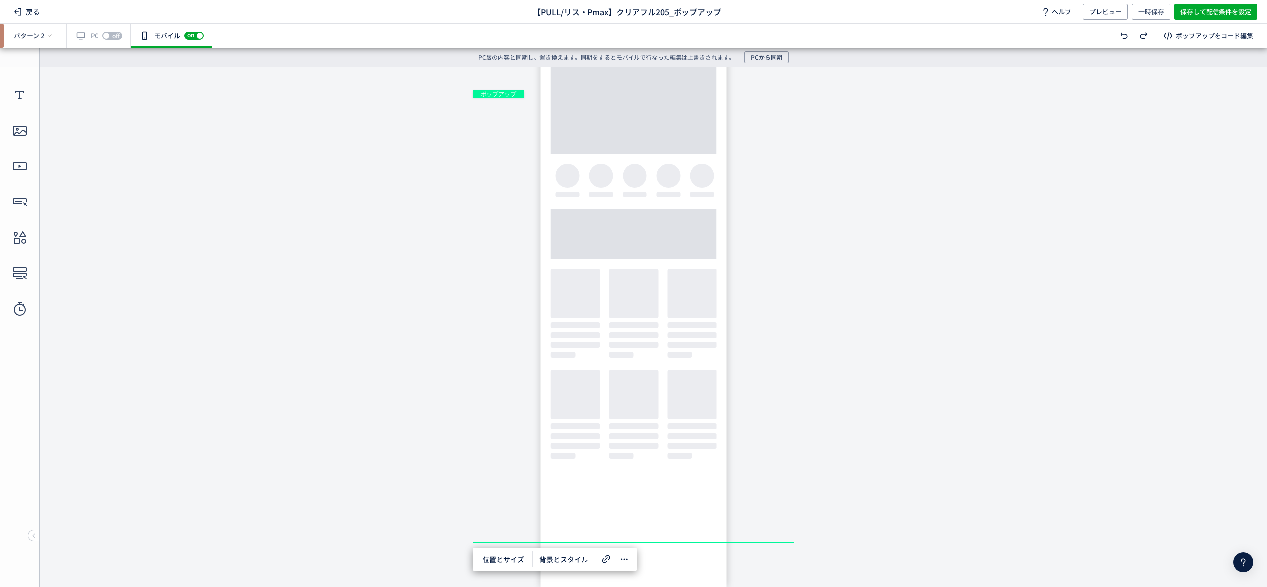
click at [410, 437] on body "undefined ポップアップ undefined ポップアップ クローズボタン テキスト テキスト ボタン 画像" at bounding box center [633, 319] width 1267 height 505
click at [409, 437] on body "undefined ポップアップ undefined ポップアップ クローズボタン テキスト テキスト ボタン 画像" at bounding box center [633, 319] width 1267 height 505
click at [531, 100] on div "ポップアップ" at bounding box center [634, 321] width 322 height 446
click at [526, 110] on div "画像" at bounding box center [634, 188] width 323 height 170
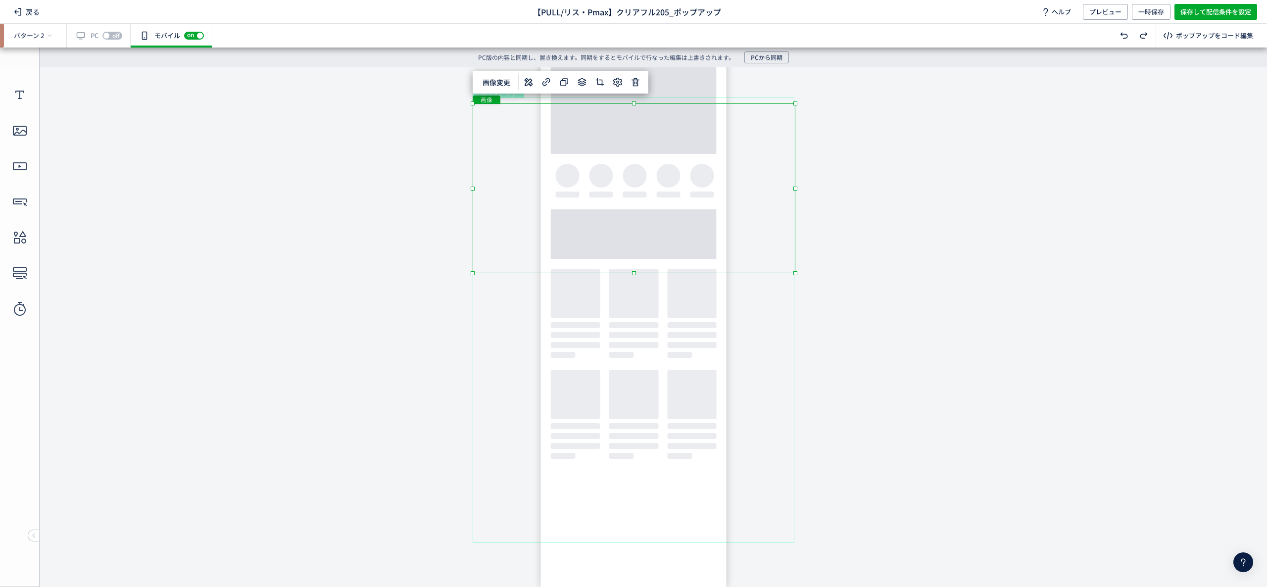
click at [401, 207] on body "undefined ポップアップ undefined ポップアップ クローズボタン テキスト テキスト ボタン 画像" at bounding box center [633, 319] width 1267 height 505
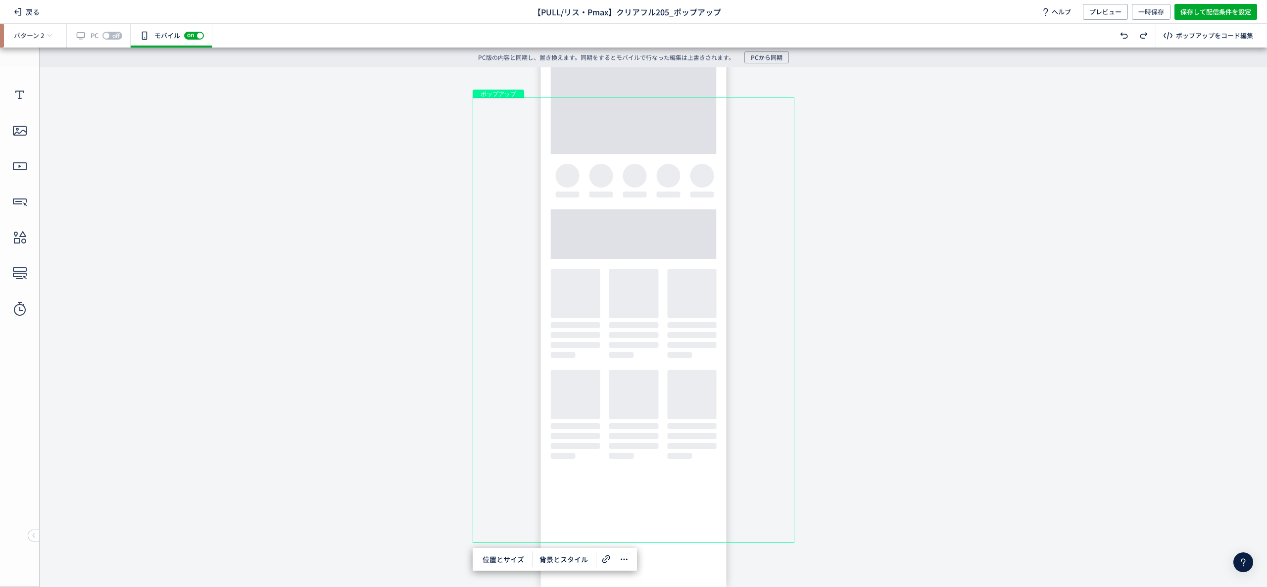
click at [474, 95] on span "ポップアップ" at bounding box center [498, 94] width 51 height 8
click at [490, 96] on span "ポップアップ" at bounding box center [499, 94] width 44 height 8
click at [783, 252] on div "画像" at bounding box center [634, 188] width 323 height 170
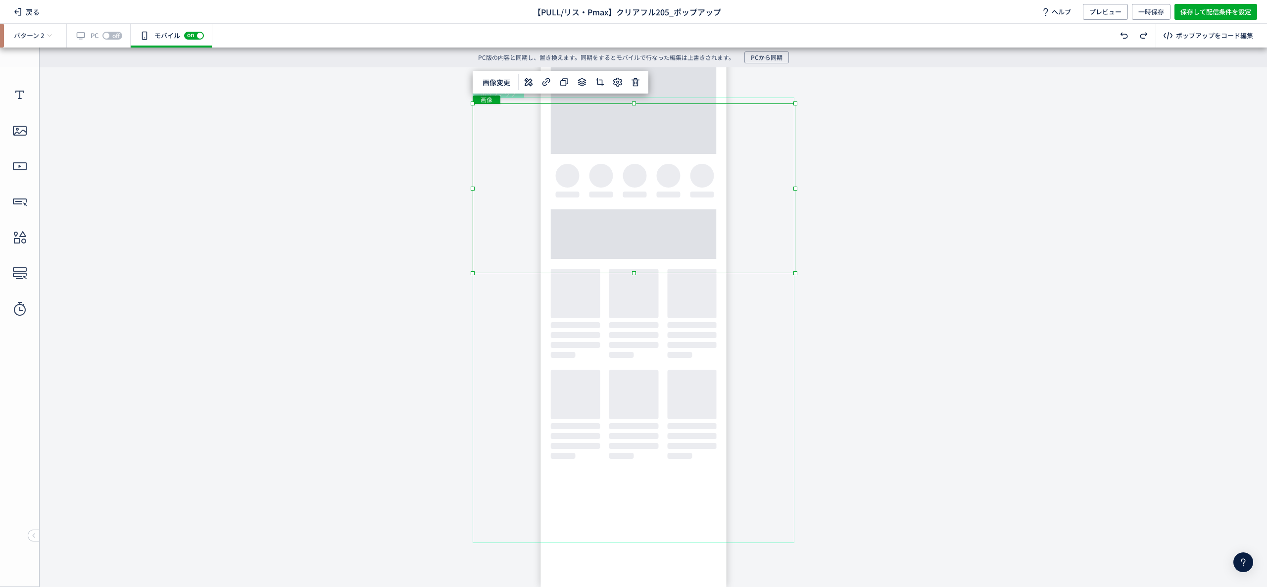
click at [833, 278] on body "undefined ポップアップ undefined ポップアップ クローズボタン テキスト テキスト ボタン 画像" at bounding box center [633, 319] width 1267 height 505
click at [746, 241] on div "画像" at bounding box center [634, 188] width 323 height 170
click at [795, 276] on body "undefined ポップアップ undefined ポップアップ クローズボタン テキスト テキスト ボタン 画像" at bounding box center [633, 319] width 1267 height 505
click at [838, 275] on body "undefined ポップアップ undefined ポップアップ クローズボタン テキスト テキスト ボタン 画像" at bounding box center [633, 319] width 1267 height 505
click at [775, 251] on div "画像" at bounding box center [633, 187] width 321 height 169
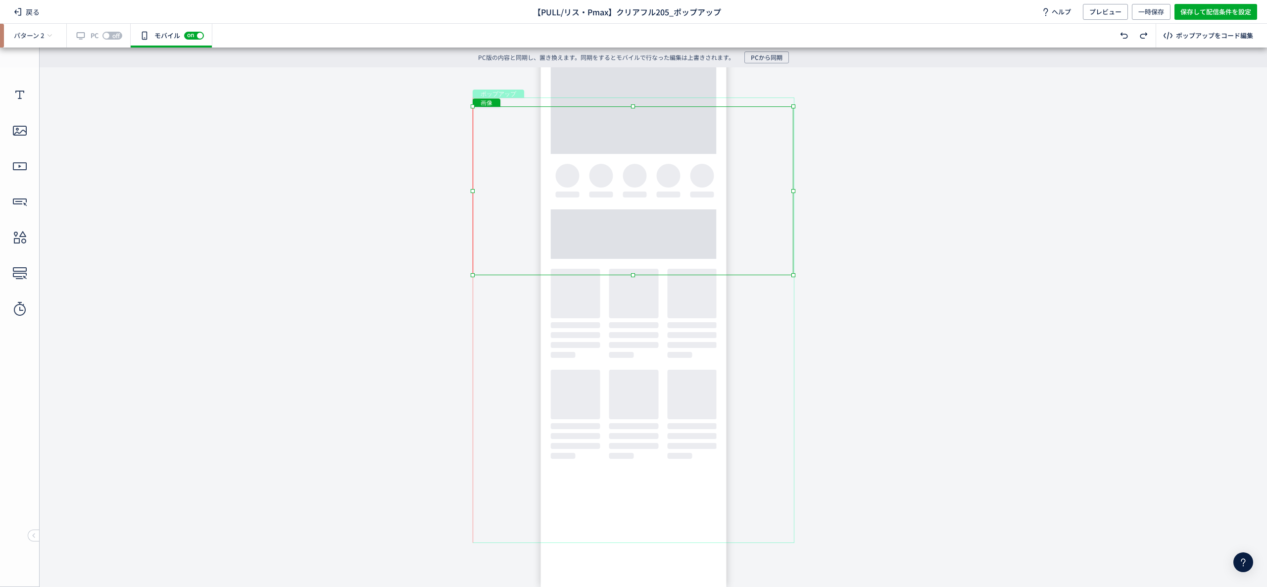
click at [762, 255] on div "画像" at bounding box center [633, 190] width 321 height 169
click at [879, 259] on body "undefined ポップアップ undefined ポップアップ クローズボタン テキスト テキスト ボタン 画像" at bounding box center [633, 319] width 1267 height 505
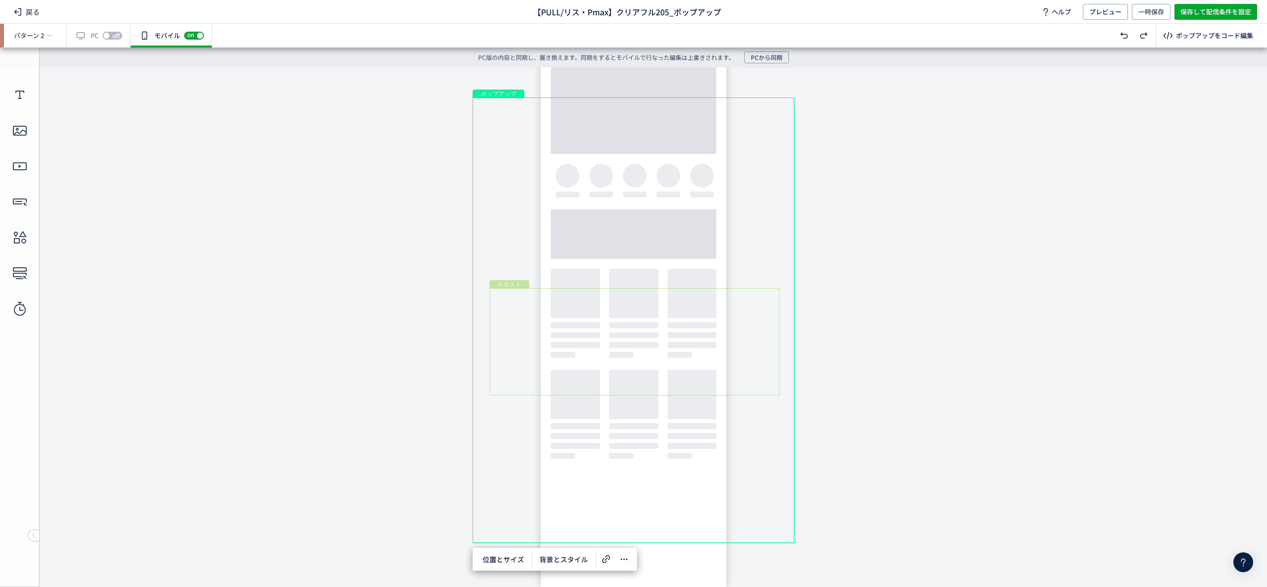
click at [513, 295] on div "テキスト" at bounding box center [635, 341] width 290 height 107
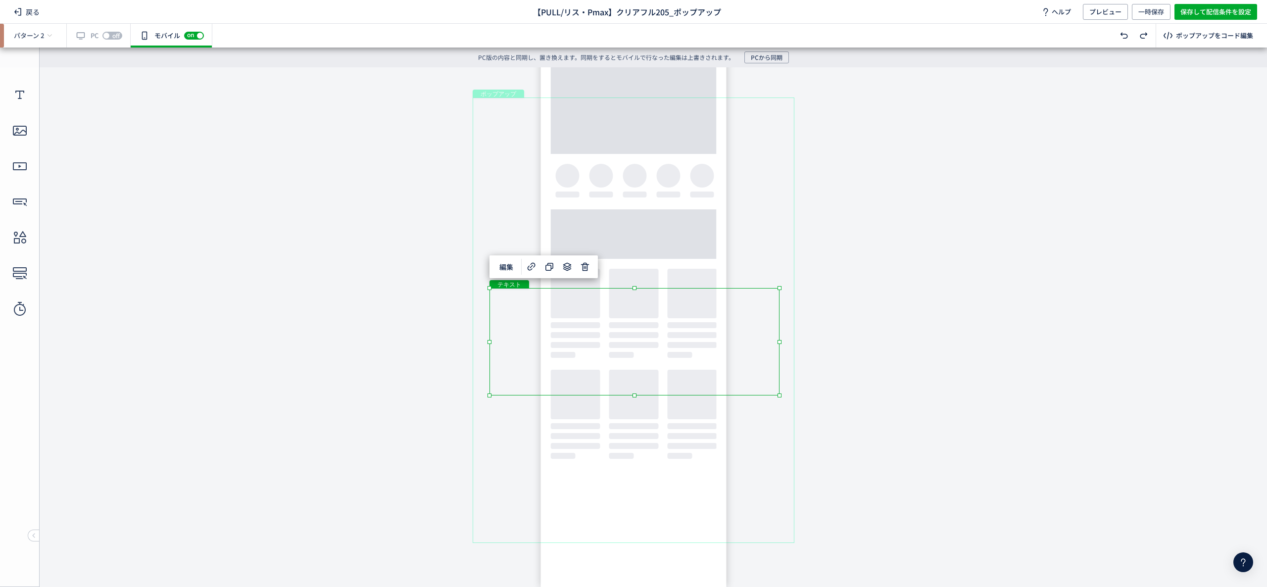
click at [492, 499] on div "ポップアップ" at bounding box center [634, 321] width 322 height 446
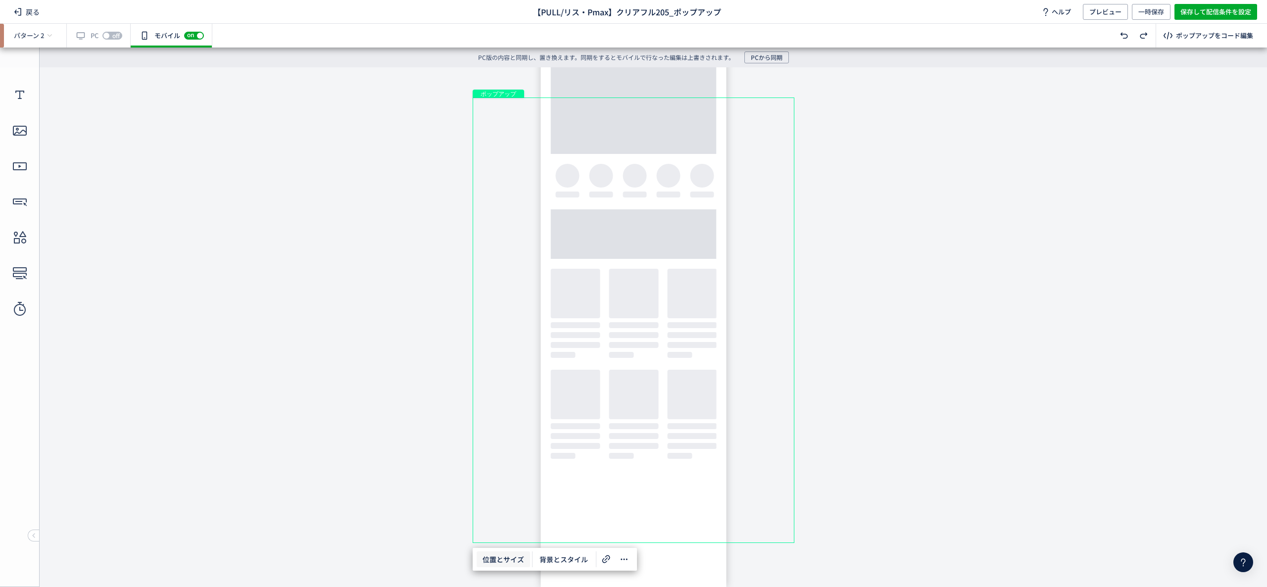
click at [506, 554] on span "位置とサイズ" at bounding box center [503, 559] width 53 height 16
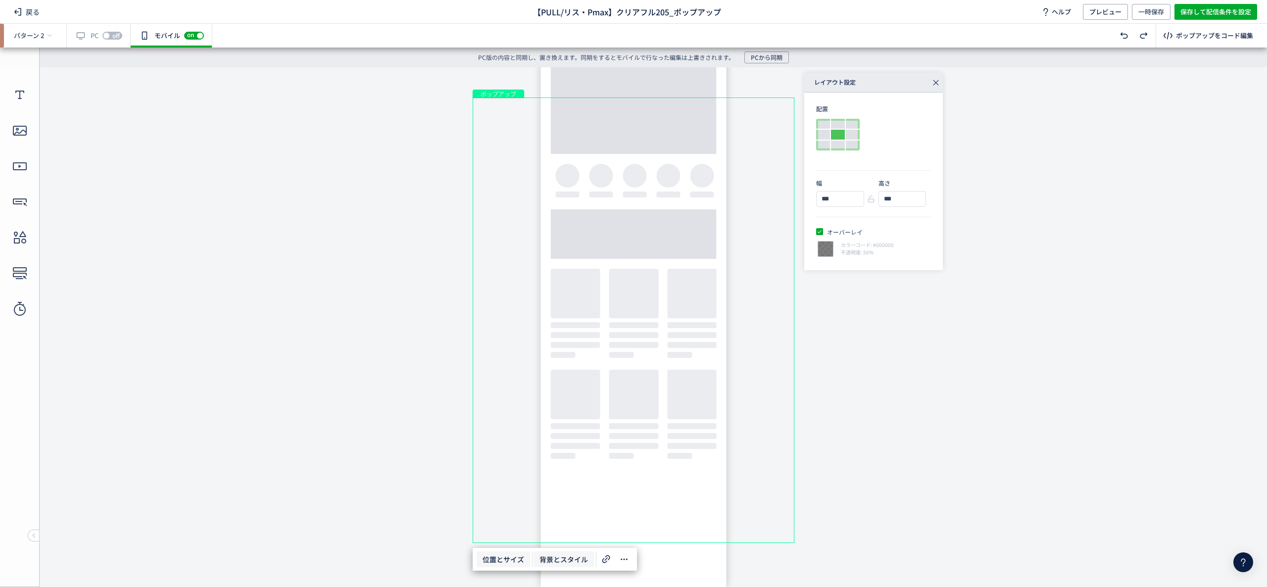
click span "背景とスタイル"
drag, startPoint x: 838, startPoint y: 207, endPoint x: 812, endPoint y: 207, distance: 25.3
click at [812, 207] on div at bounding box center [815, 203] width 9 height 9
click at [892, 367] on body "undefined ポップアップ undefined ポップアップ クローズボタン テキスト テキスト ボタン 画像" at bounding box center [633, 319] width 1267 height 505
click at [764, 251] on div "画像" at bounding box center [633, 190] width 321 height 169
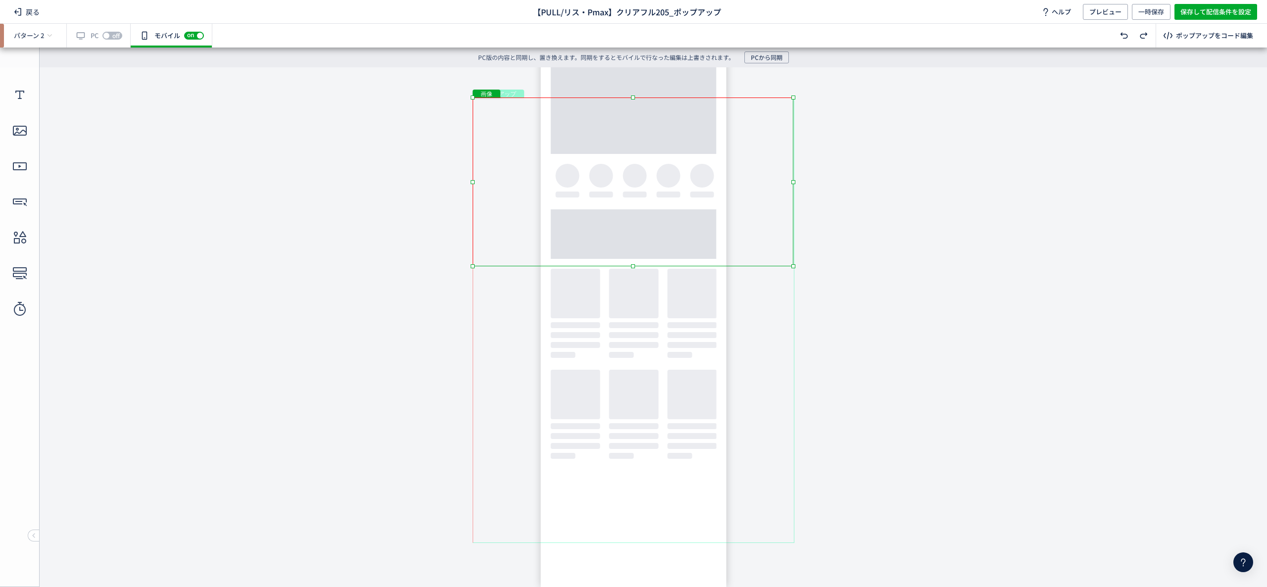
drag, startPoint x: 759, startPoint y: 247, endPoint x: 759, endPoint y: 237, distance: 9.9
click at [759, 237] on div "画像" at bounding box center [633, 182] width 321 height 169
click at [967, 247] on body "undefined ポップアップ undefined ポップアップ クローズボタン テキスト テキスト ボタン 画像" at bounding box center [633, 319] width 1267 height 505
click at [659, 290] on div "テキスト" at bounding box center [635, 341] width 290 height 107
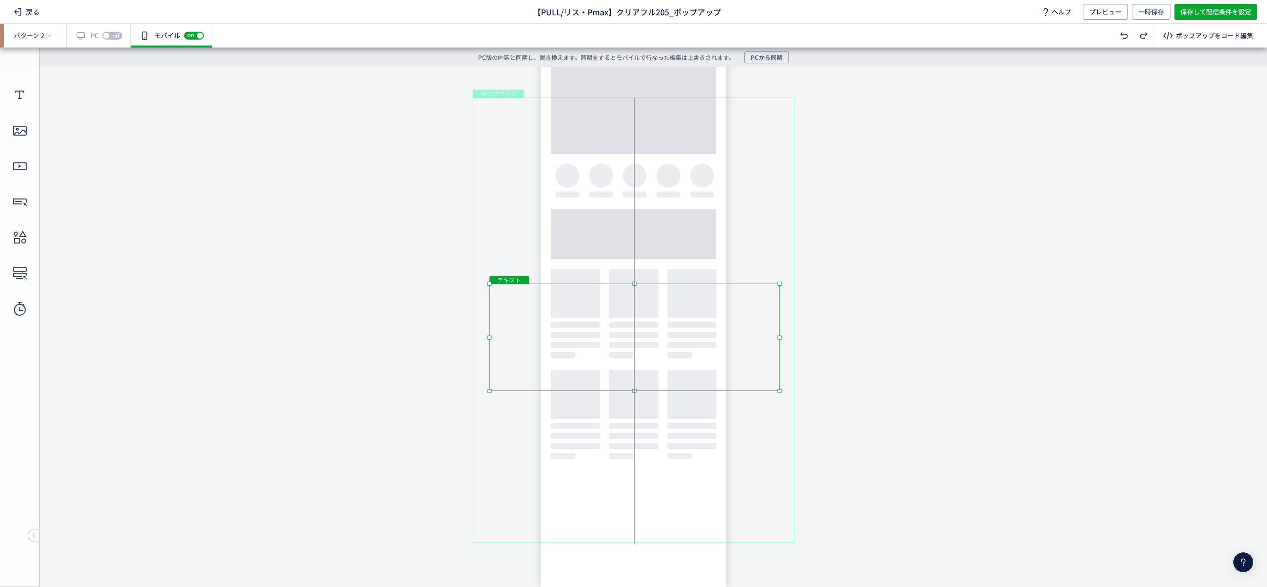
drag, startPoint x: 705, startPoint y: 293, endPoint x: 707, endPoint y: 285, distance: 8.5
click at [707, 285] on div "テキスト" at bounding box center [635, 337] width 290 height 107
click at [968, 307] on body "undefined ポップアップ undefined ポップアップ クローズボタン テキスト テキスト ボタン 画像" at bounding box center [633, 319] width 1267 height 505
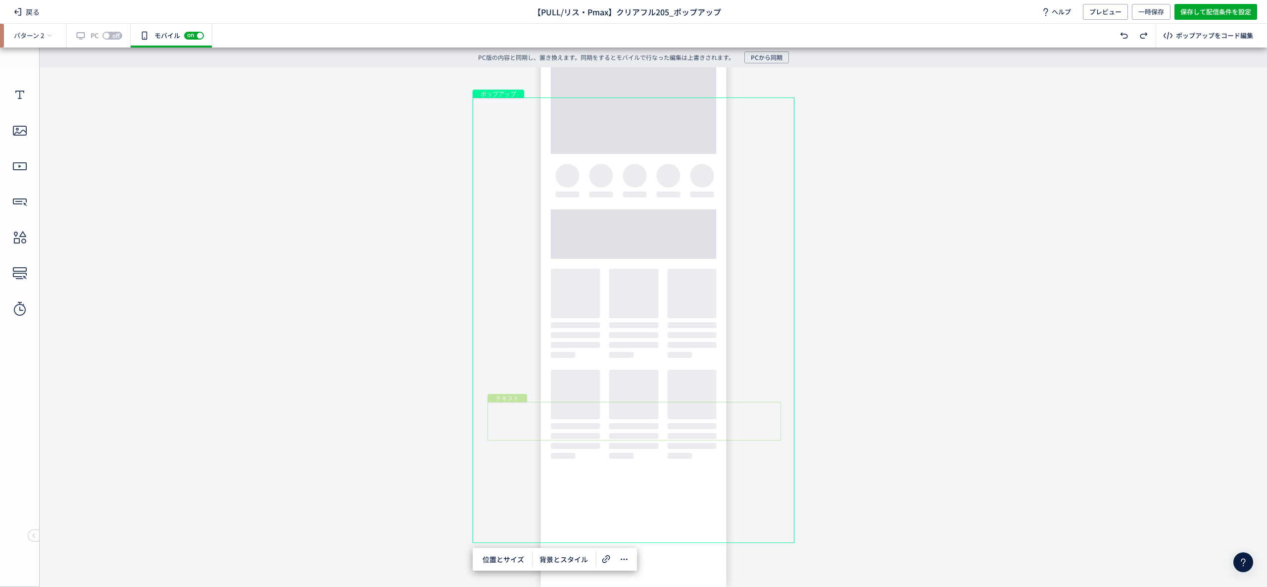
click at [708, 433] on div "テキスト" at bounding box center [635, 421] width 294 height 39
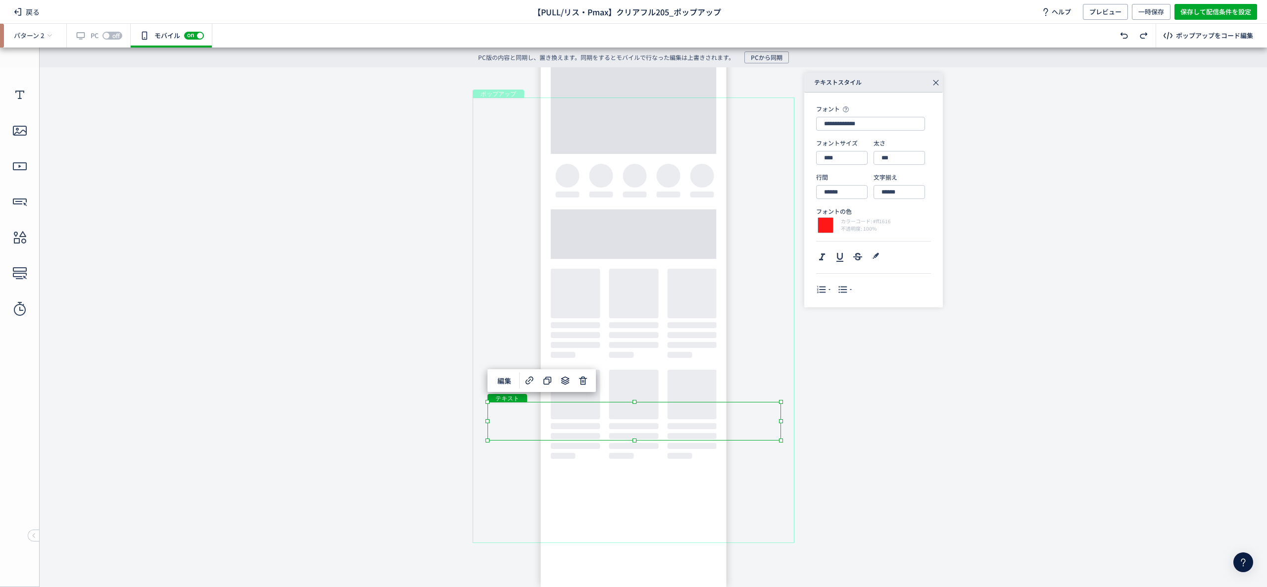
click at [878, 481] on body "undefined ポップアップ undefined ポップアップ クローズボタン テキスト テキスト ボタン 画像" at bounding box center [633, 319] width 1267 height 505
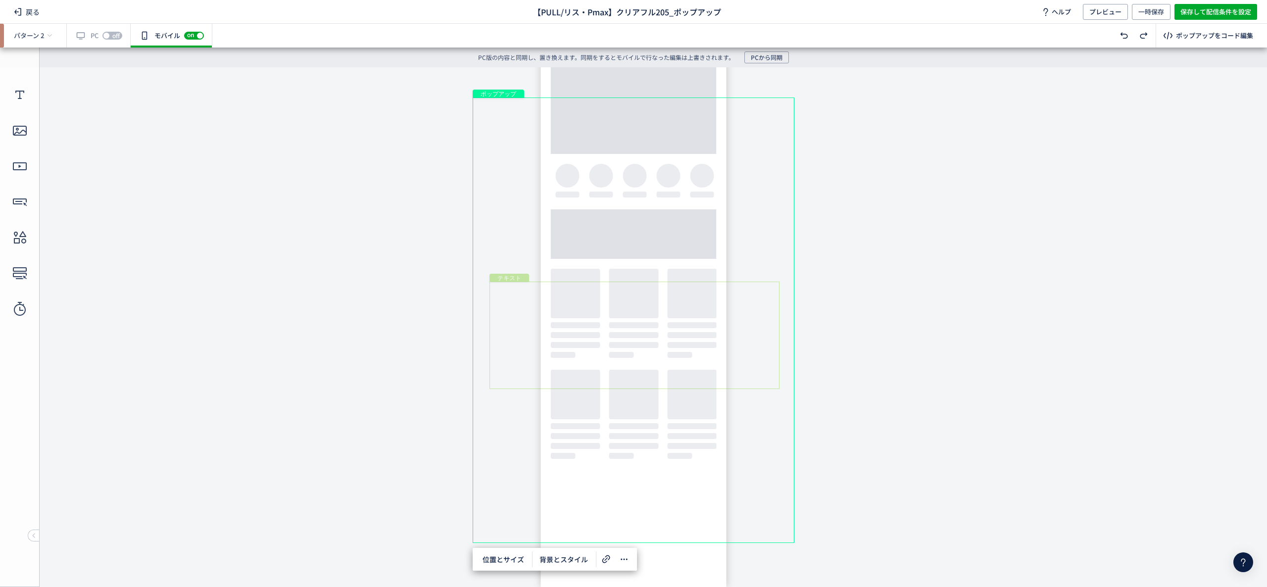
click at [596, 291] on div "テキスト" at bounding box center [635, 335] width 290 height 107
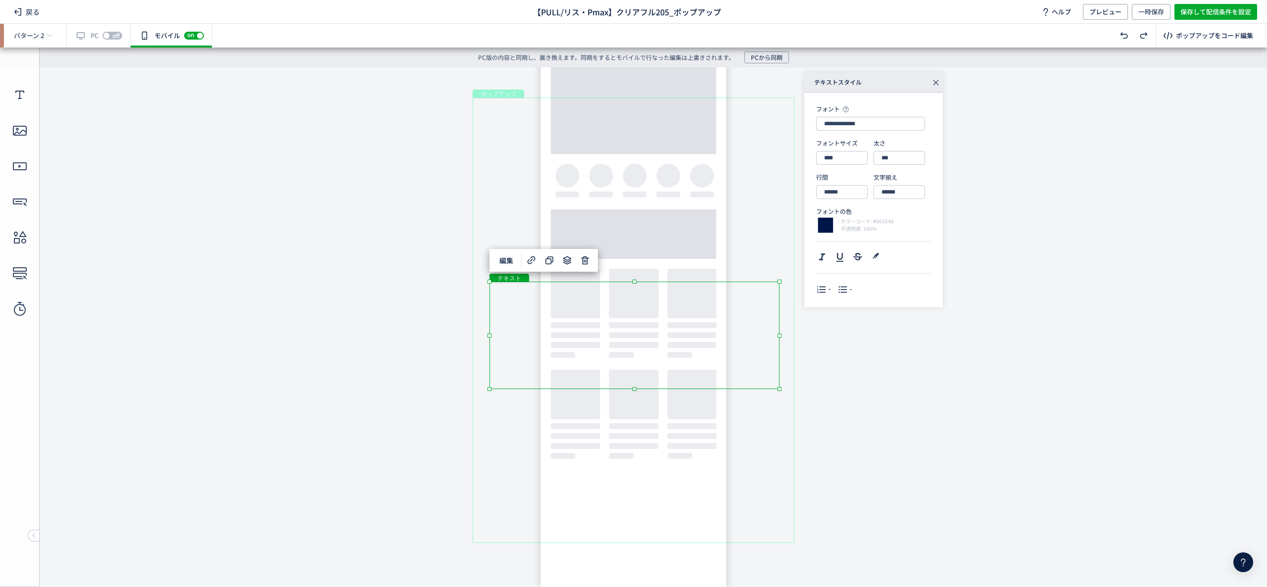
click at [596, 291] on div "テキスト" at bounding box center [635, 335] width 290 height 107
click at [612, 295] on div "テキスト" at bounding box center [635, 335] width 290 height 107
click at [628, 309] on div "テキスト" at bounding box center [635, 335] width 290 height 107
click at [626, 323] on div "テキスト" at bounding box center [635, 335] width 290 height 107
click at [626, 324] on div "テキスト" at bounding box center [635, 335] width 290 height 107
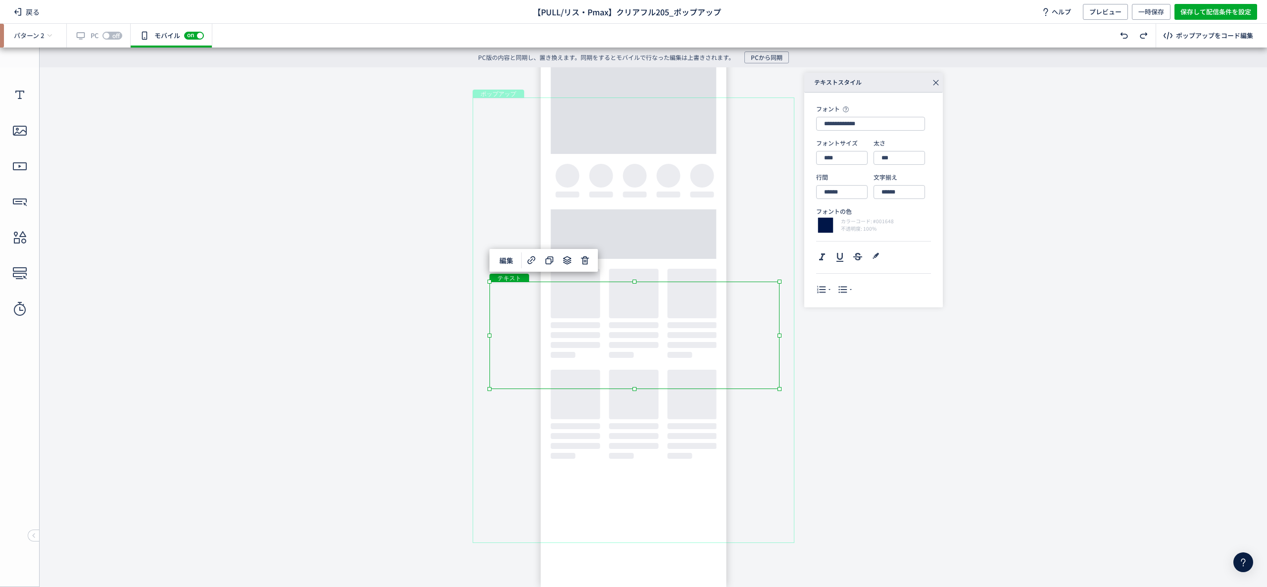
click at [626, 324] on div "テキスト" at bounding box center [635, 335] width 290 height 107
click at [780, 389] on div "テキスト" at bounding box center [635, 335] width 290 height 107
click at [844, 156] on input "****" at bounding box center [841, 158] width 51 height 14
click at [846, 204] on div "28px" at bounding box center [850, 203] width 46 height 17
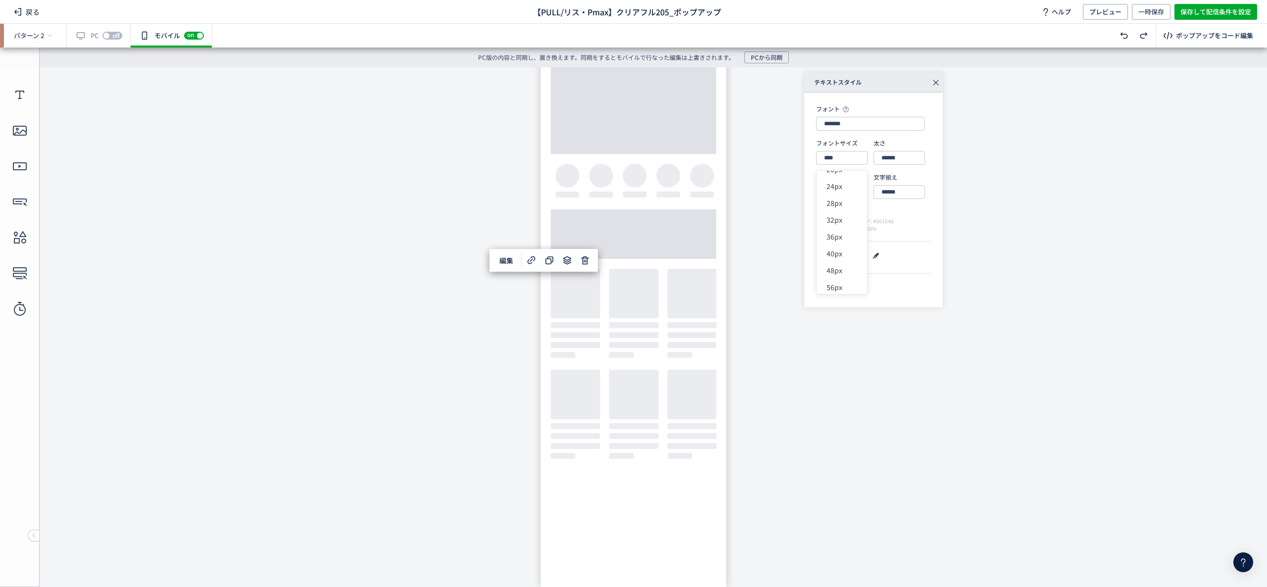
scroll to position [0, 0]
click at [847, 154] on input "****" at bounding box center [841, 158] width 51 height 14
click at [842, 227] on div "32px" at bounding box center [850, 219] width 46 height 17
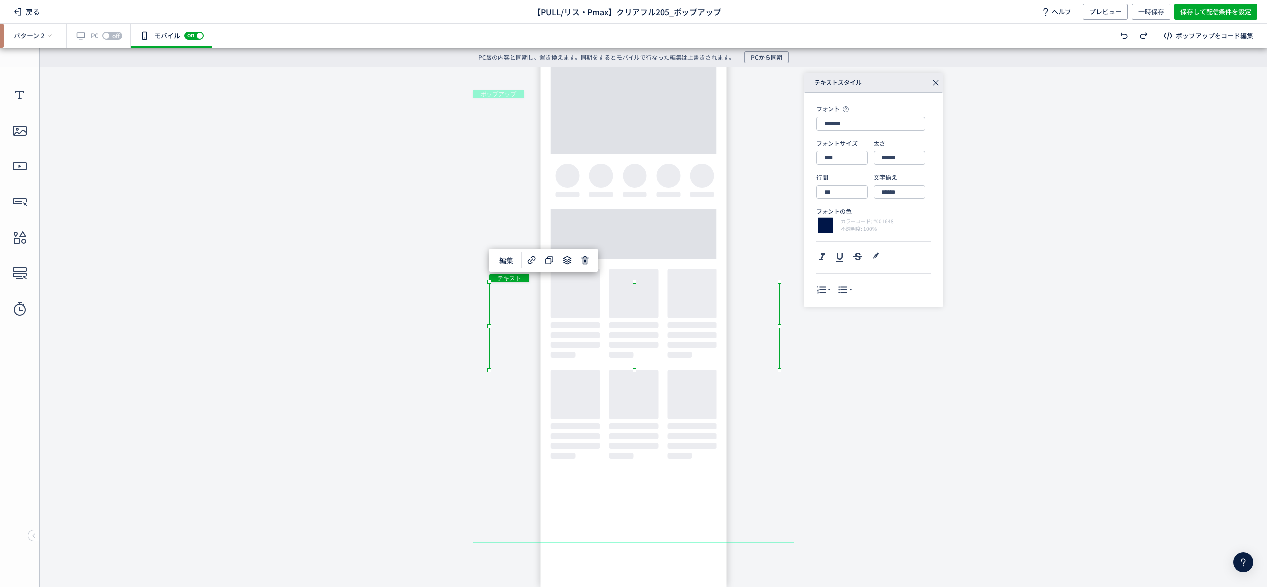
click at [866, 392] on body "undefined ポップアップ undefined ポップアップ クローズボタン テキスト テキスト ボタン 画像" at bounding box center [633, 319] width 1267 height 505
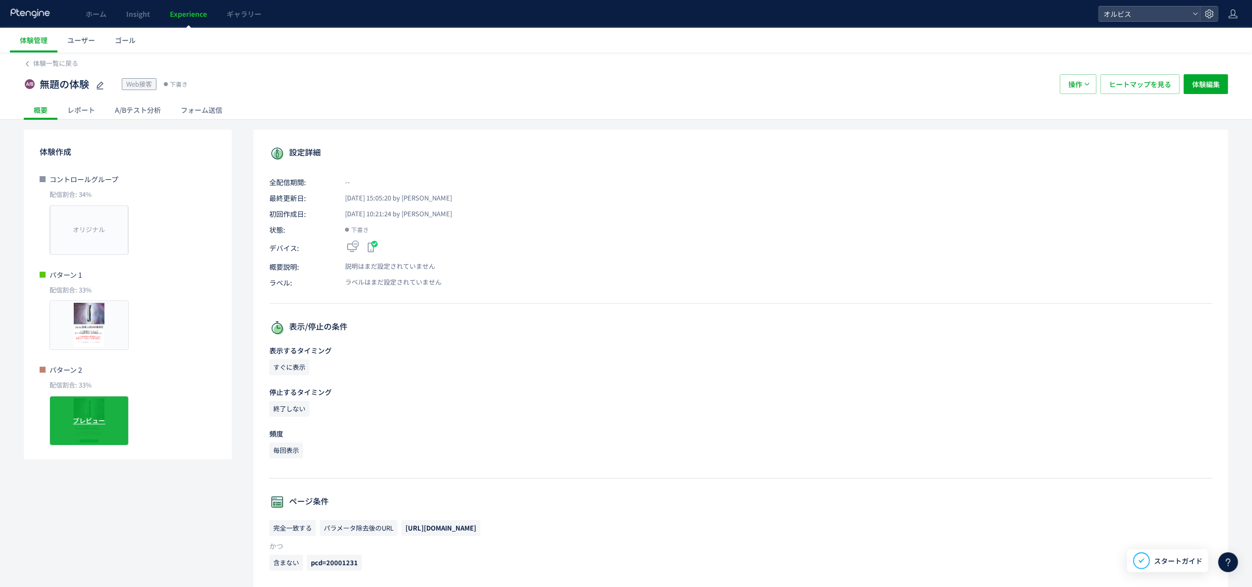
click at [86, 435] on div "プレビュー" at bounding box center [89, 421] width 79 height 50
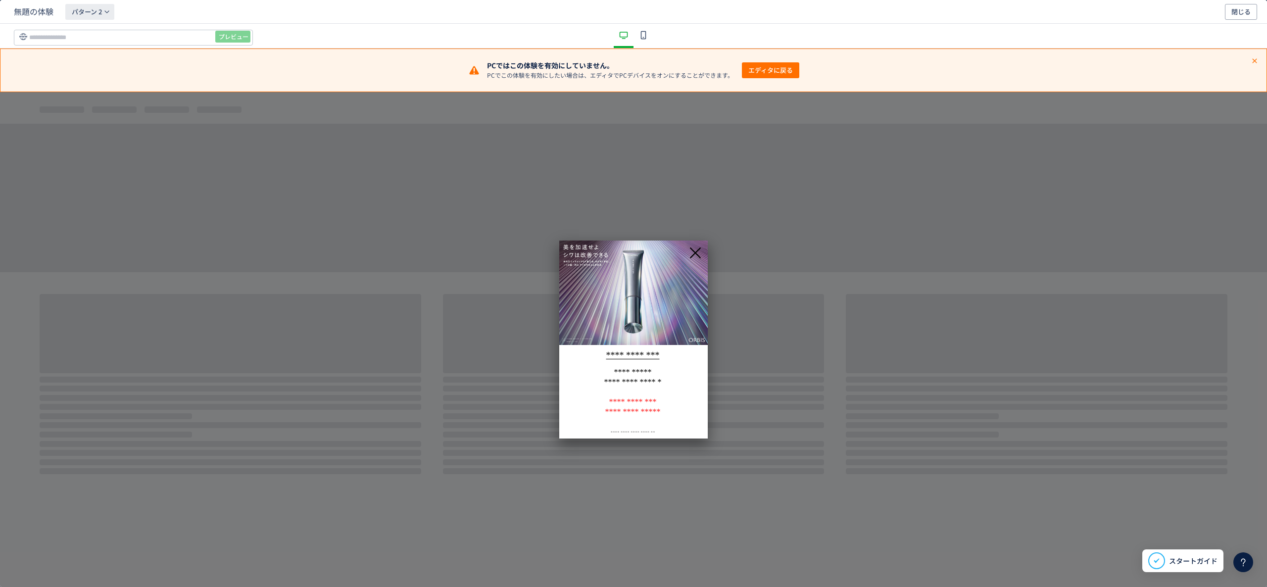
click at [88, 11] on span "パターン 2" at bounding box center [87, 12] width 30 height 16
click at [111, 52] on li "パターン 1" at bounding box center [90, 58] width 89 height 18
click at [103, 11] on button "パターン 1" at bounding box center [89, 12] width 49 height 16
click at [0, 0] on li "パターン 2" at bounding box center [0, 0] width 0 height 0
click at [638, 37] on icon "dialog" at bounding box center [644, 35] width 12 height 12
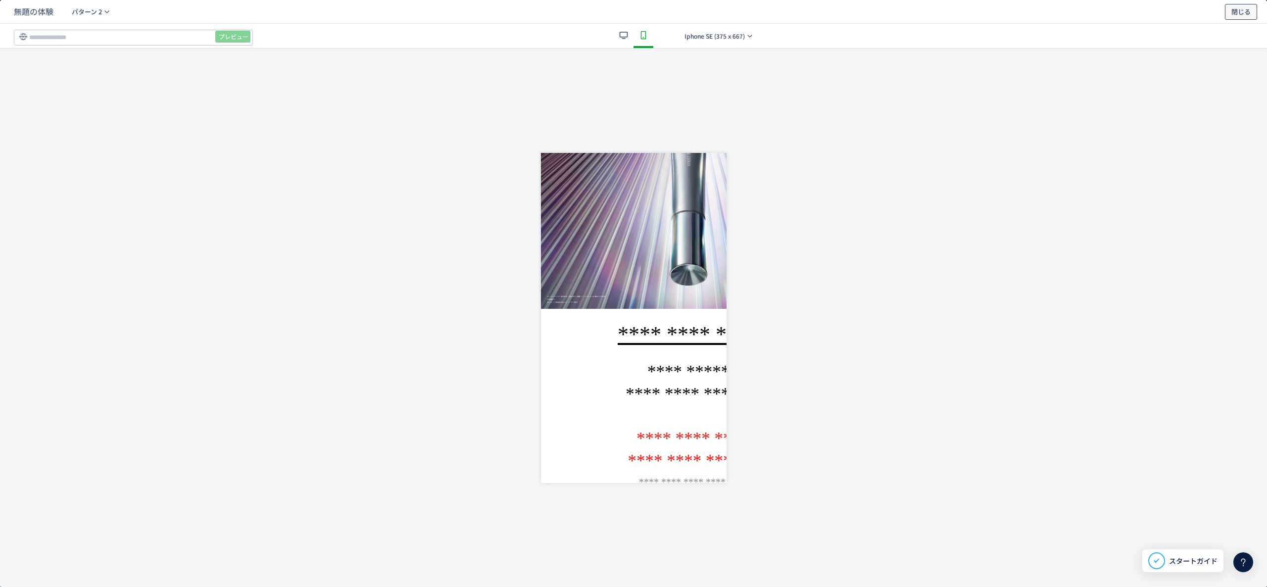
click at [1235, 16] on span "閉じる" at bounding box center [1241, 12] width 19 height 16
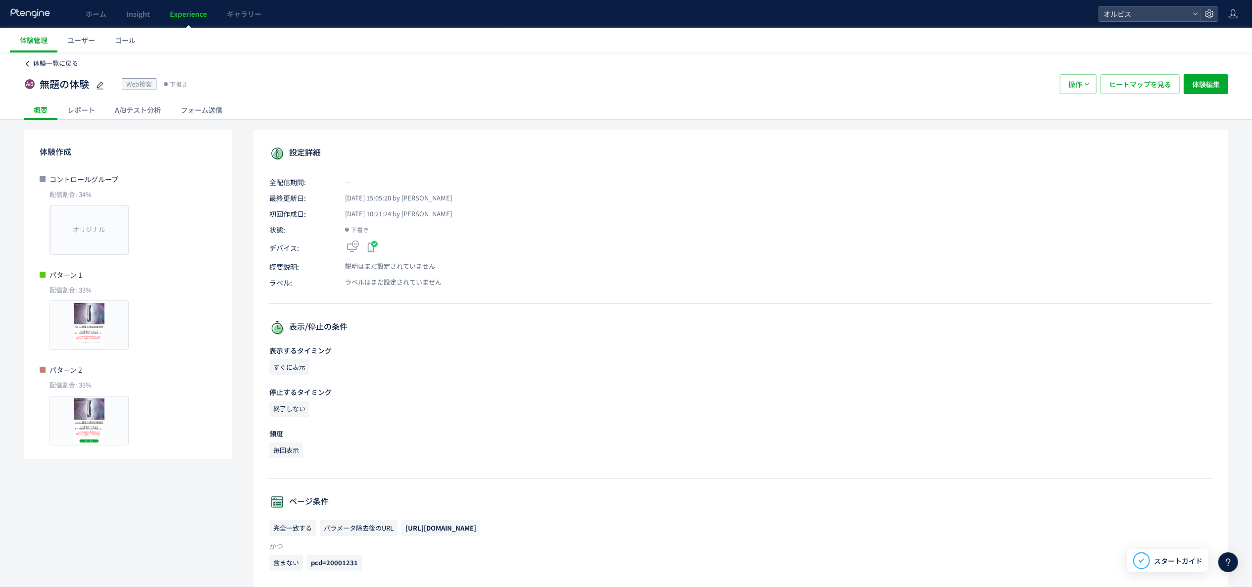
click at [39, 61] on span "体験一覧に戻る" at bounding box center [55, 62] width 45 height 9
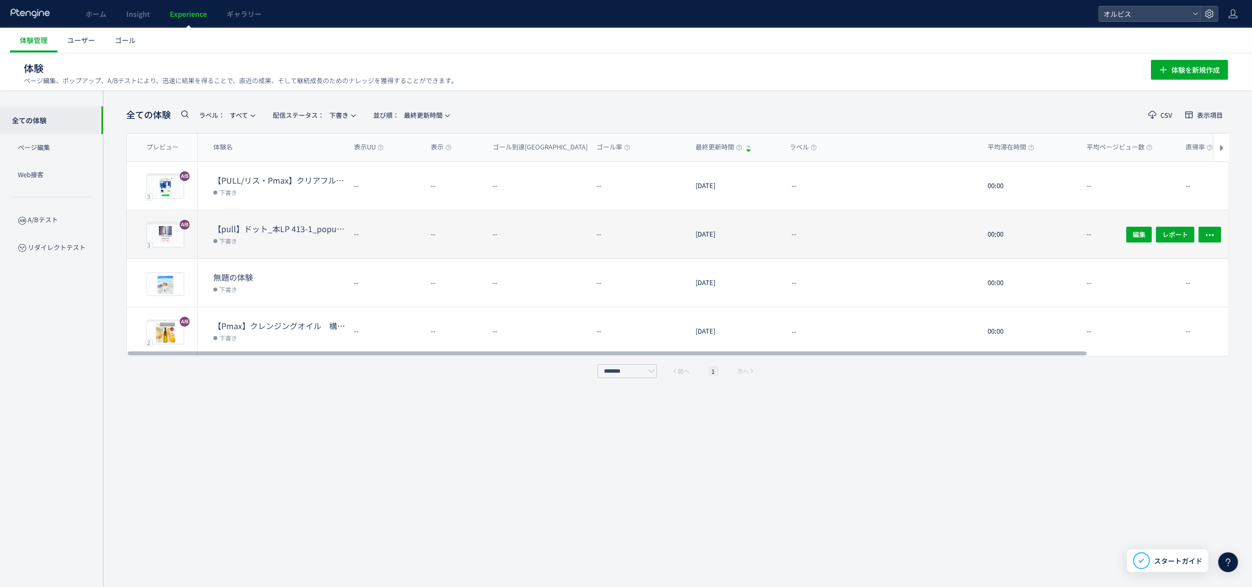
click at [297, 223] on dt "【pull】ドット_本LP 413-1_popup（リンクル）" at bounding box center [279, 228] width 133 height 11
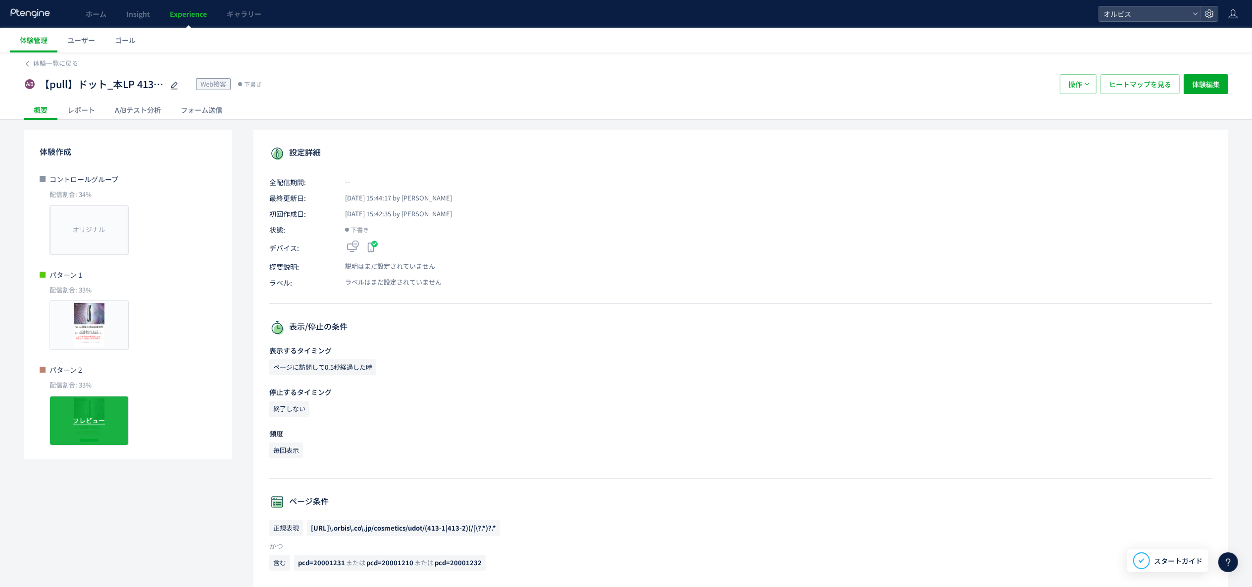
click at [78, 424] on span "プレビュー" at bounding box center [89, 420] width 32 height 9
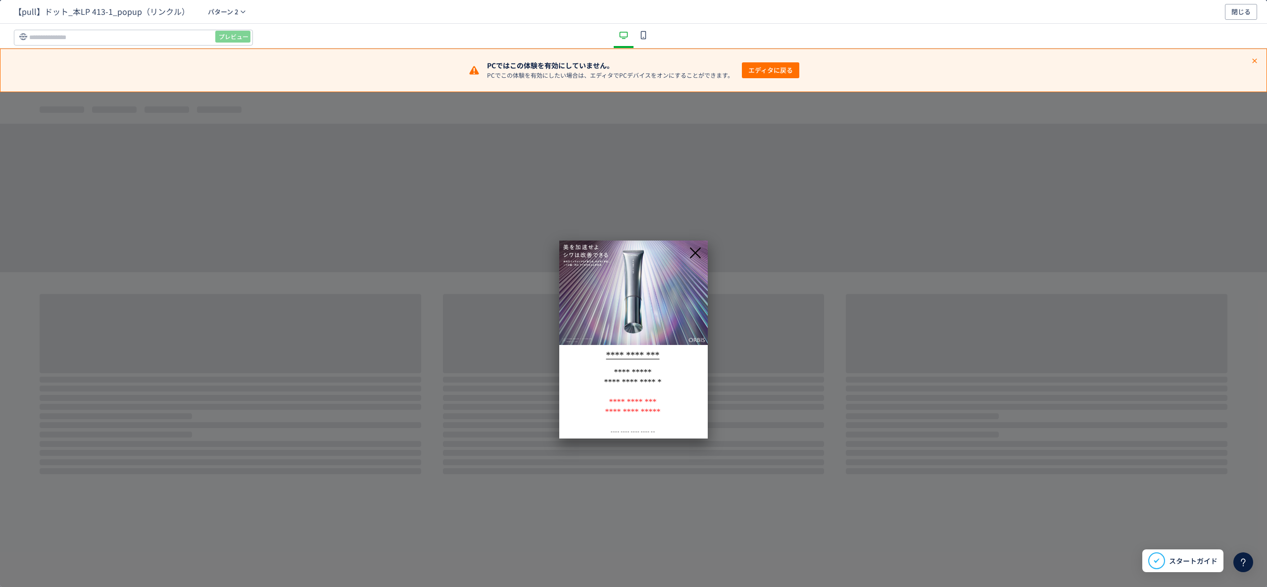
click at [643, 31] on use "dialog" at bounding box center [643, 35] width 5 height 8
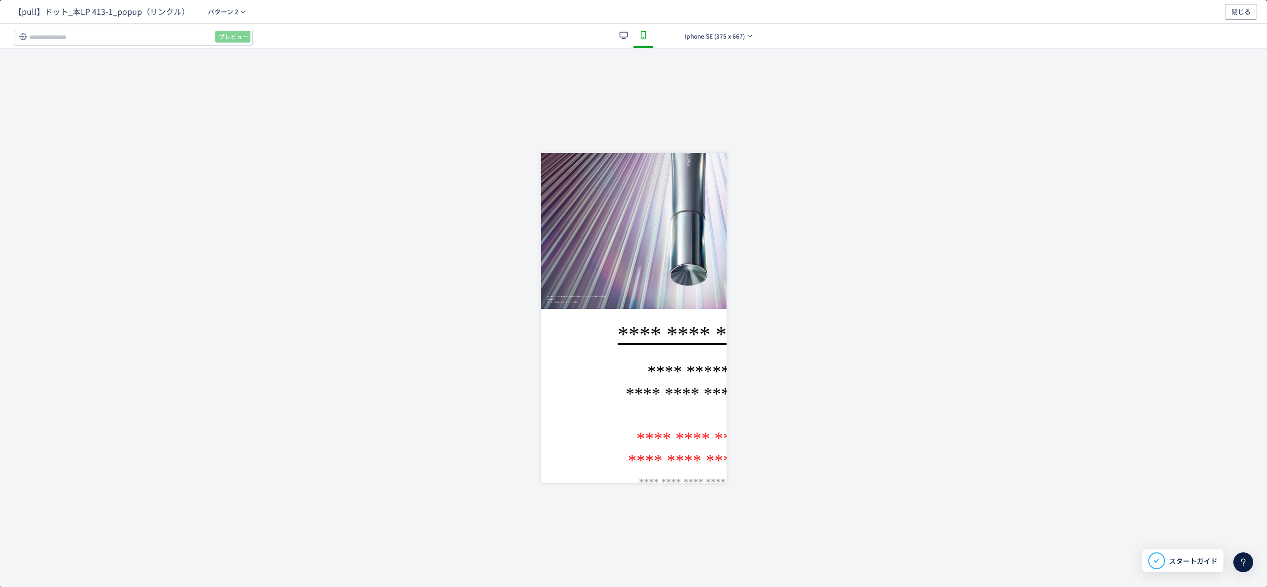
click at [643, 322] on u "**********" at bounding box center [689, 334] width 142 height 24
click at [0, 0] on div "プレビュー Iphone SE (375 x 667)" at bounding box center [0, 0] width 0 height 0
click at [0, 0] on button "Iphone SE (375 x 667)" at bounding box center [0, 0] width 0 height 0
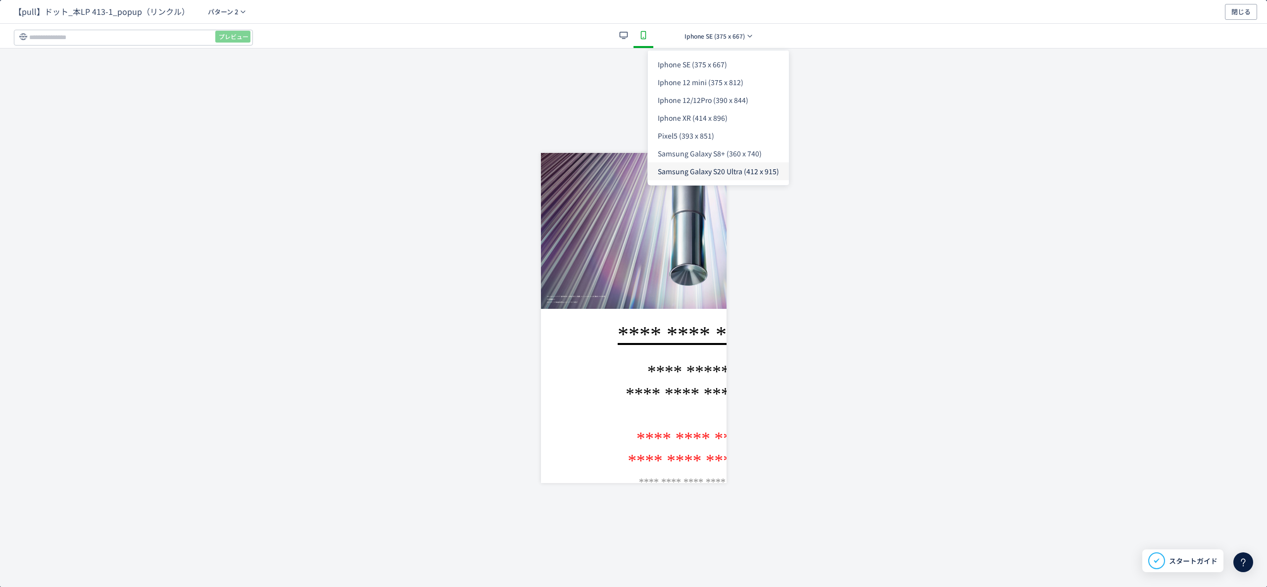
click at [735, 176] on span "Samsung Galaxy S20 Ultra (412 x 915)" at bounding box center [718, 171] width 121 height 10
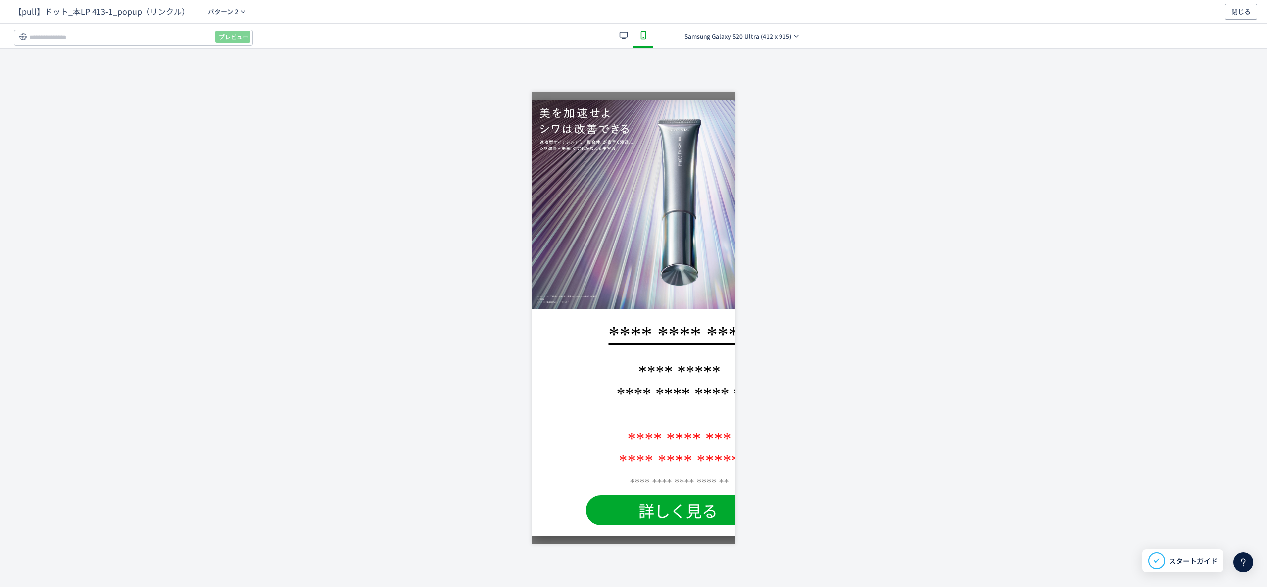
click at [666, 391] on span "**********" at bounding box center [680, 394] width 126 height 19
click at [151, 42] on input "dialog" at bounding box center [133, 38] width 239 height 16
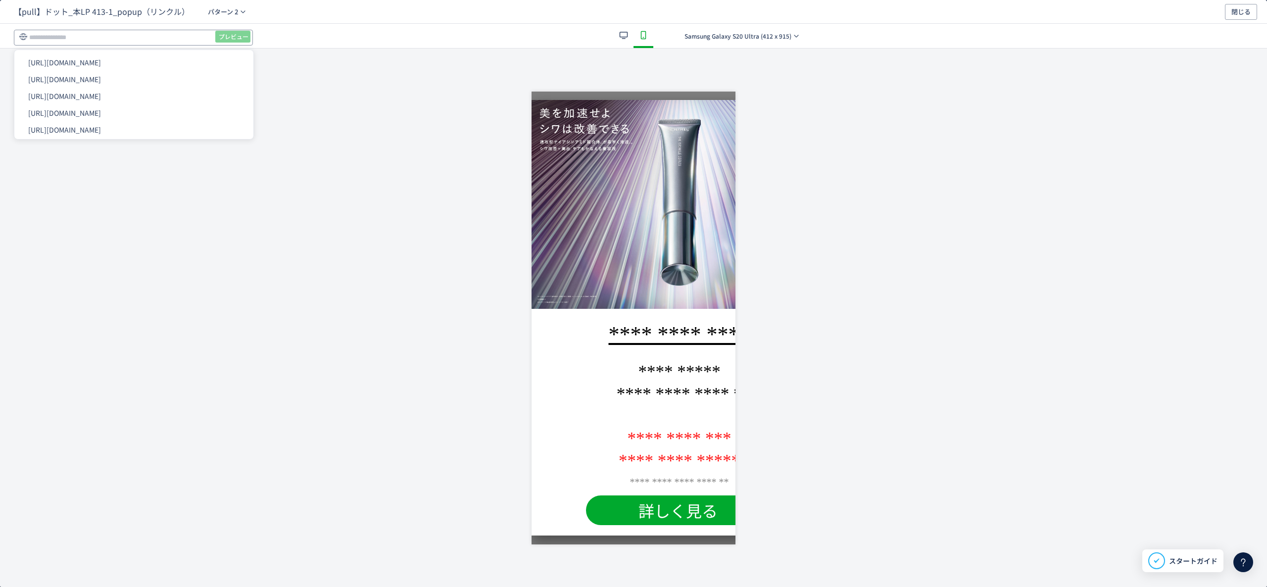
paste input "**********"
type input "**********"
click at [238, 40] on span "プレビュー" at bounding box center [234, 37] width 30 height 16
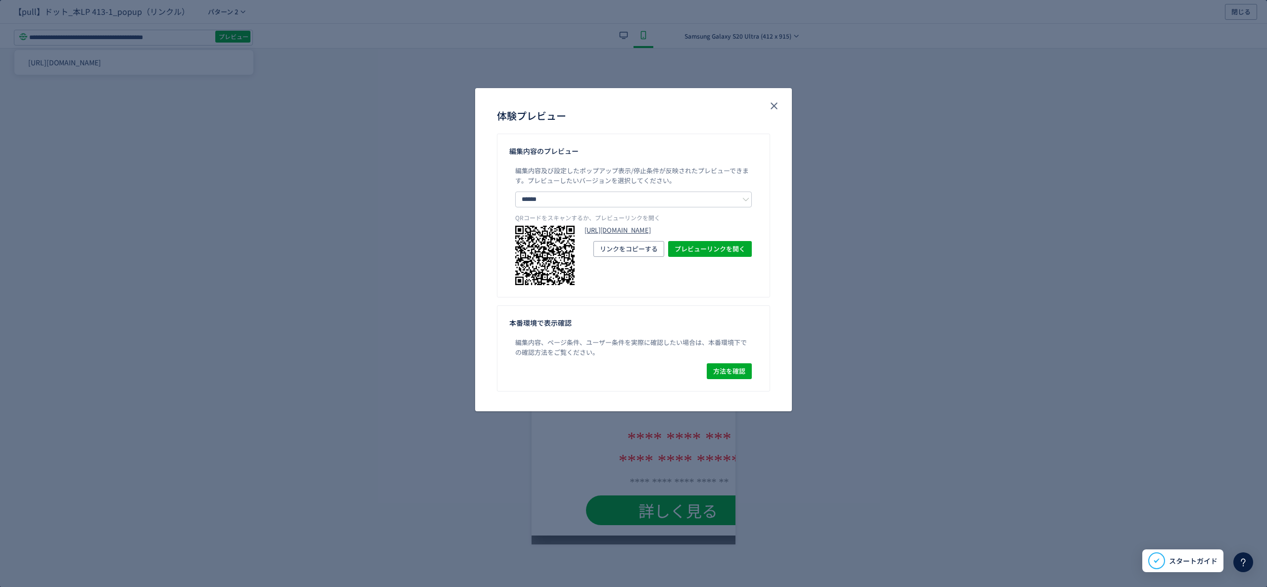
click at [699, 235] on link "[URL][DOMAIN_NAME]" at bounding box center [668, 230] width 167 height 9
